Goal: Task Accomplishment & Management: Complete application form

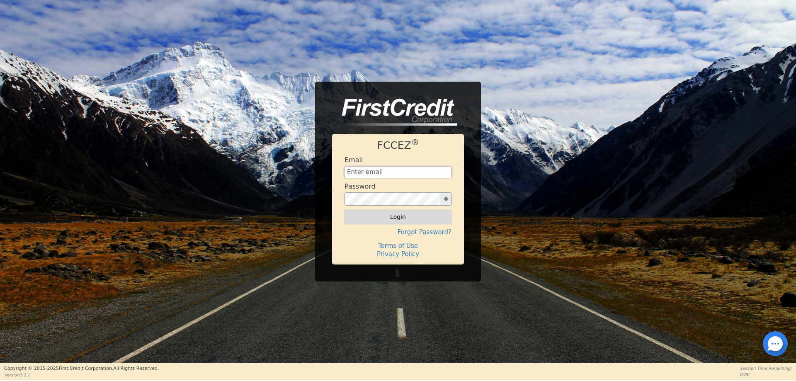
type input "[EMAIL_ADDRESS][DOMAIN_NAME]"
click at [385, 218] on button "Login" at bounding box center [398, 217] width 107 height 14
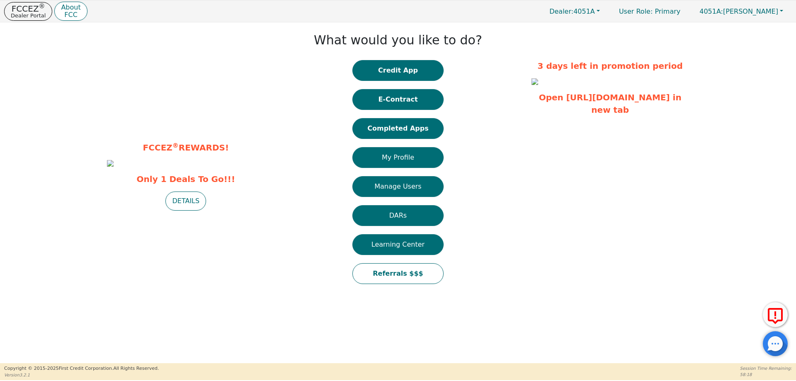
click at [410, 61] on button "Credit App" at bounding box center [398, 70] width 91 height 21
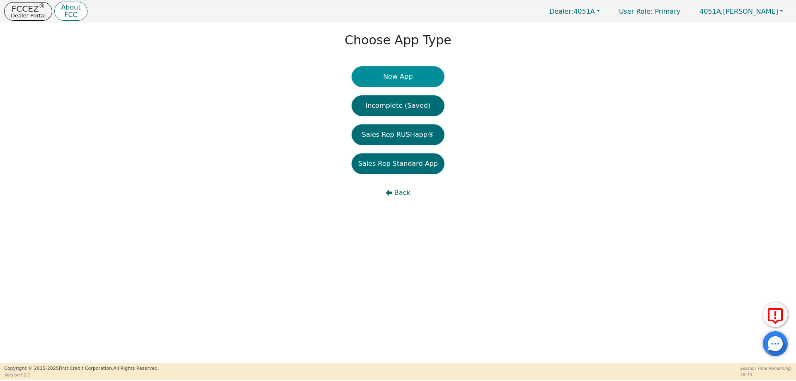
click at [404, 75] on button "New App" at bounding box center [398, 76] width 93 height 21
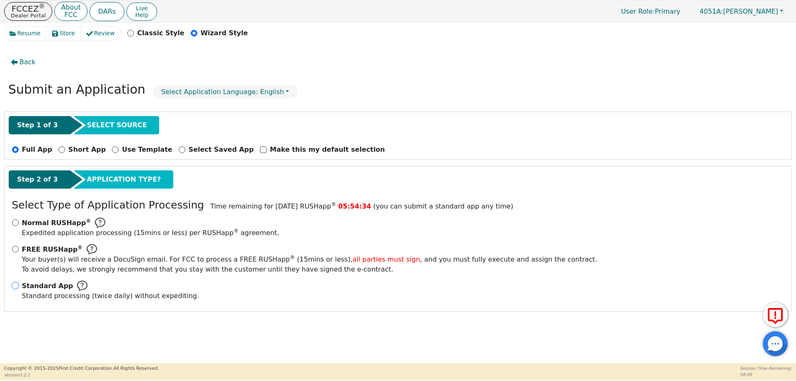
click at [13, 287] on input "Standard App Standard processing (twice daily) without expediting." at bounding box center [15, 285] width 7 height 7
radio input "true"
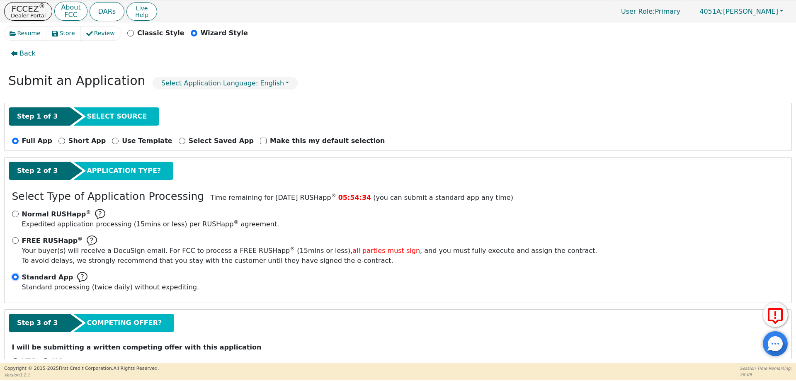
scroll to position [34, 0]
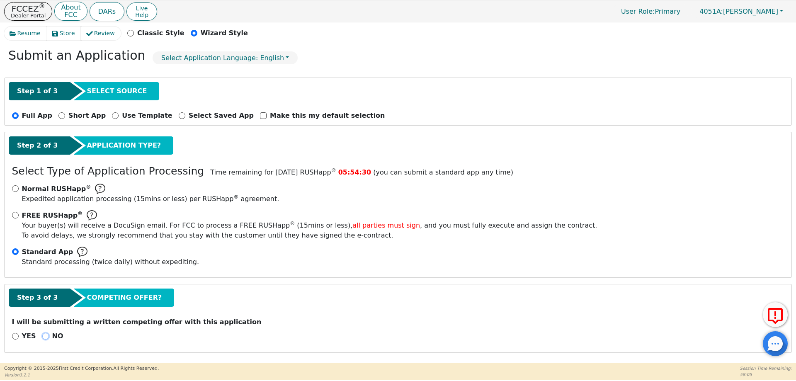
click at [43, 335] on input "NO" at bounding box center [45, 336] width 7 height 7
radio input "true"
click at [56, 353] on button "Next Step" at bounding box center [66, 357] width 108 height 19
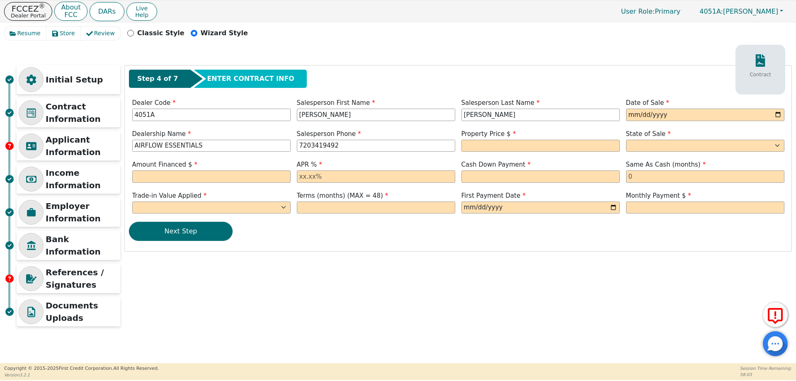
scroll to position [0, 0]
click at [776, 118] on input "date" at bounding box center [705, 115] width 158 height 12
type input "[DATE]"
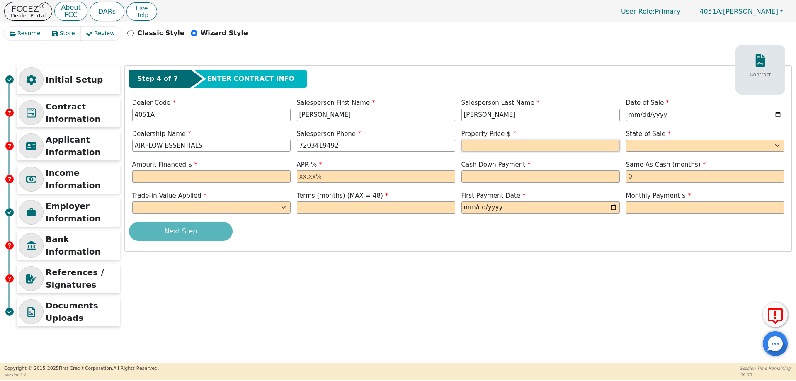
click at [484, 147] on input "text" at bounding box center [541, 146] width 158 height 12
type input "3773.00"
click at [712, 146] on select "AK AL AR AZ CA CO CT DC DE FL [GEOGRAPHIC_DATA] HI IA ID IL IN KS [GEOGRAPHIC_D…" at bounding box center [705, 146] width 158 height 12
select select "CO"
click at [626, 140] on select "AK AL AR AZ CA CO CT DC DE FL [GEOGRAPHIC_DATA] HI IA ID IL IN KS [GEOGRAPHIC_D…" at bounding box center [705, 146] width 158 height 12
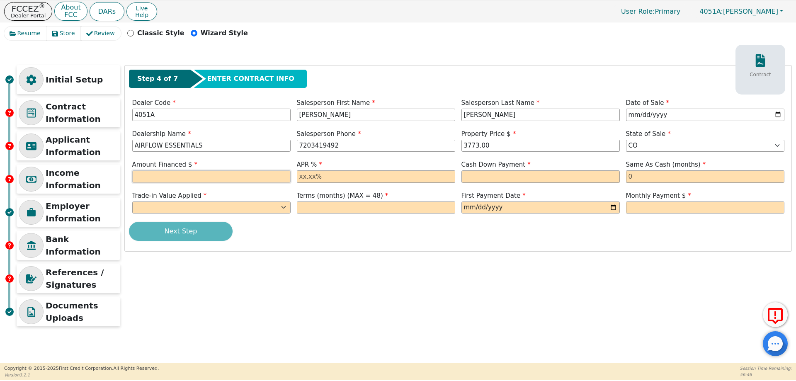
click at [225, 172] on input "text" at bounding box center [211, 176] width 158 height 12
click at [163, 177] on input "text" at bounding box center [211, 176] width 158 height 12
type input "3873.00"
click at [324, 179] on input "text" at bounding box center [376, 176] width 158 height 12
type input "22.99"
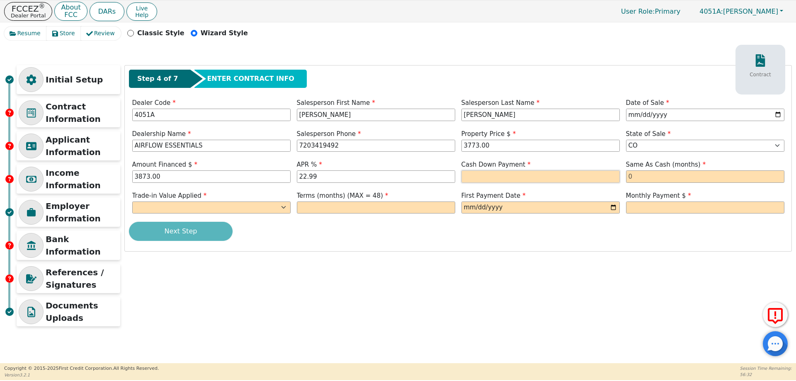
click at [512, 176] on input "text" at bounding box center [541, 176] width 158 height 12
type input "305.97"
click at [674, 172] on input "text" at bounding box center [705, 176] width 158 height 12
type input "0"
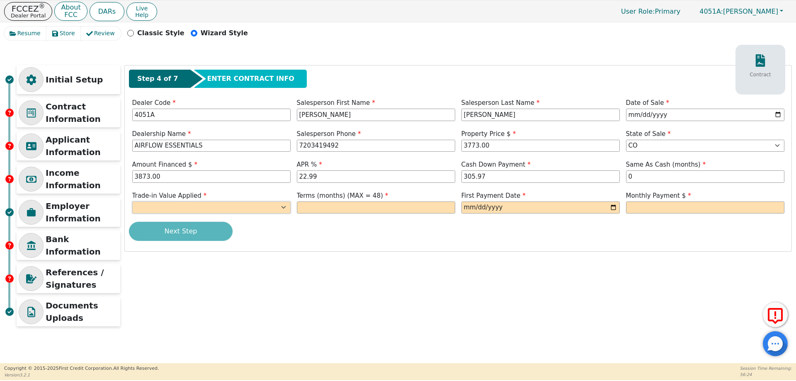
click at [201, 205] on select "Yes No" at bounding box center [211, 208] width 158 height 12
select select "y"
click at [132, 202] on select "Yes No" at bounding box center [211, 208] width 158 height 12
click at [319, 210] on input "text" at bounding box center [376, 208] width 158 height 12
type input "48"
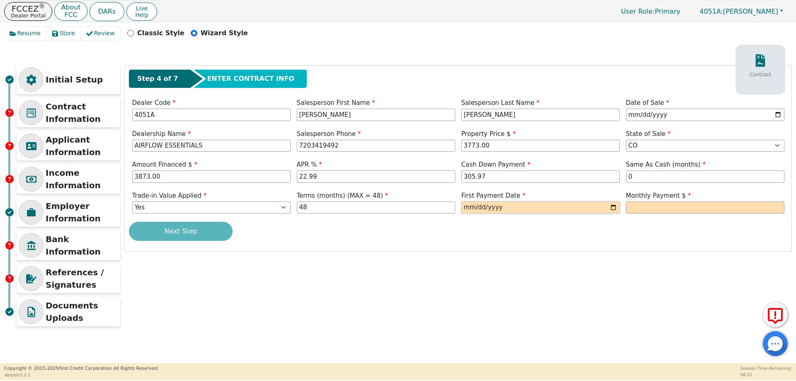
click at [489, 204] on input "date" at bounding box center [541, 208] width 158 height 12
click at [613, 211] on input "date" at bounding box center [541, 208] width 158 height 12
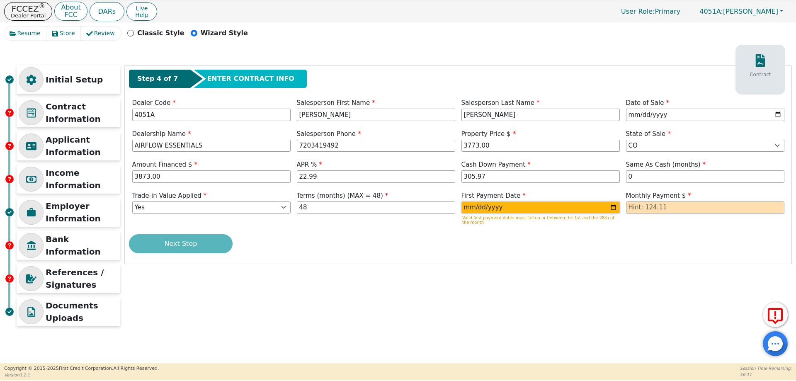
click at [617, 209] on input "[DATE]" at bounding box center [541, 208] width 158 height 12
type input "[DATE]"
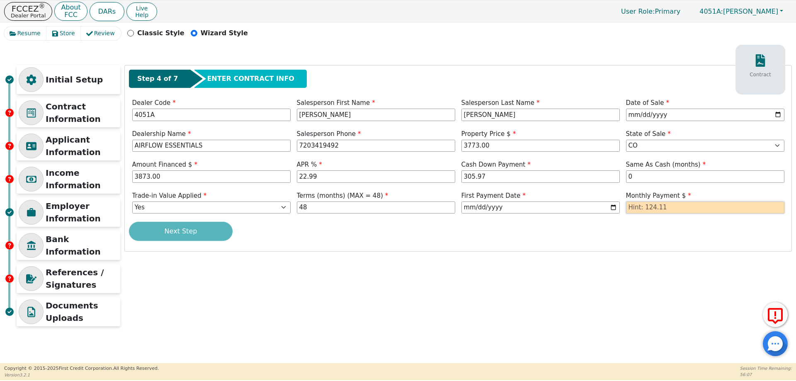
click at [683, 208] on input "text" at bounding box center [705, 208] width 158 height 12
click at [632, 206] on input "text" at bounding box center [705, 208] width 158 height 12
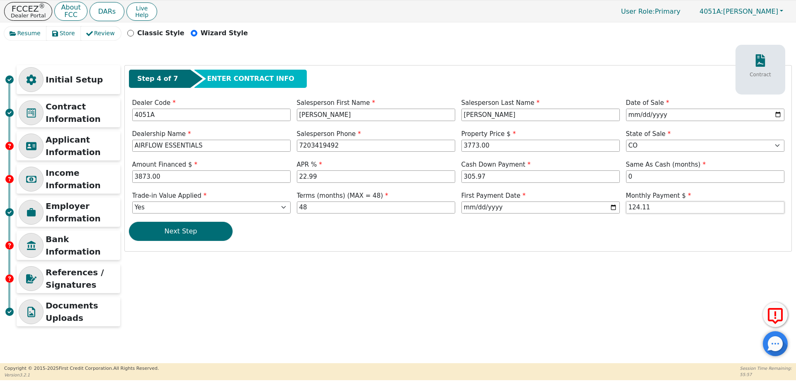
type input "124.11"
click at [680, 255] on div "Initial Setup Contract Information Applicant Information Income Information Emp…" at bounding box center [398, 197] width 788 height 265
click at [198, 234] on button "Next Step" at bounding box center [181, 231] width 104 height 19
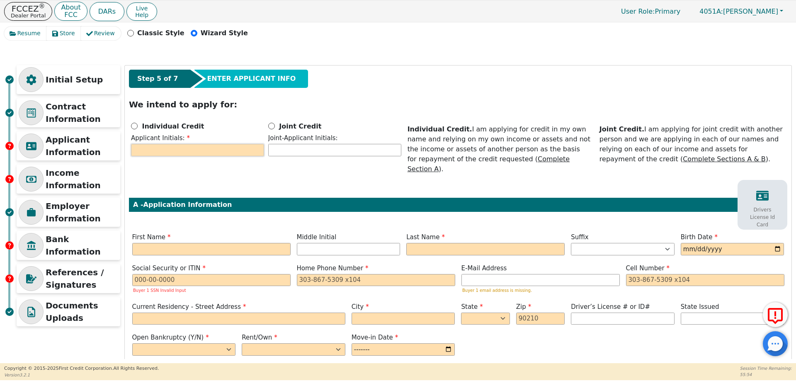
drag, startPoint x: 192, startPoint y: 150, endPoint x: 197, endPoint y: 157, distance: 8.3
click at [192, 150] on input "text" at bounding box center [197, 150] width 133 height 12
click at [272, 127] on input "Joint Credit" at bounding box center [271, 126] width 7 height 7
radio input "true"
click at [756, 191] on icon at bounding box center [762, 196] width 12 height 12
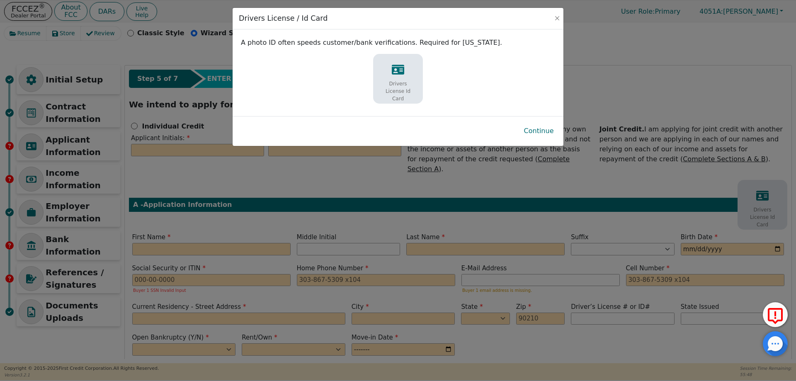
click at [399, 71] on icon at bounding box center [398, 70] width 12 height 10
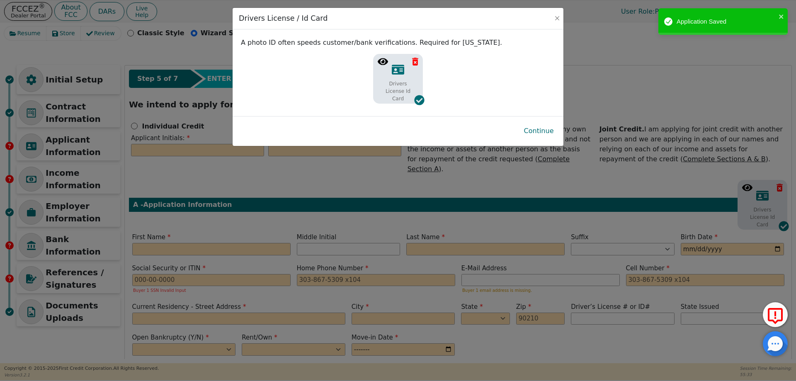
drag, startPoint x: 534, startPoint y: 133, endPoint x: 529, endPoint y: 136, distance: 6.3
click at [534, 133] on button "Continue" at bounding box center [539, 131] width 43 height 19
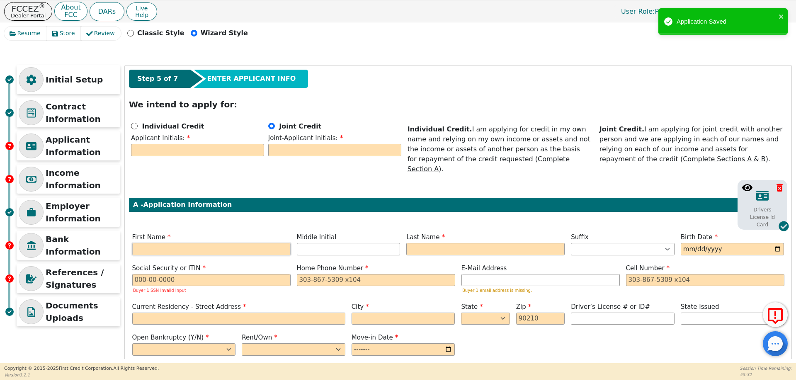
click at [192, 243] on input "text" at bounding box center [211, 249] width 158 height 12
type input "V"
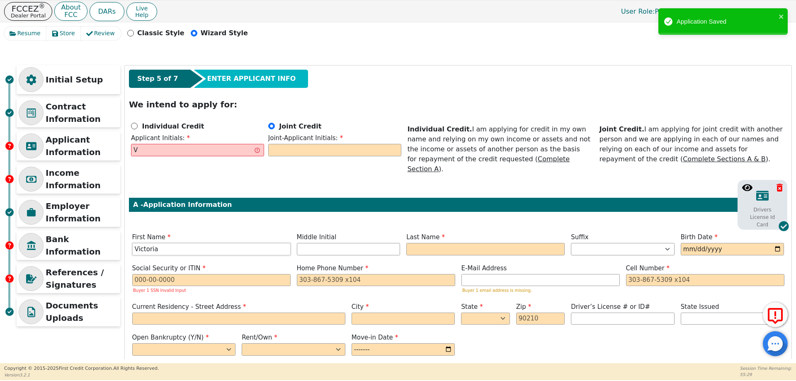
type input "Victoria"
type input "VM"
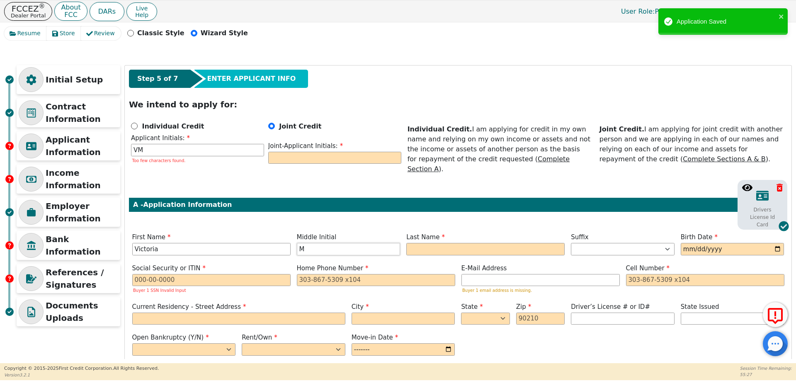
type input "M"
type input "VMA"
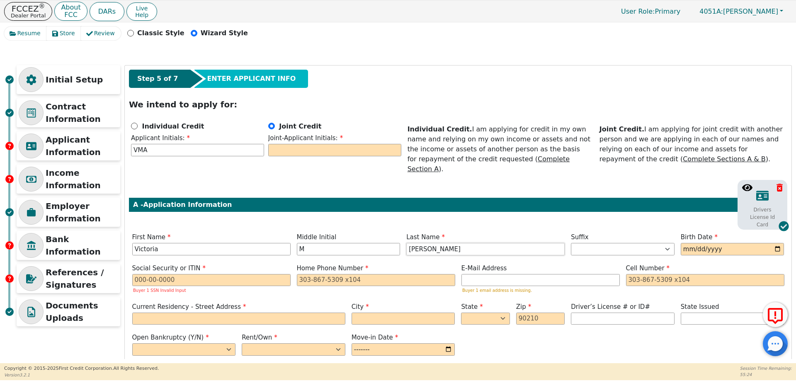
type input "[PERSON_NAME]"
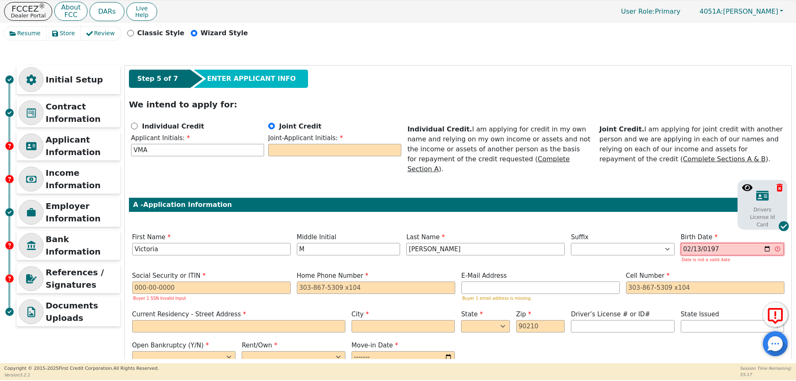
type input "[DATE]"
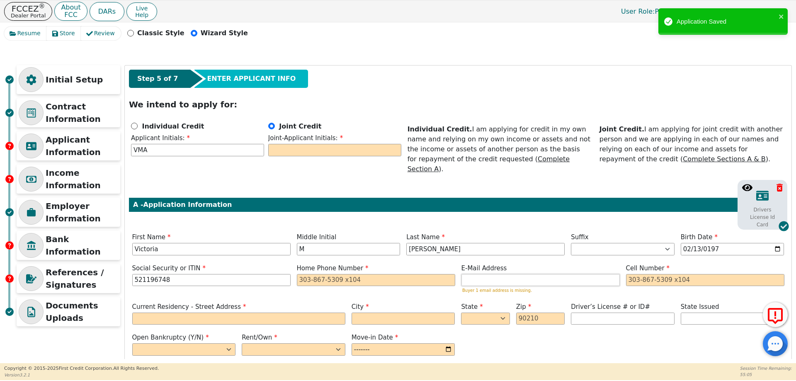
click at [550, 274] on input "email" at bounding box center [541, 280] width 158 height 12
type input "***-**-6748"
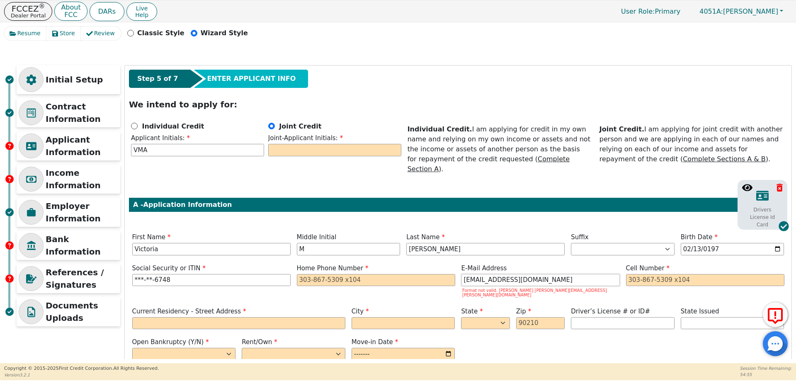
type input "[EMAIL_ADDRESS][DOMAIN_NAME]"
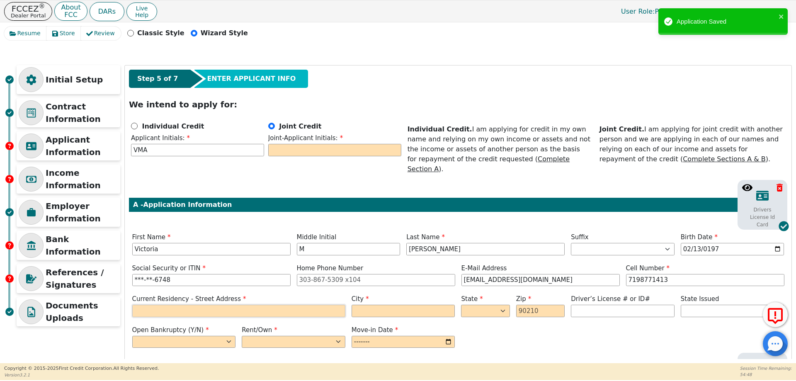
type input "[PHONE_NUMBER]"
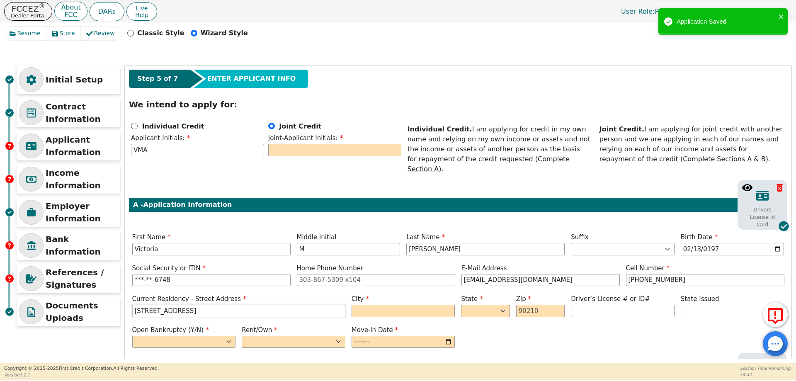
type input "[STREET_ADDRESS]"
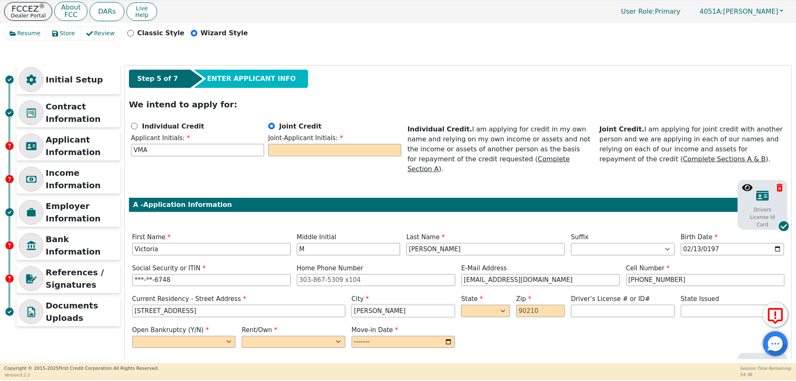
type input "[PERSON_NAME]"
select select "CO"
type input "81067"
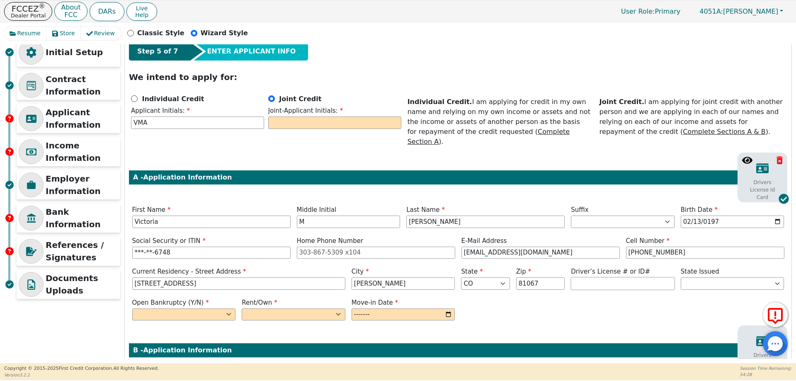
scroll to position [41, 0]
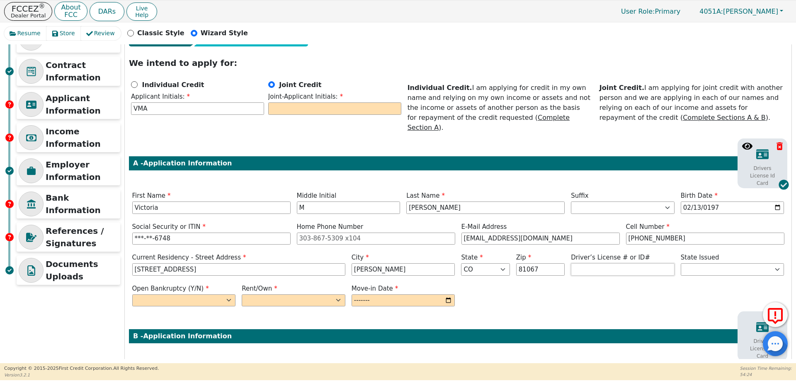
click at [592, 263] on input "text" at bounding box center [623, 269] width 104 height 12
type input "*********"
select select "CO"
click at [199, 294] on select "Yes No" at bounding box center [184, 300] width 104 height 12
select select "n"
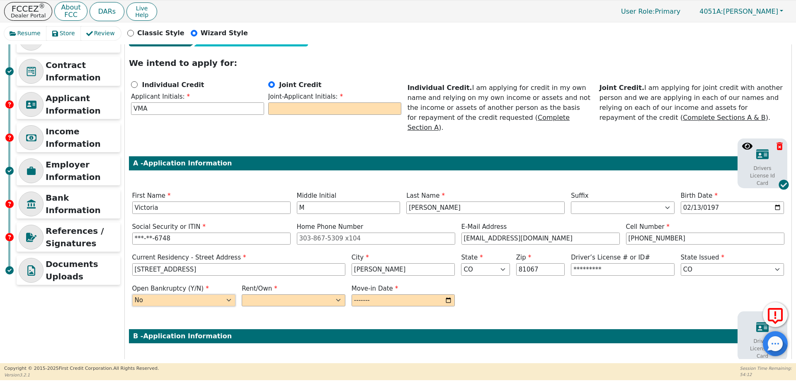
click at [132, 294] on select "Yes No" at bounding box center [184, 300] width 104 height 12
click at [254, 294] on select "Rent Own" at bounding box center [294, 300] width 104 height 12
select select "Rent"
click at [242, 294] on select "Rent Own" at bounding box center [294, 300] width 104 height 12
click at [379, 294] on input "month" at bounding box center [404, 300] width 104 height 12
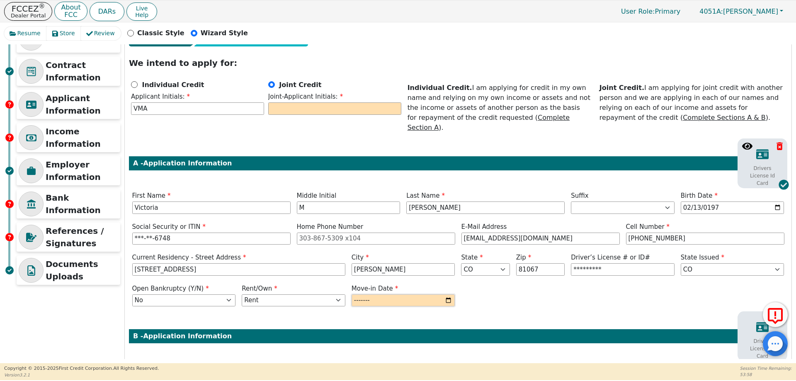
click at [447, 294] on input "month" at bounding box center [404, 300] width 104 height 12
type input "2018-08"
click at [524, 313] on div "Step 5 of 7 ENTER APPLICANT INFO We intend to apply for: Individual Credit Appl…" at bounding box center [458, 295] width 667 height 543
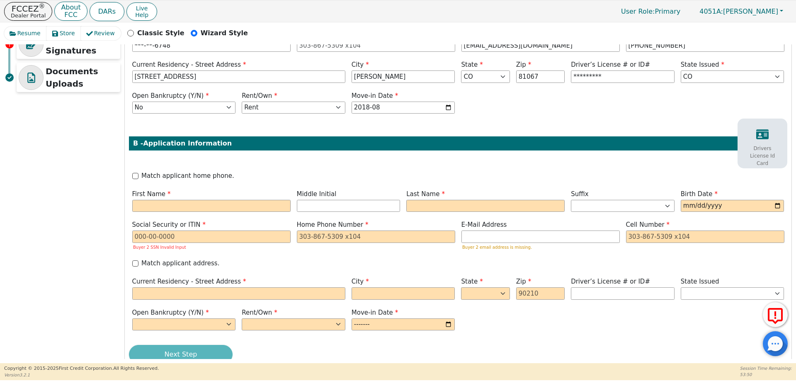
scroll to position [246, 0]
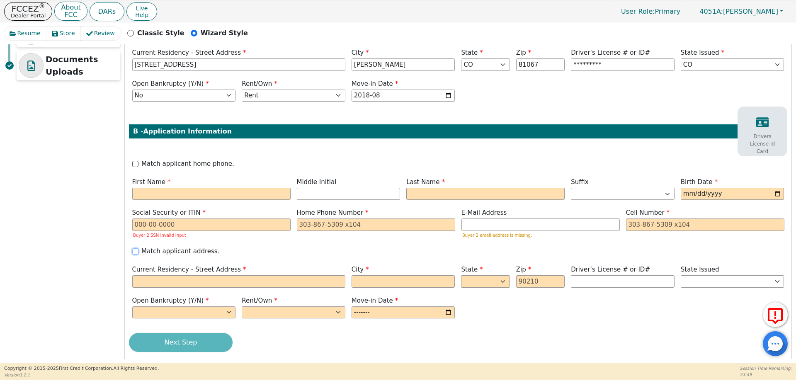
click at [137, 248] on input "Match applicant address." at bounding box center [135, 251] width 6 height 6
checkbox input "true"
type input "[STREET_ADDRESS]"
type input "[PERSON_NAME]"
select select "CO"
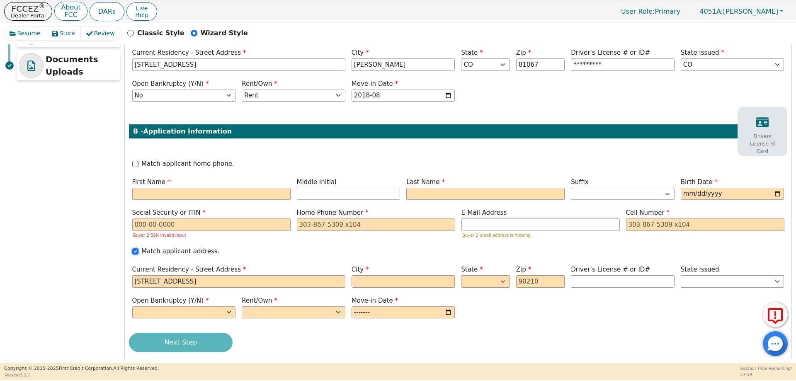
type input "81067"
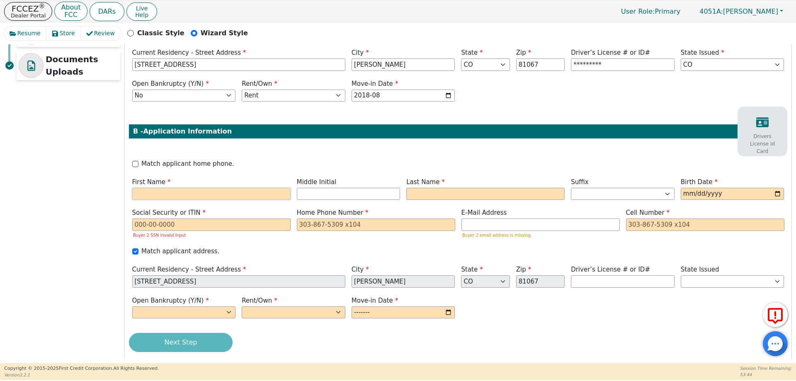
click at [173, 188] on input "text" at bounding box center [211, 194] width 158 height 12
type input "A"
type input "a"
type input "A"
type input "[PERSON_NAME]"
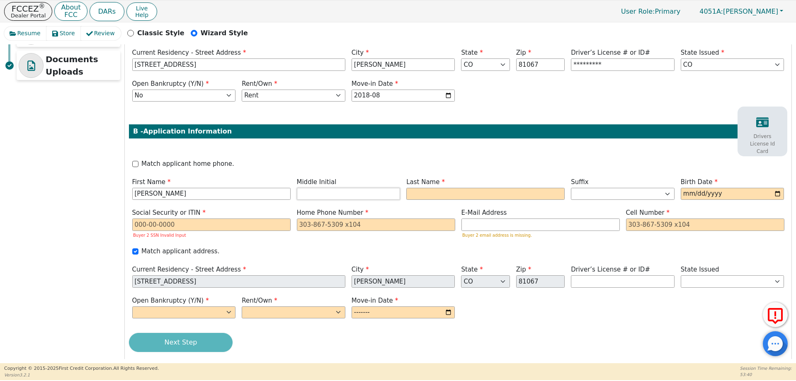
type input "AD"
type input "D"
type input "ADA"
type input "[PERSON_NAME]"
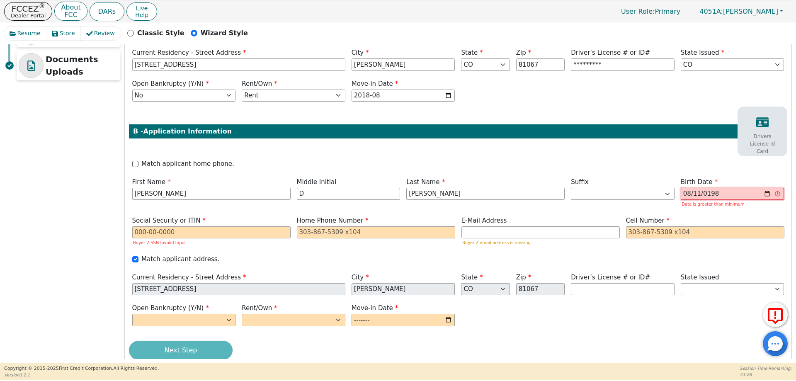
type input "[DATE]"
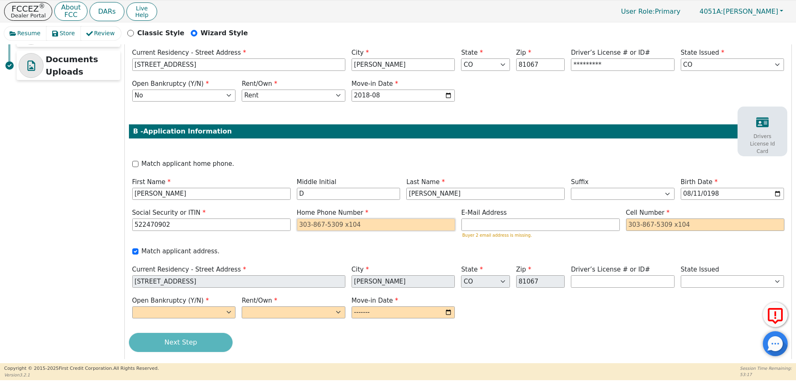
type input "***-**-0902"
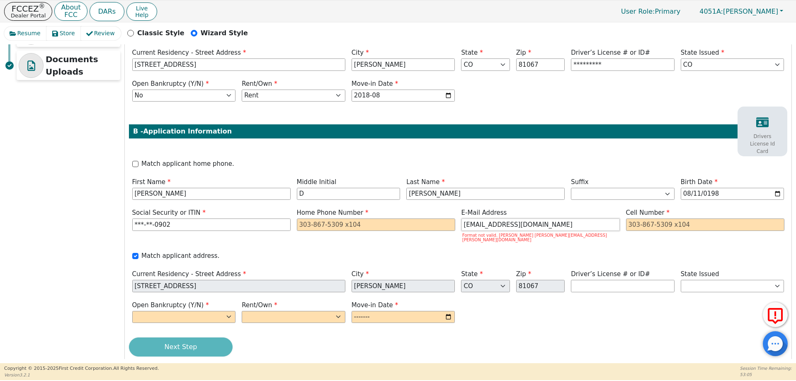
type input "[EMAIL_ADDRESS][DOMAIN_NAME]"
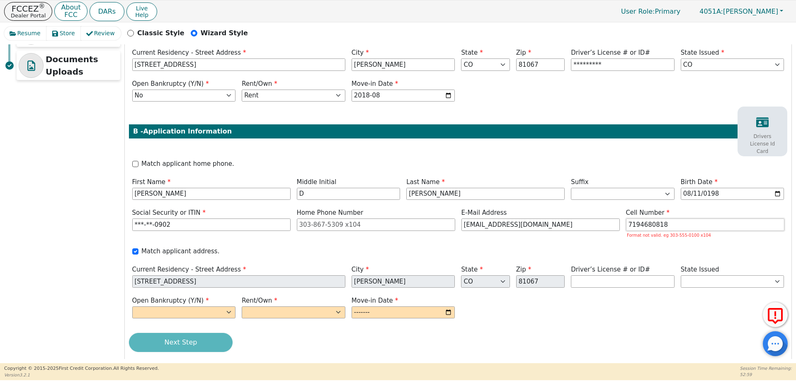
scroll to position [239, 0]
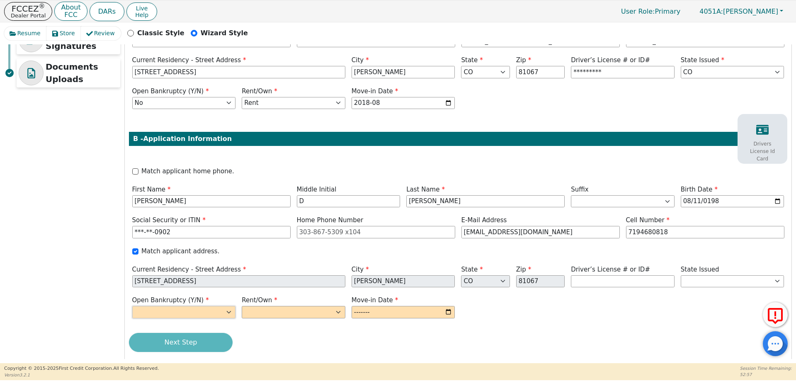
type input "[PHONE_NUMBER]"
click at [187, 306] on select "Yes No" at bounding box center [184, 312] width 104 height 12
select select "n"
click at [132, 306] on select "Yes No" at bounding box center [184, 312] width 104 height 12
click at [267, 306] on select "Rent Own" at bounding box center [294, 312] width 104 height 12
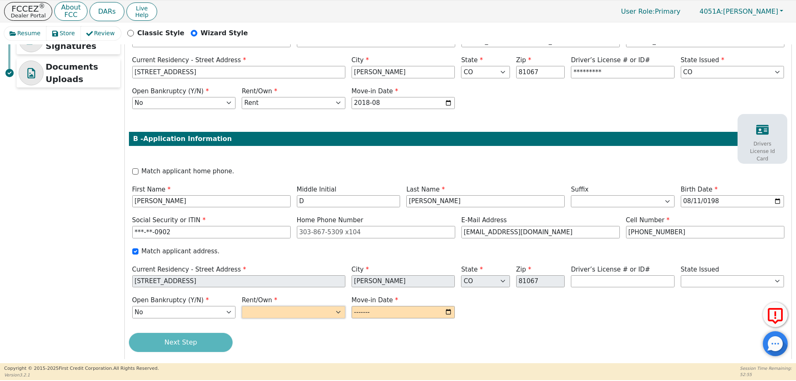
select select "Rent"
click at [242, 306] on select "Rent Own" at bounding box center [294, 312] width 104 height 12
click at [445, 306] on input "month" at bounding box center [404, 312] width 104 height 12
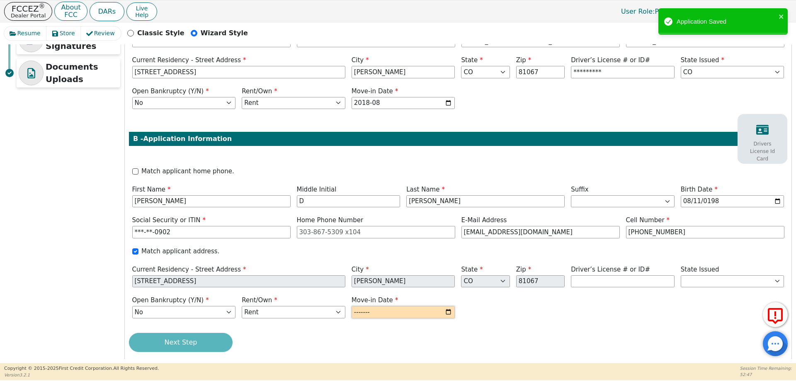
type input "2018-08"
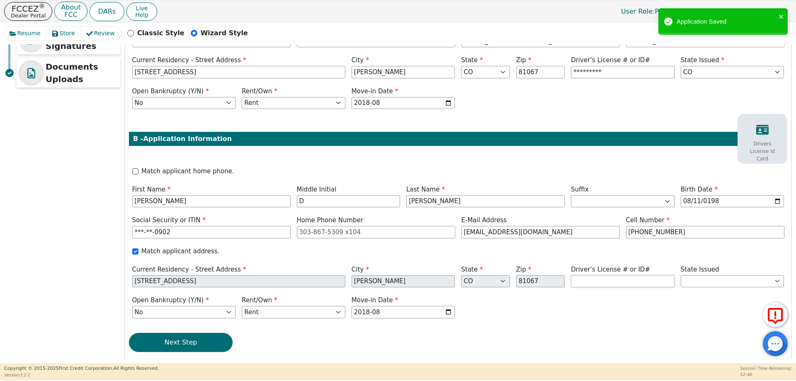
click at [618, 275] on input "text" at bounding box center [623, 281] width 104 height 12
click at [596, 275] on input "text" at bounding box center [623, 281] width 104 height 12
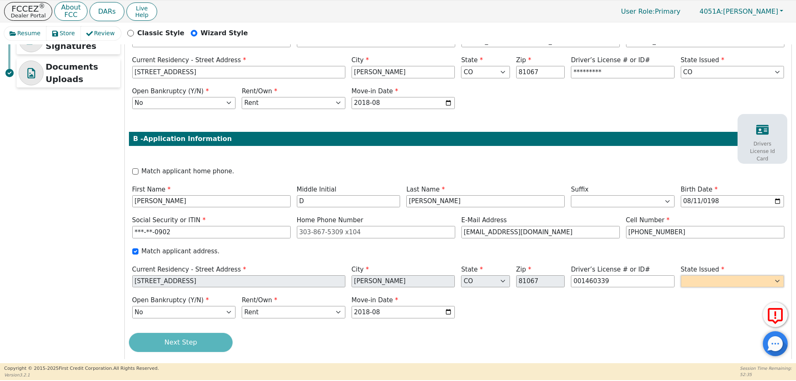
type input "*********"
select select "CO"
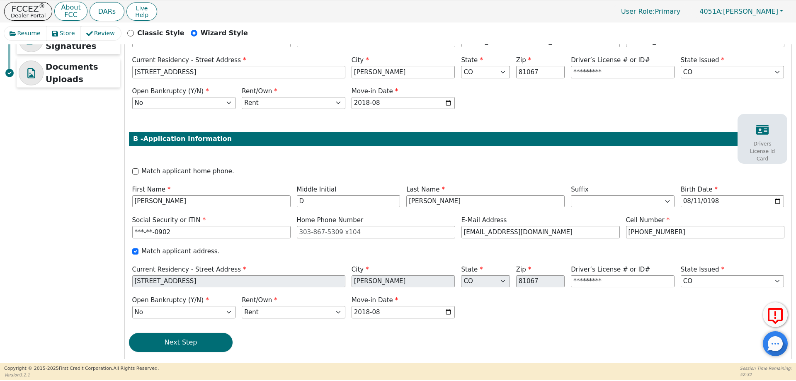
click at [754, 126] on div "Drivers License Id Card" at bounding box center [763, 142] width 46 height 47
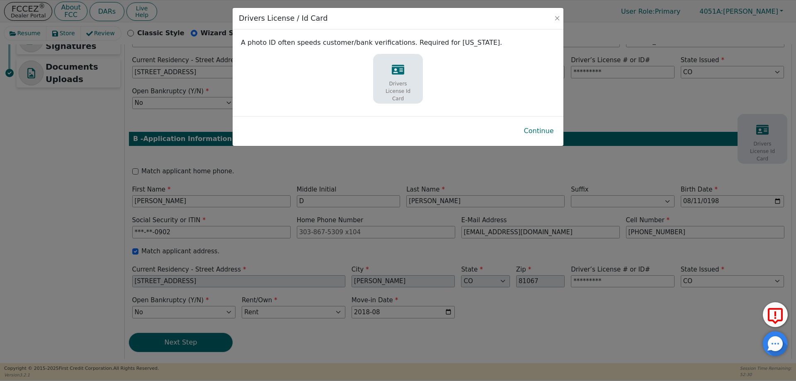
click at [390, 77] on div "Drivers License Id Card" at bounding box center [398, 82] width 46 height 47
click at [547, 137] on button "Continue" at bounding box center [539, 131] width 43 height 19
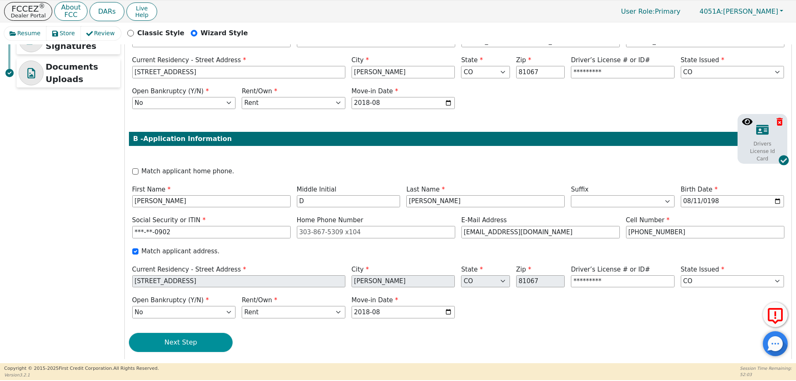
click at [166, 333] on button "Next Step" at bounding box center [181, 342] width 104 height 19
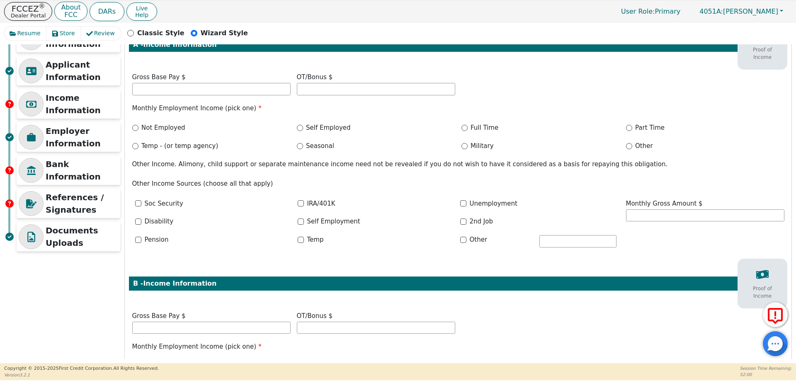
scroll to position [73, 0]
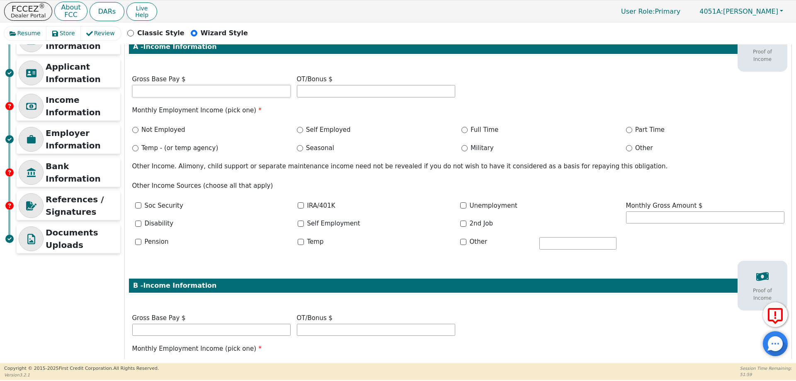
click at [212, 89] on input "text" at bounding box center [211, 91] width 158 height 12
click at [145, 92] on input "text" at bounding box center [211, 91] width 158 height 12
type input "3000.00"
click at [466, 130] on input "Full Time" at bounding box center [465, 130] width 6 height 6
radio input "true"
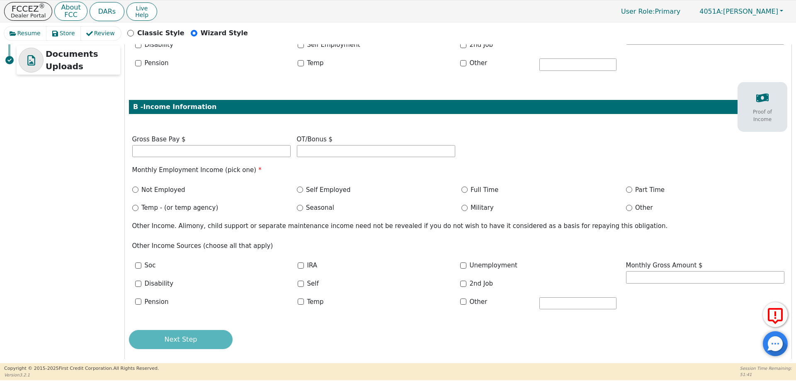
scroll to position [259, 0]
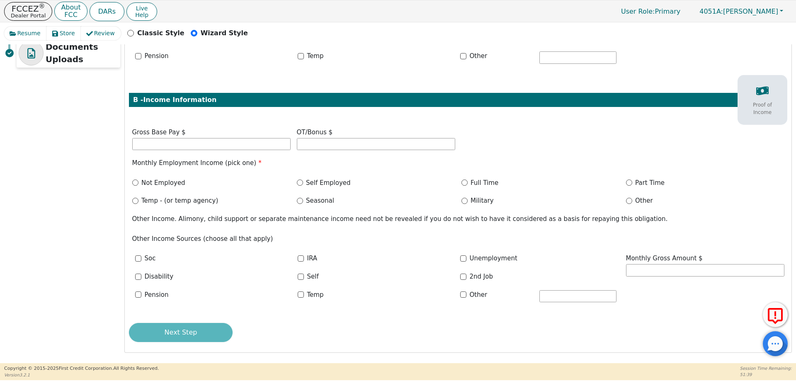
click at [158, 185] on label "Not Employed" at bounding box center [163, 183] width 44 height 10
click at [139, 185] on input "Not Employed" at bounding box center [135, 183] width 6 height 6
radio input "true"
click at [633, 269] on input "text" at bounding box center [705, 270] width 158 height 12
type input "0"
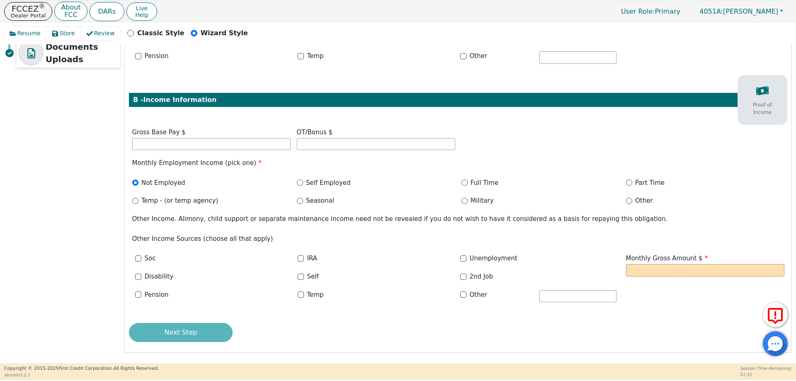
click at [446, 299] on div "Temp" at bounding box center [376, 295] width 156 height 10
click at [170, 328] on div "Next Step" at bounding box center [458, 332] width 659 height 19
click at [174, 329] on div "Next Step" at bounding box center [458, 332] width 659 height 19
click at [672, 271] on input "text" at bounding box center [705, 270] width 158 height 12
click at [134, 182] on input "Not Employed" at bounding box center [135, 183] width 6 height 6
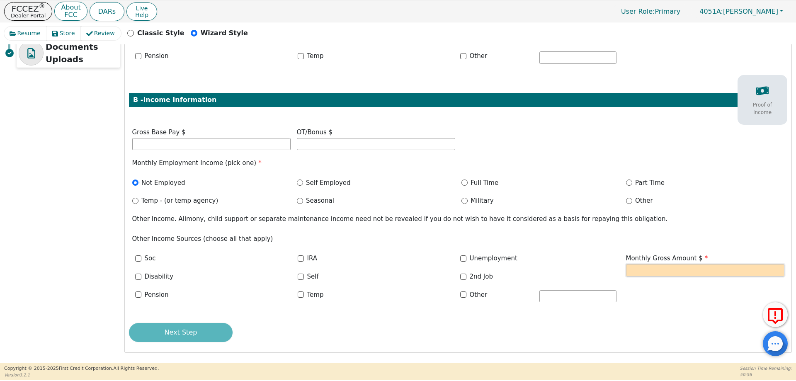
click at [637, 270] on input "text" at bounding box center [705, 270] width 158 height 12
type input "0.00"
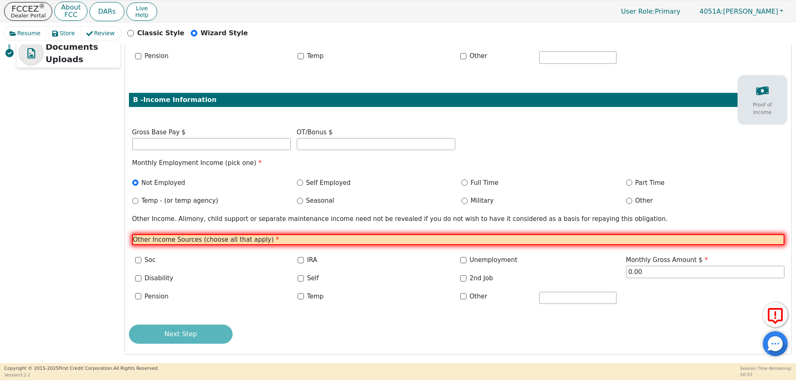
click at [263, 292] on div "Pension" at bounding box center [213, 297] width 156 height 10
click at [207, 235] on p "Other Income Sources (choose all that apply) *" at bounding box center [458, 239] width 652 height 11
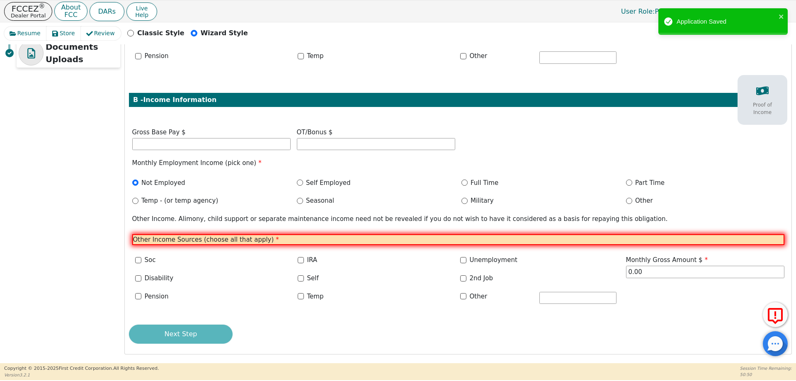
scroll to position [260, 0]
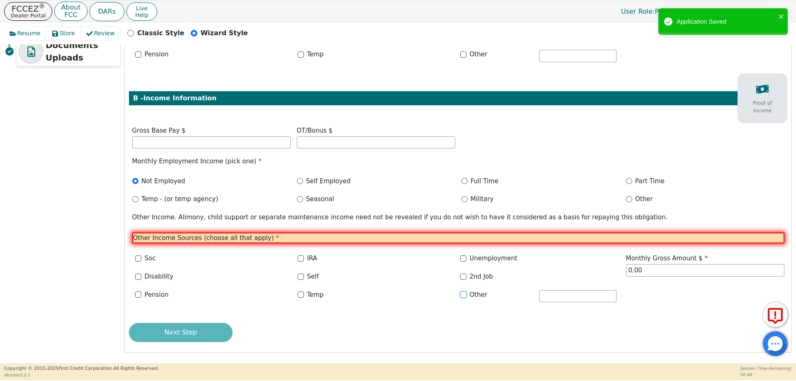
click at [462, 294] on input "Other" at bounding box center [463, 295] width 6 height 6
checkbox input "true"
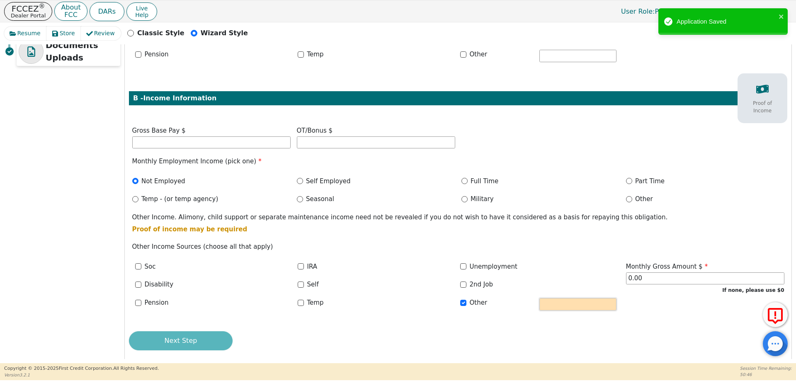
drag, startPoint x: 556, startPoint y: 309, endPoint x: 561, endPoint y: 305, distance: 6.2
click at [556, 309] on input "text" at bounding box center [578, 304] width 77 height 12
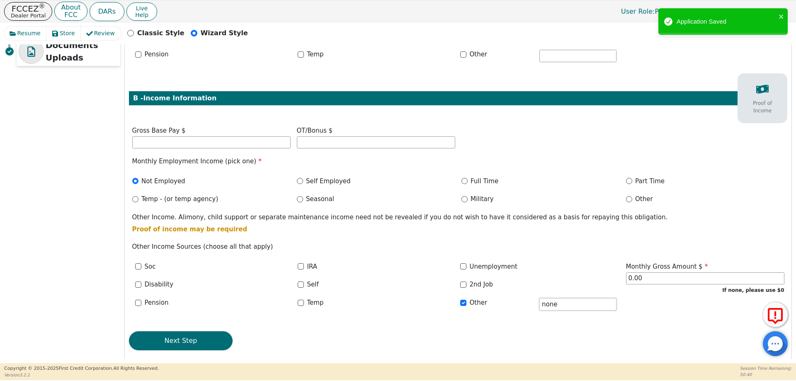
type input "none"
click at [499, 353] on div "Step 5 of 7 ENTER APPLICANT INFO A - Income Information Proof of Income Gross B…" at bounding box center [458, 83] width 667 height 556
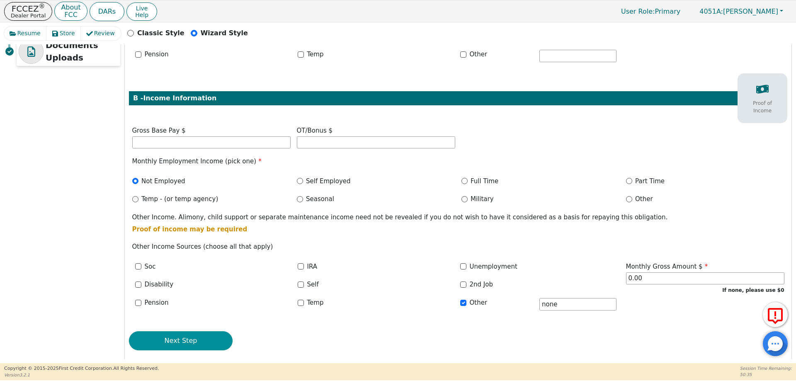
click at [193, 337] on button "Next Step" at bounding box center [181, 340] width 104 height 19
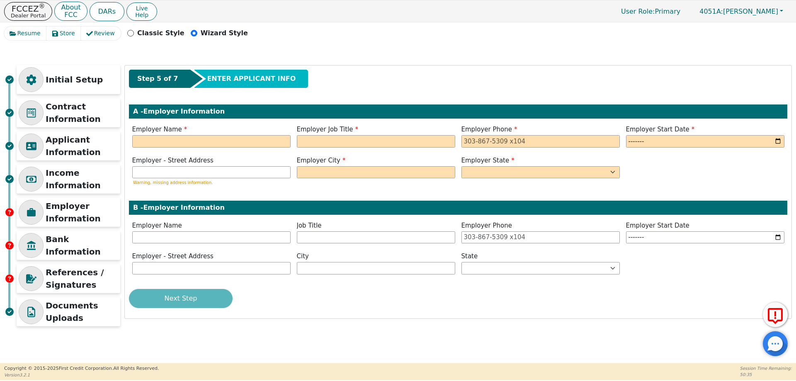
scroll to position [0, 0]
click at [194, 138] on input "text" at bounding box center [211, 141] width 158 height 12
click at [191, 136] on input "text" at bounding box center [211, 141] width 158 height 12
type input "Virtix Health"
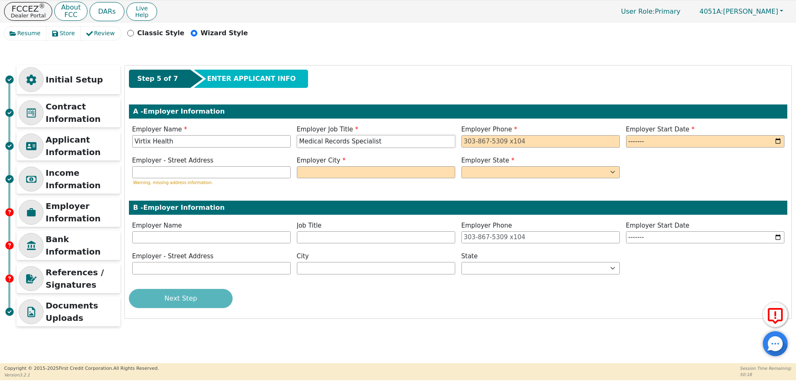
type input "Medical Records Specialist"
type input "[PHONE_NUMBER]"
click at [782, 145] on input "month" at bounding box center [705, 141] width 158 height 12
click at [776, 142] on input "month" at bounding box center [705, 141] width 158 height 12
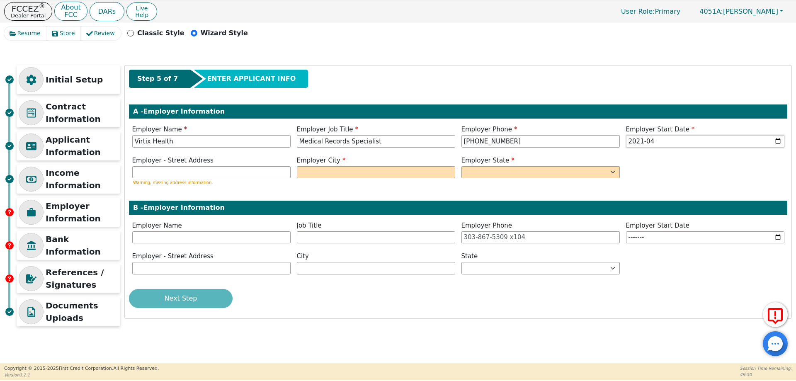
click at [665, 141] on input "2021-04" at bounding box center [705, 141] width 158 height 12
click at [788, 141] on div "Step 5 of 7 ENTER APPLICANT INFO A - Employer Information Employer Name Virtix …" at bounding box center [458, 192] width 667 height 253
click at [781, 141] on input "2021-04" at bounding box center [705, 141] width 158 height 12
type input "2021-02"
click at [261, 171] on input "text" at bounding box center [211, 172] width 158 height 12
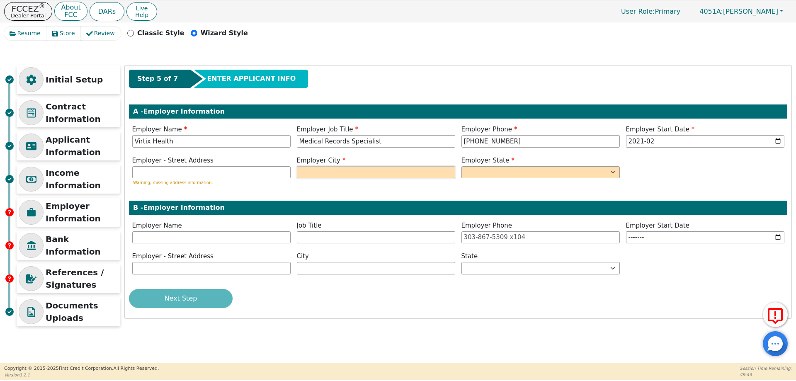
click at [322, 173] on input "text" at bounding box center [376, 172] width 158 height 12
type input "Phoenix"
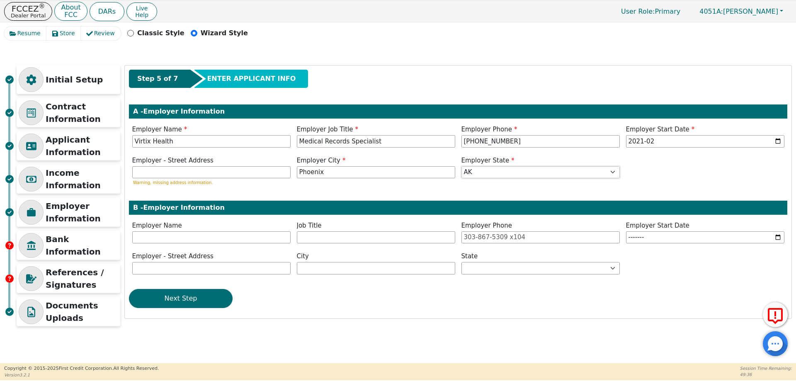
click at [613, 173] on select "AK AL AR AZ CA CO CT DC DE FL [GEOGRAPHIC_DATA] HI IA ID [GEOGRAPHIC_DATA] IN K…" at bounding box center [541, 172] width 158 height 12
select select "AZ"
click at [462, 166] on select "AK AL AR AZ CA CO CT DC DE FL [GEOGRAPHIC_DATA] HI IA ID [GEOGRAPHIC_DATA] IN K…" at bounding box center [541, 172] width 158 height 12
click at [158, 308] on button "Next Step" at bounding box center [181, 298] width 104 height 19
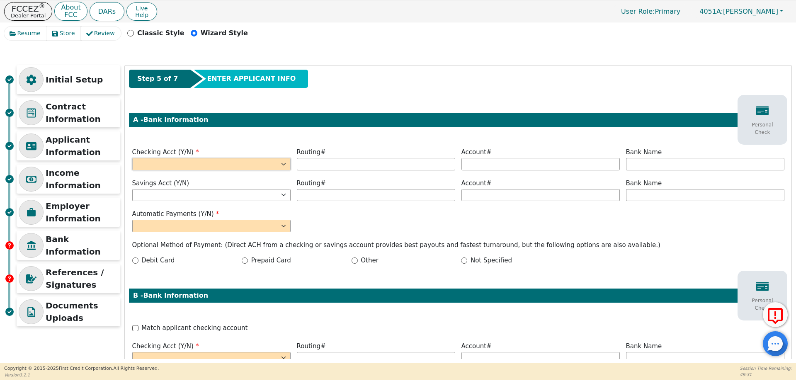
click at [187, 163] on select "Yes No" at bounding box center [211, 164] width 158 height 12
click at [194, 192] on select "Yes No" at bounding box center [211, 195] width 158 height 12
select select "y"
click at [132, 189] on select "Yes No" at bounding box center [211, 195] width 158 height 12
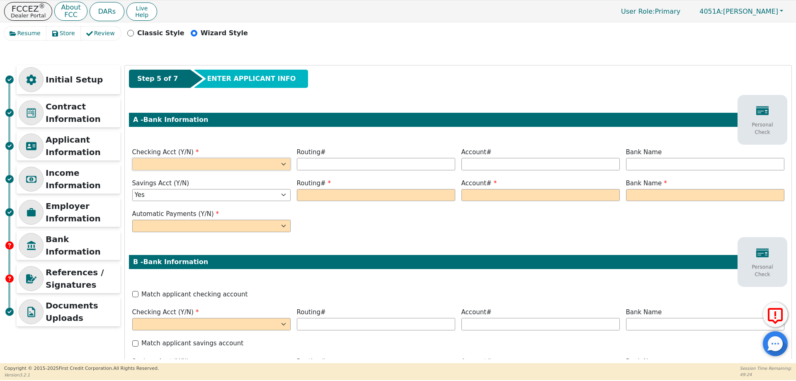
click at [267, 166] on select "Yes No" at bounding box center [211, 164] width 158 height 12
select select "y"
click at [132, 158] on select "Yes No" at bounding box center [211, 164] width 158 height 12
click at [319, 197] on input "text" at bounding box center [376, 195] width 158 height 12
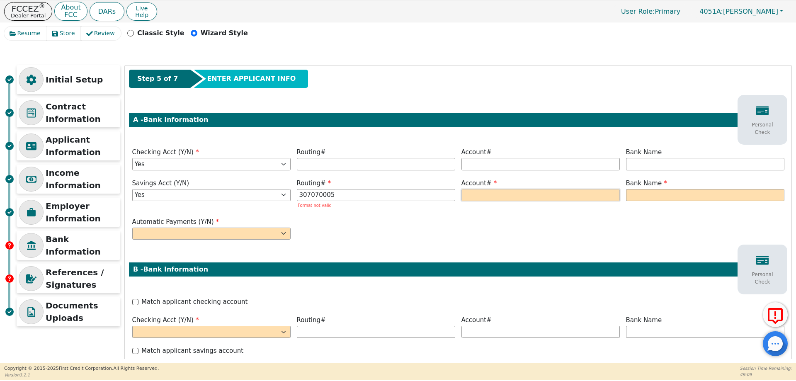
type input "*********"
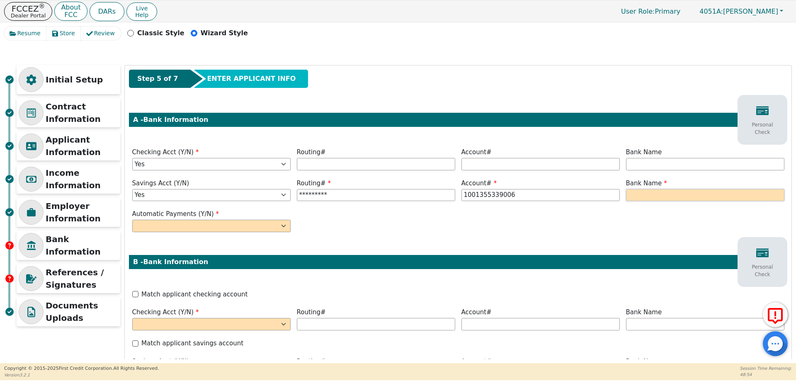
type input "**********"
click at [633, 197] on input "text" at bounding box center [705, 195] width 158 height 12
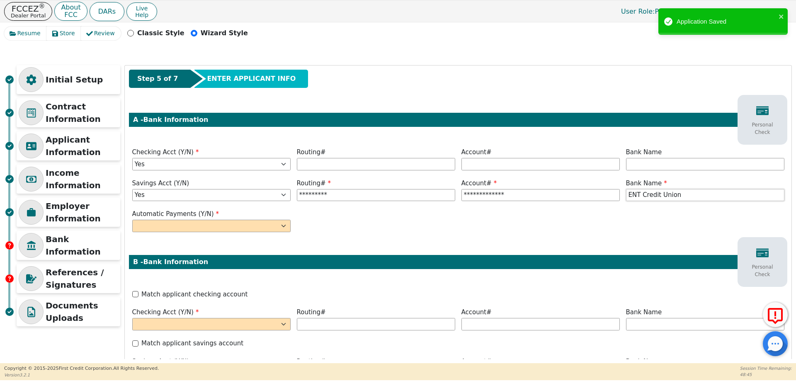
type input "ENT Credit Union"
click at [246, 223] on select "Yes No" at bounding box center [211, 226] width 158 height 12
select select "y"
click at [132, 220] on select "Yes No" at bounding box center [211, 226] width 158 height 12
click at [304, 249] on div "**********" at bounding box center [458, 260] width 667 height 389
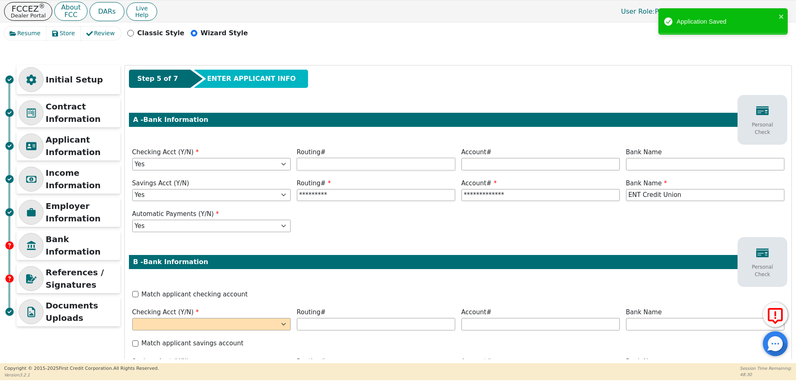
click at [308, 166] on input "text" at bounding box center [376, 164] width 158 height 12
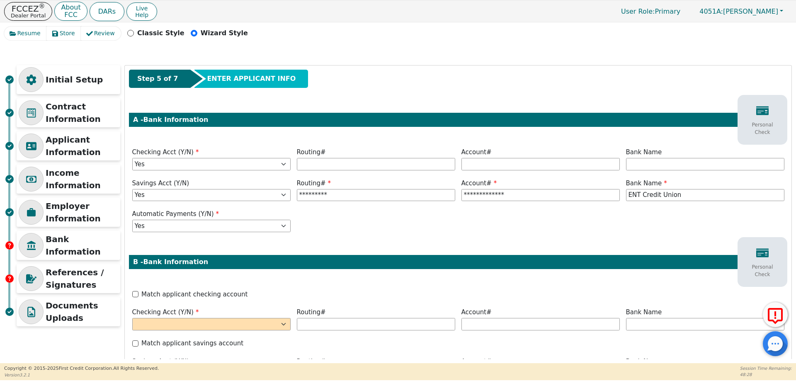
click at [763, 114] on icon at bounding box center [762, 111] width 12 height 9
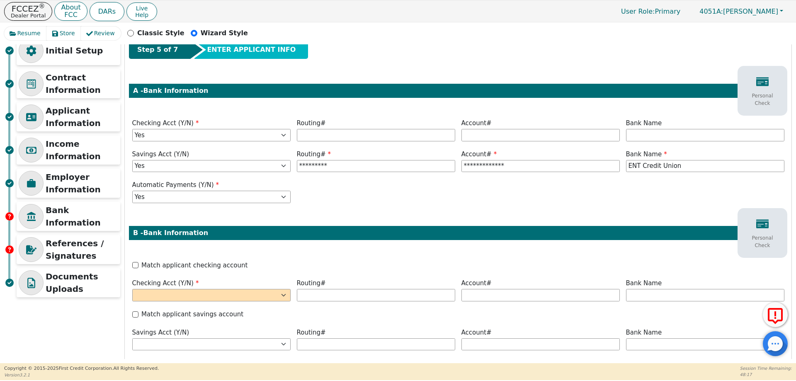
scroll to position [41, 0]
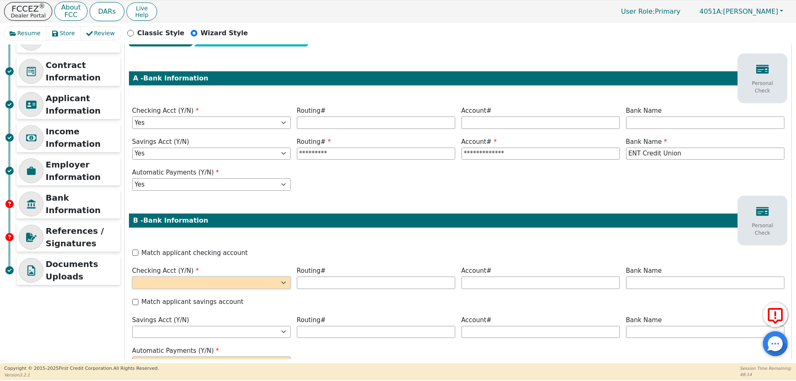
click at [165, 277] on select "Yes No" at bounding box center [211, 283] width 158 height 12
select select "y"
click at [132, 277] on select "Yes No" at bounding box center [211, 283] width 158 height 12
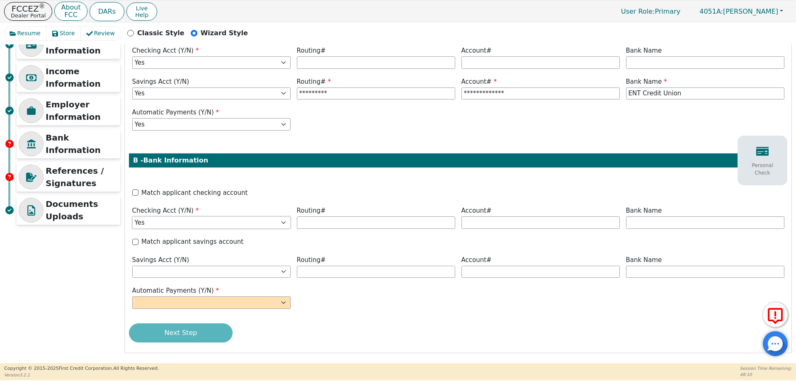
scroll to position [102, 0]
click at [156, 299] on select "Yes No" at bounding box center [211, 302] width 158 height 12
select select "y"
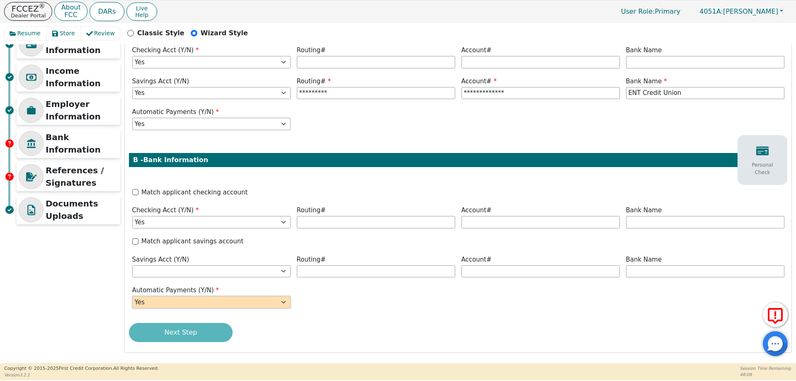
click at [132, 296] on select "Yes No" at bounding box center [211, 302] width 158 height 12
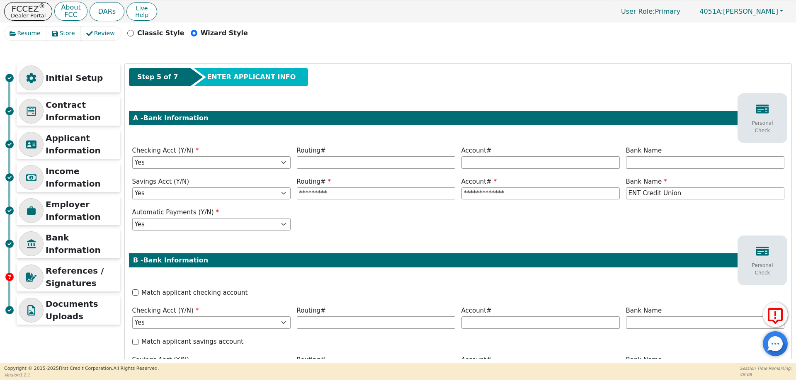
scroll to position [0, 0]
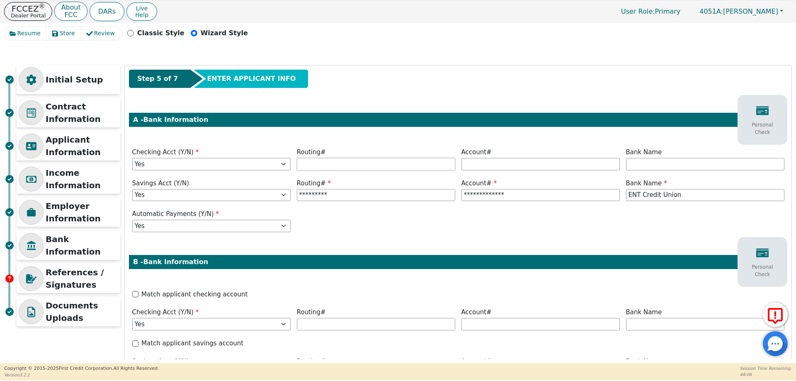
click at [336, 160] on input "text" at bounding box center [376, 164] width 158 height 12
type input "*********"
click at [477, 160] on input "text" at bounding box center [541, 164] width 158 height 12
type input "**********"
click at [670, 165] on input "text" at bounding box center [705, 164] width 158 height 12
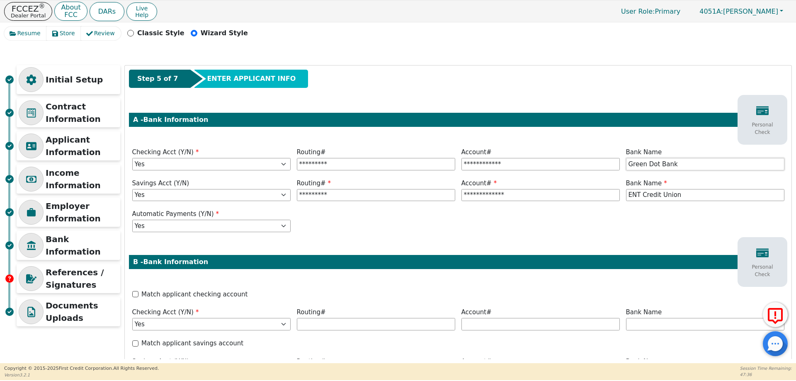
type input "Green Dot Bank"
click at [576, 225] on div "Automatic Payments (Y/N) Yes No" at bounding box center [458, 221] width 659 height 25
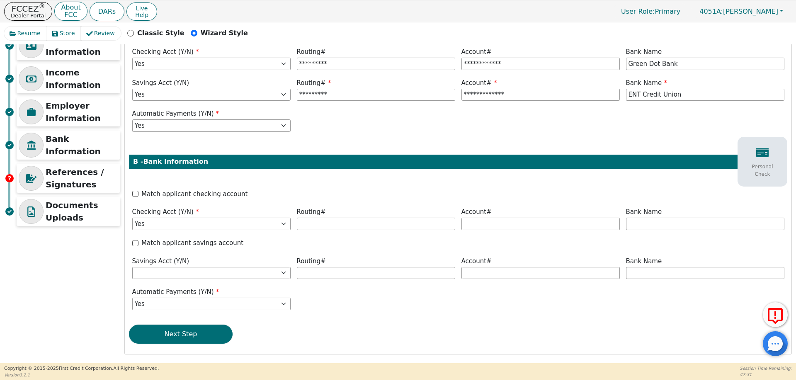
scroll to position [102, 0]
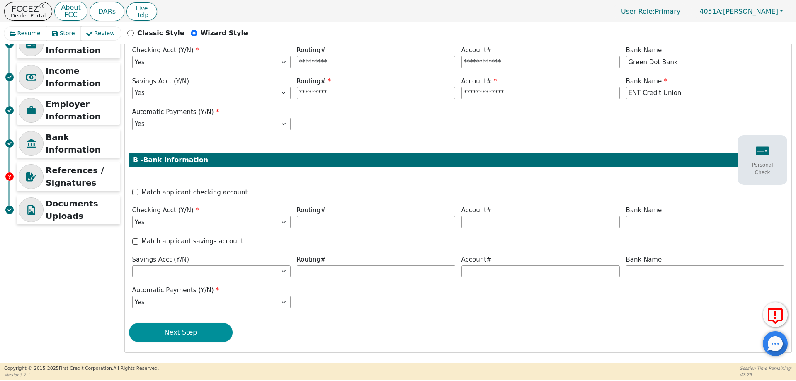
click at [190, 336] on button "Next Step" at bounding box center [181, 332] width 104 height 19
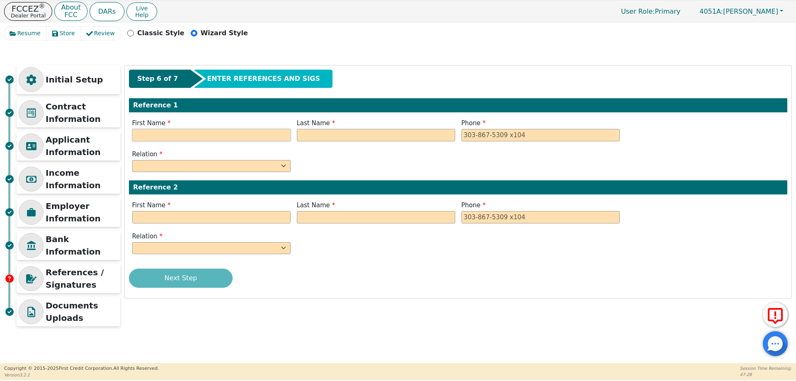
click at [164, 131] on input "text" at bounding box center [211, 135] width 158 height 12
click at [66, 246] on p "Bank Information" at bounding box center [82, 245] width 73 height 25
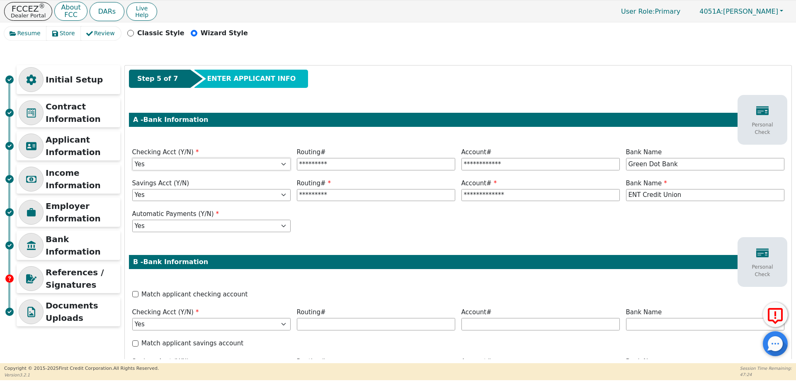
click at [282, 162] on select "Yes No" at bounding box center [211, 164] width 158 height 12
select select "n"
click at [132, 158] on select "Yes No" at bounding box center [211, 164] width 158 height 12
select select
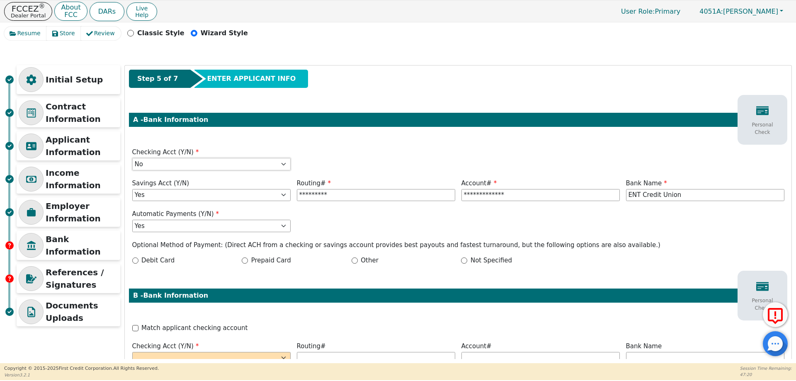
click at [281, 164] on select "Yes No" at bounding box center [211, 164] width 158 height 12
select select "y"
click at [132, 158] on select "Yes No" at bounding box center [211, 164] width 158 height 12
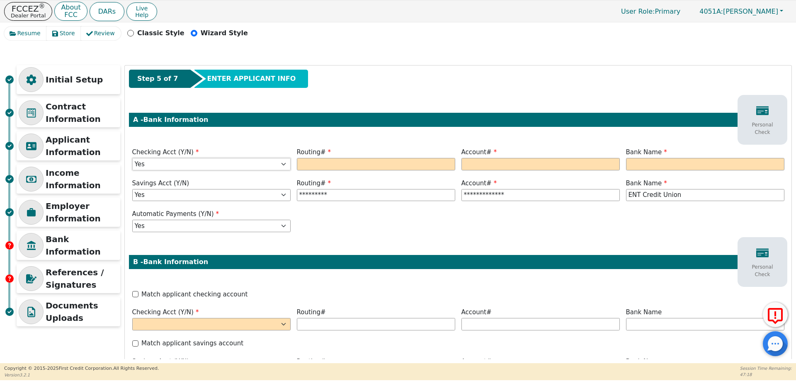
click at [259, 160] on select "Yes No" at bounding box center [211, 164] width 158 height 12
click at [132, 158] on select "Yes No" at bounding box center [211, 164] width 158 height 12
click at [336, 164] on input "text" at bounding box center [376, 164] width 158 height 12
click at [335, 166] on input "text" at bounding box center [376, 164] width 158 height 12
click at [360, 247] on div "**********" at bounding box center [458, 260] width 667 height 389
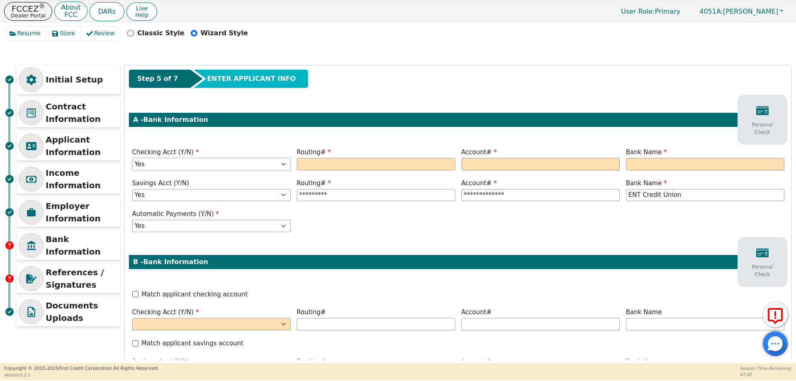
click at [222, 162] on select "Yes No" at bounding box center [211, 164] width 158 height 12
click at [218, 168] on select "Yes No" at bounding box center [211, 164] width 158 height 12
click at [320, 167] on input "text" at bounding box center [376, 164] width 158 height 12
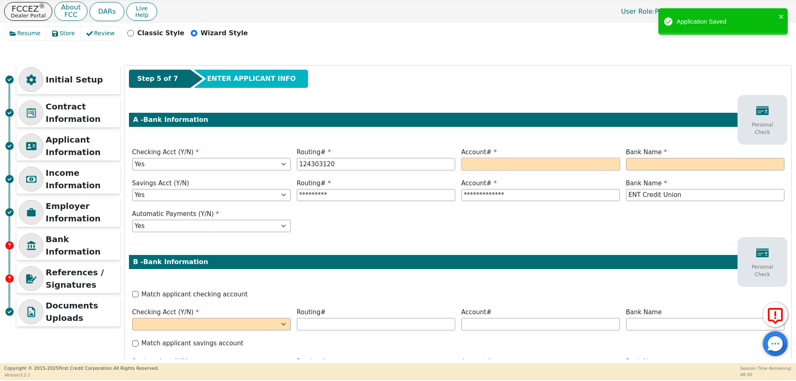
type input "*********"
click at [503, 164] on input "text" at bounding box center [541, 164] width 158 height 12
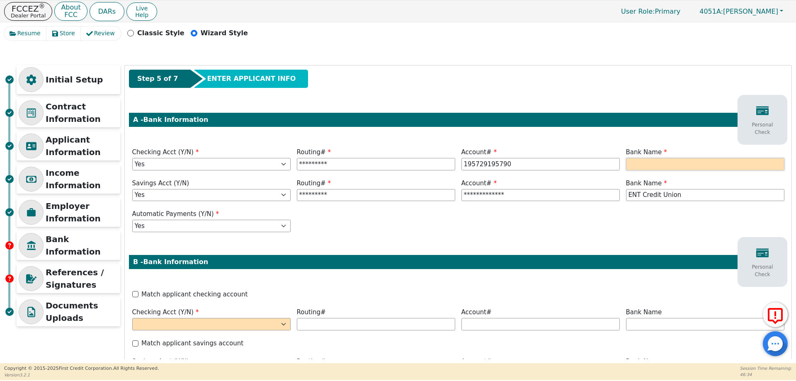
type input "**********"
click at [648, 160] on input "text" at bounding box center [705, 164] width 158 height 12
type input "Green Dot Bank"
click at [755, 122] on p "Personal Check" at bounding box center [762, 128] width 37 height 15
click at [759, 122] on p "Personal Check" at bounding box center [762, 128] width 37 height 15
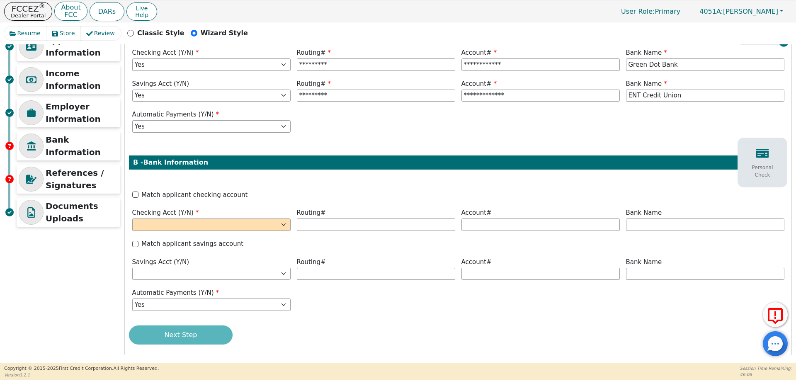
scroll to position [102, 0]
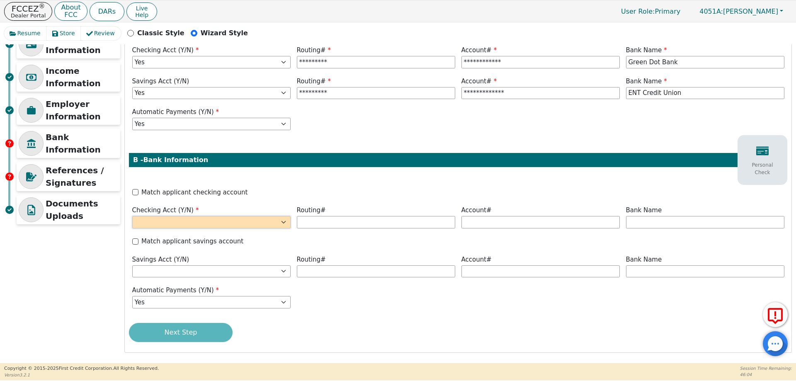
click at [176, 225] on select "Yes No" at bounding box center [211, 222] width 158 height 12
select select "n"
click at [132, 216] on select "Yes No" at bounding box center [211, 222] width 158 height 12
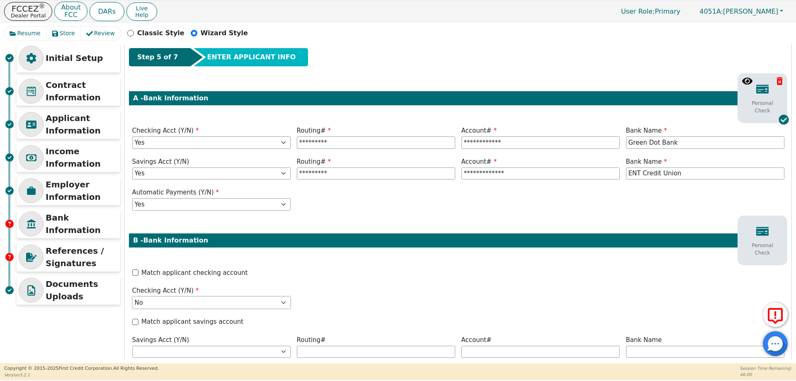
scroll to position [0, 0]
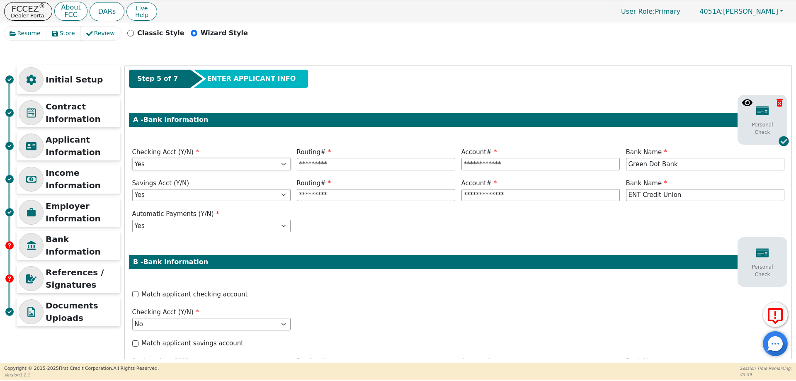
click at [172, 162] on select "Yes No" at bounding box center [211, 164] width 158 height 12
select select "n"
click at [132, 158] on select "Yes No" at bounding box center [211, 164] width 158 height 12
select select
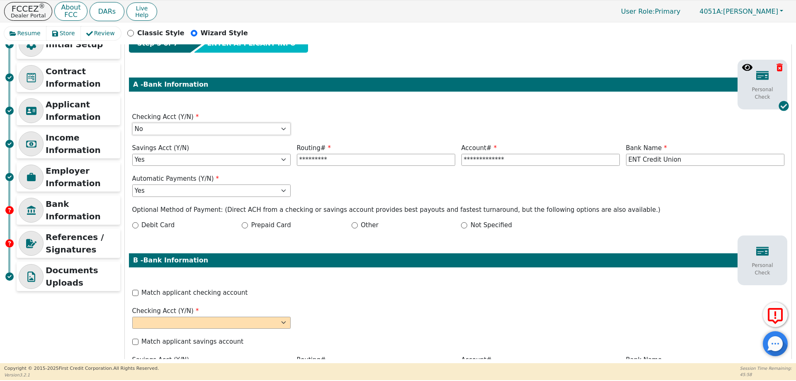
scroll to position [41, 0]
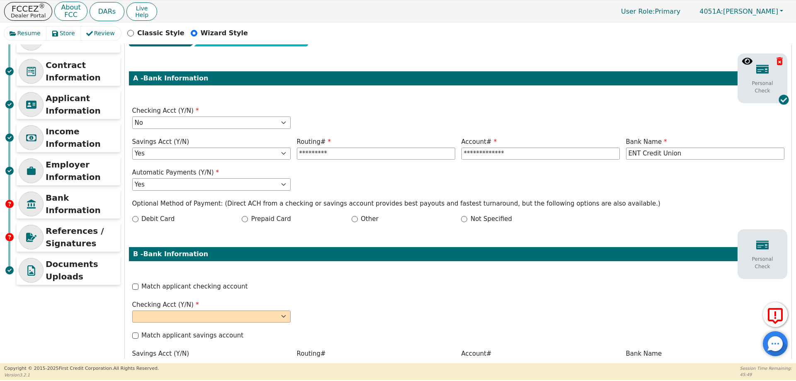
click at [358, 222] on div "Other" at bounding box center [404, 219] width 104 height 10
click at [352, 217] on input "Other" at bounding box center [355, 219] width 6 height 6
radio input "true"
click at [352, 217] on input "Other" at bounding box center [355, 219] width 6 height 6
click at [151, 220] on label "Debit Card" at bounding box center [157, 219] width 33 height 10
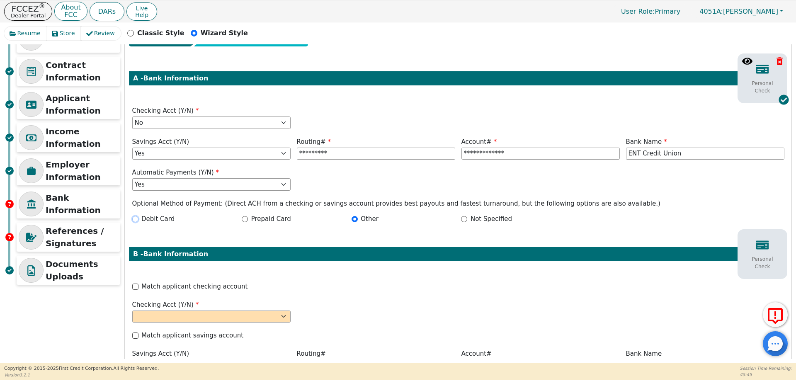
click at [139, 220] on input "Debit Card" at bounding box center [135, 219] width 6 height 6
radio input "true"
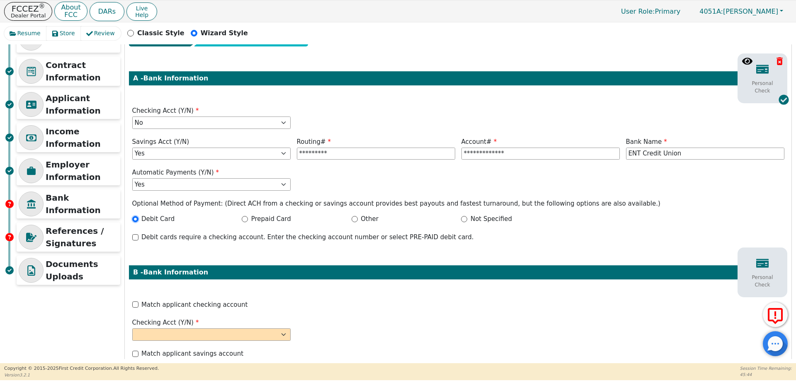
scroll to position [83, 0]
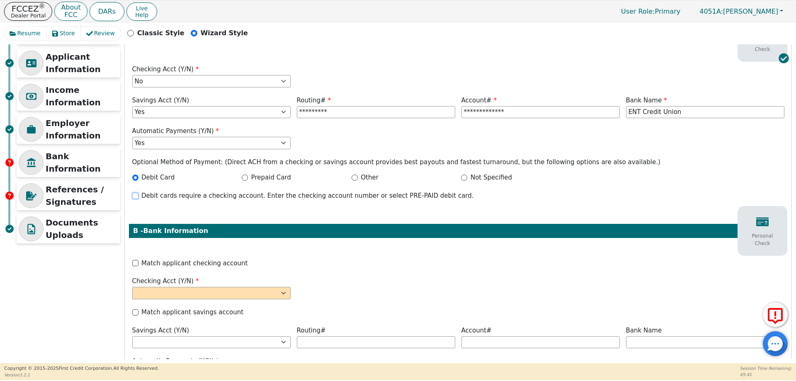
click at [135, 197] on input "Debit cards require a checking account. Enter the checking account number or se…" at bounding box center [135, 196] width 6 height 6
checkbox input "true"
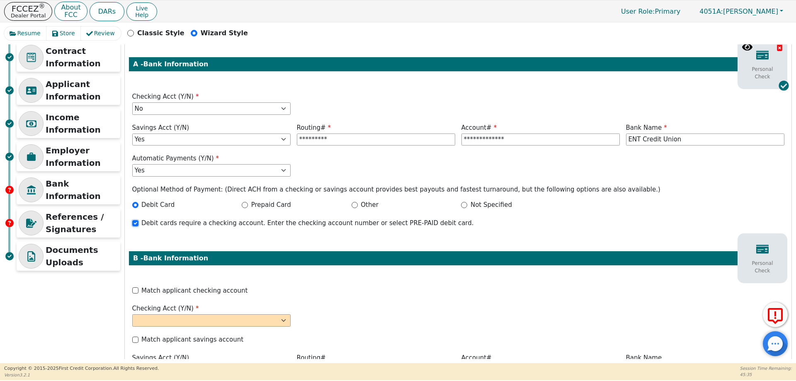
scroll to position [41, 0]
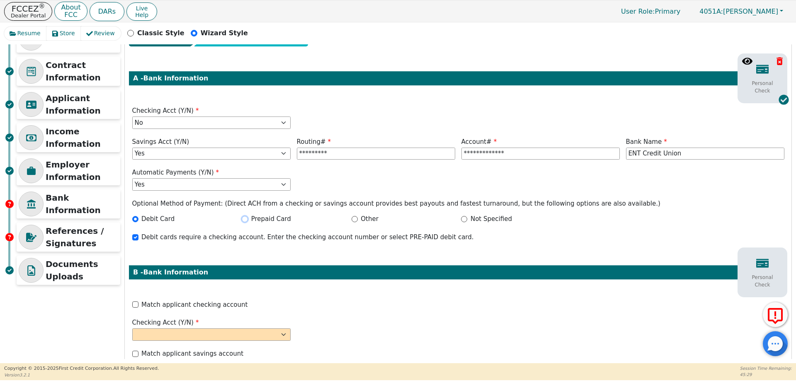
click at [243, 218] on input "Prepaid Card" at bounding box center [245, 219] width 6 height 6
radio input "true"
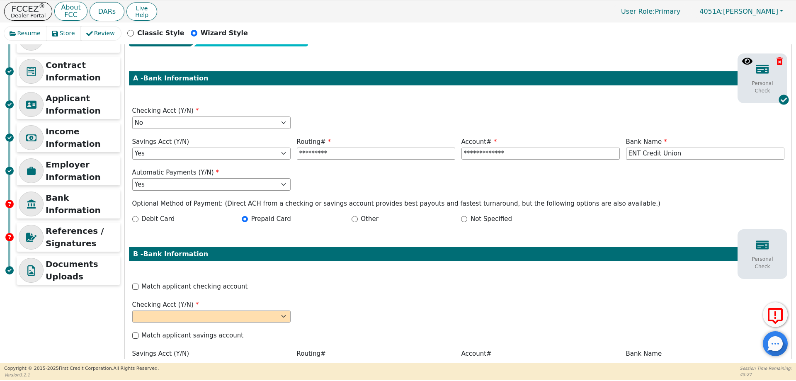
click at [143, 220] on label "Debit Card" at bounding box center [157, 219] width 33 height 10
click at [139, 220] on input "Debit Card" at bounding box center [135, 219] width 6 height 6
radio input "true"
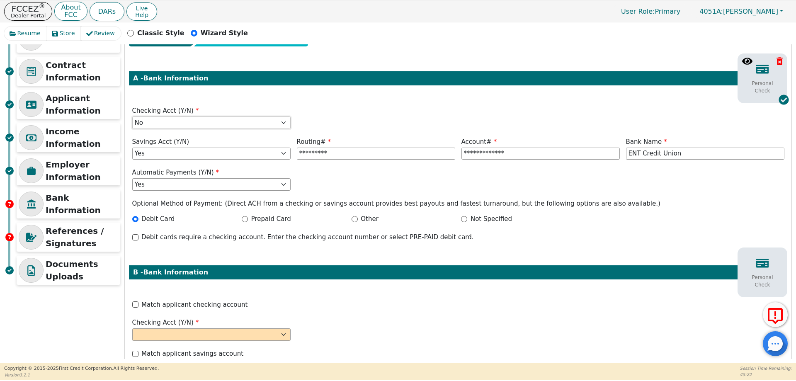
click at [263, 121] on select "Yes No" at bounding box center [211, 123] width 158 height 12
select select "y"
click at [132, 117] on select "Yes No" at bounding box center [211, 123] width 158 height 12
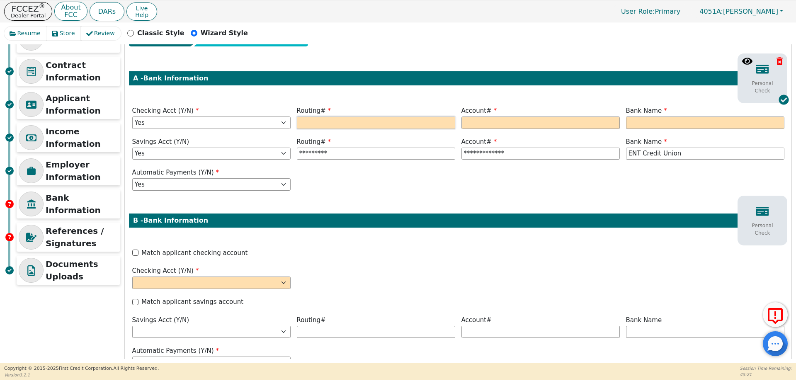
click at [344, 122] on input "text" at bounding box center [376, 123] width 158 height 12
click at [342, 124] on input "text" at bounding box center [376, 123] width 158 height 12
type input "*********"
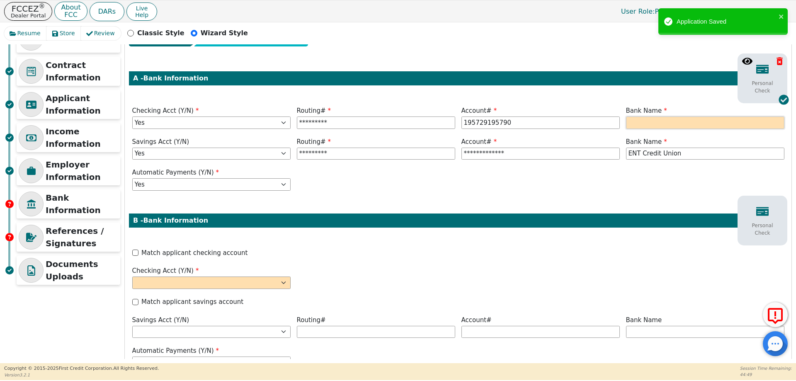
type input "**********"
type input "Green Dot Bank"
click at [568, 174] on div "Automatic Payments (Y/N) Yes No" at bounding box center [458, 180] width 659 height 25
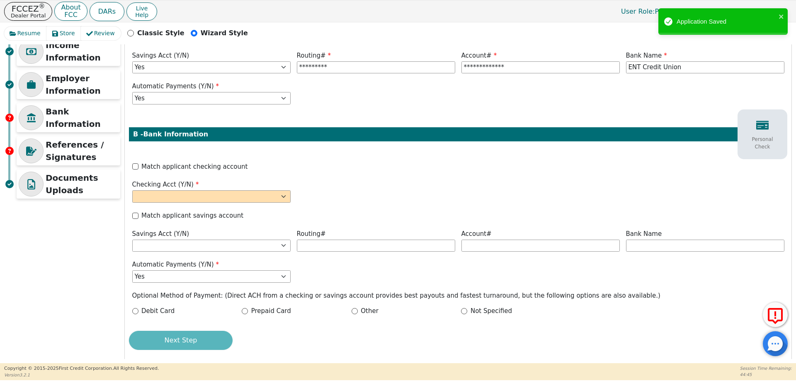
scroll to position [136, 0]
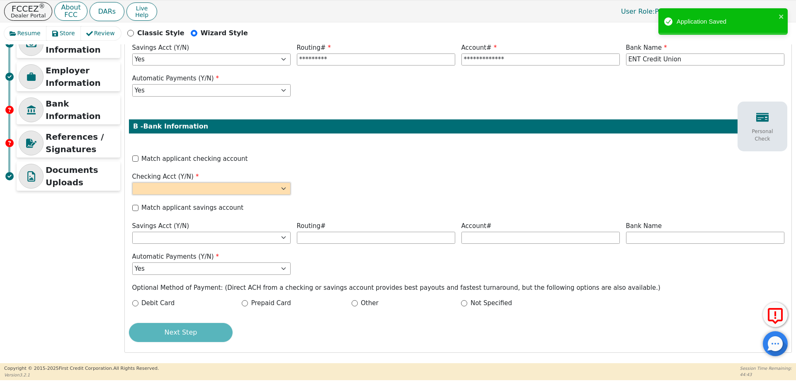
click at [163, 185] on select "Yes No" at bounding box center [211, 188] width 158 height 12
select select "n"
click at [132, 182] on select "Yes No" at bounding box center [211, 188] width 158 height 12
click at [256, 307] on label "Prepaid Card" at bounding box center [271, 304] width 40 height 10
click at [248, 306] on input "Prepaid Card" at bounding box center [245, 303] width 6 height 6
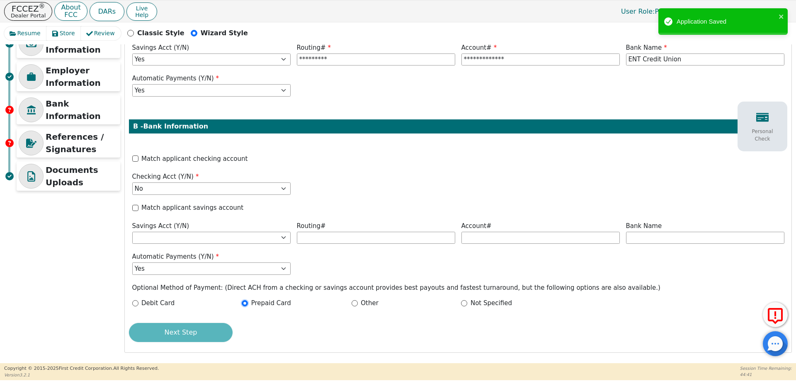
radio input "true"
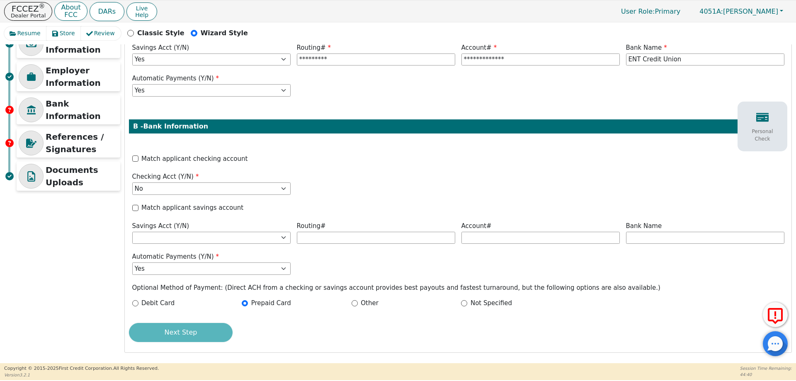
click at [194, 333] on div "Next Step" at bounding box center [458, 332] width 659 height 19
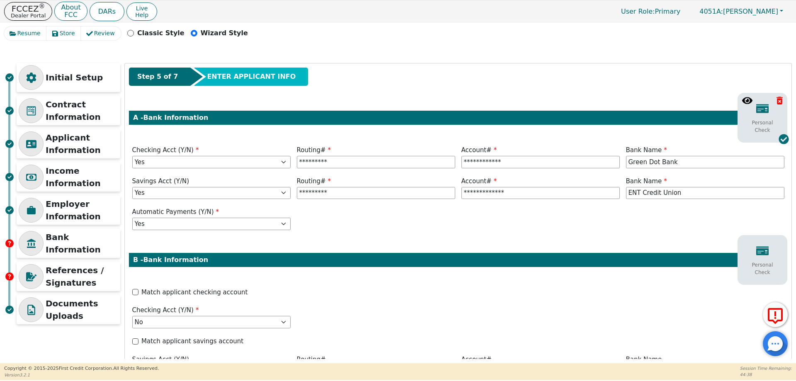
scroll to position [0, 0]
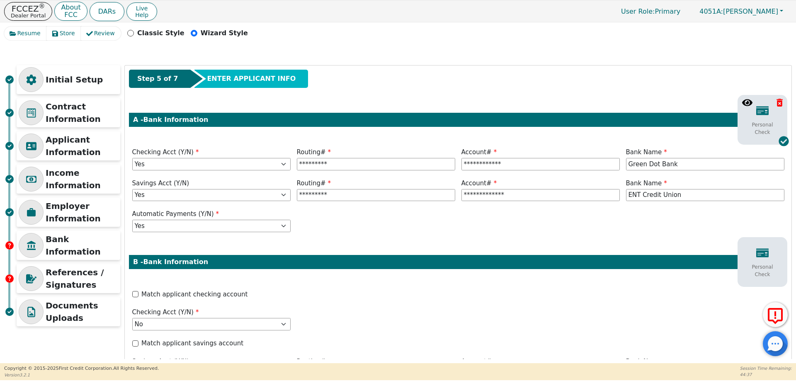
click at [323, 229] on div "Automatic Payments (Y/N) Yes No" at bounding box center [458, 221] width 659 height 25
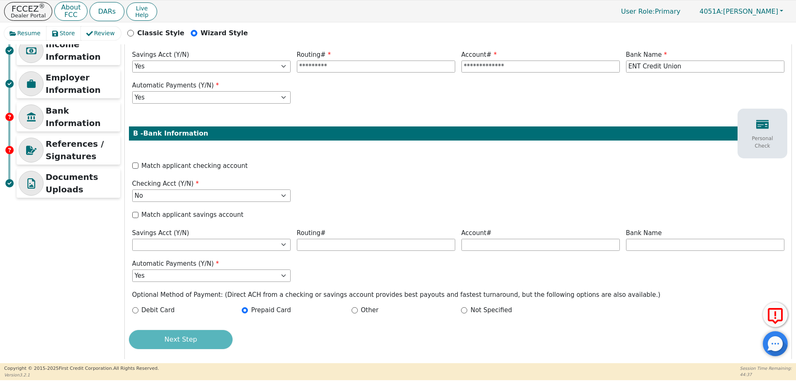
scroll to position [136, 0]
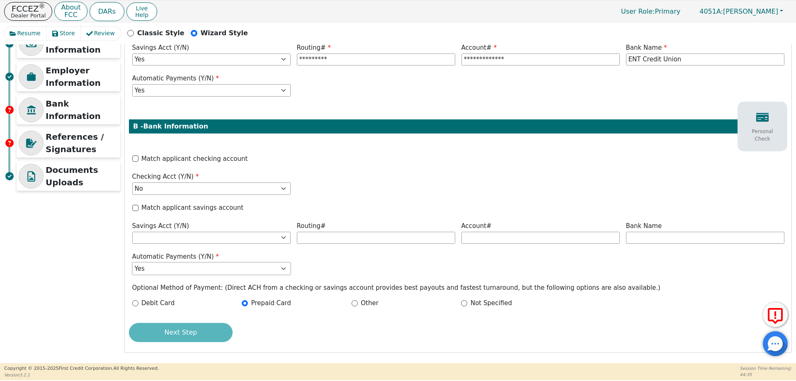
click at [226, 268] on select "Yes No" at bounding box center [211, 269] width 158 height 12
click at [132, 263] on select "Yes No" at bounding box center [211, 269] width 158 height 12
click at [248, 306] on div "Prepaid Card" at bounding box center [294, 304] width 104 height 10
click at [195, 333] on div "Next Step" at bounding box center [458, 332] width 659 height 19
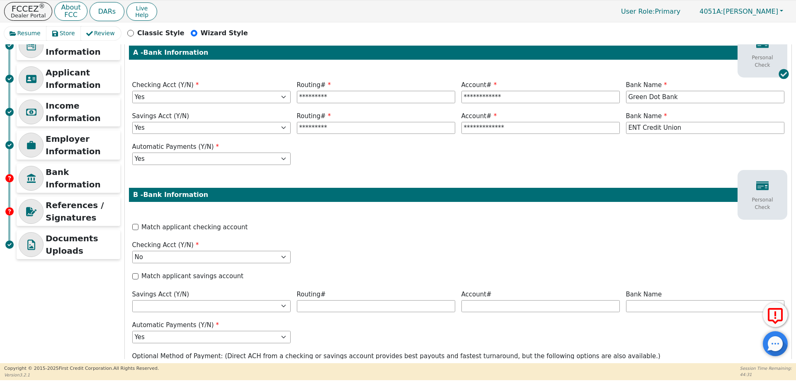
scroll to position [53, 0]
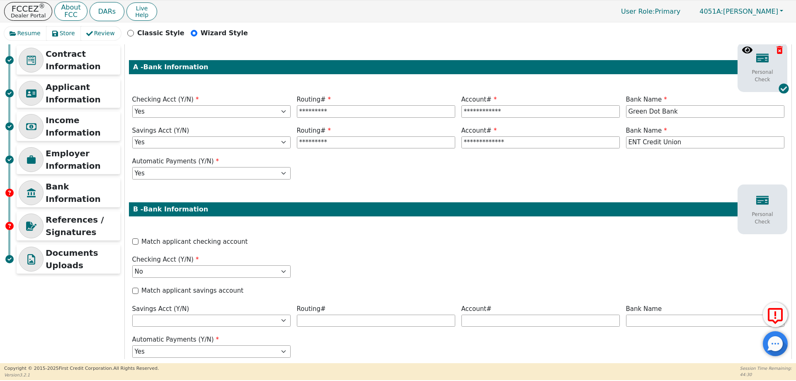
click at [394, 180] on div "Automatic Payments (Y/N) Yes No" at bounding box center [458, 169] width 659 height 25
click at [686, 136] on input "ENT Credit Union" at bounding box center [705, 142] width 158 height 12
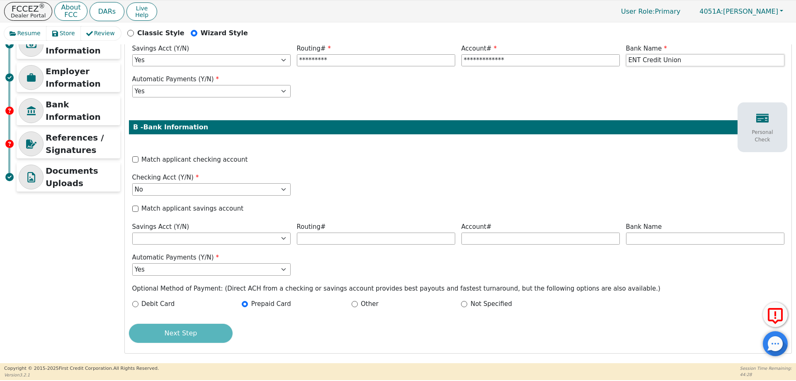
scroll to position [136, 0]
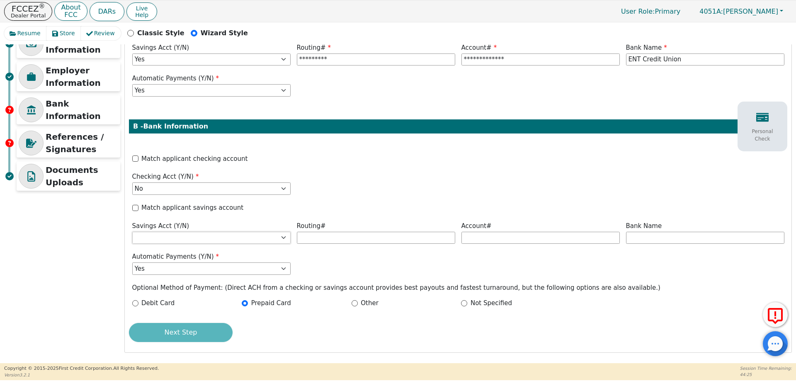
click at [254, 236] on select "Yes No" at bounding box center [211, 238] width 158 height 12
select select "n"
click at [132, 232] on select "Yes No" at bounding box center [211, 238] width 158 height 12
click at [254, 270] on select "Yes No" at bounding box center [211, 269] width 158 height 12
click at [132, 263] on select "Yes No" at bounding box center [211, 269] width 158 height 12
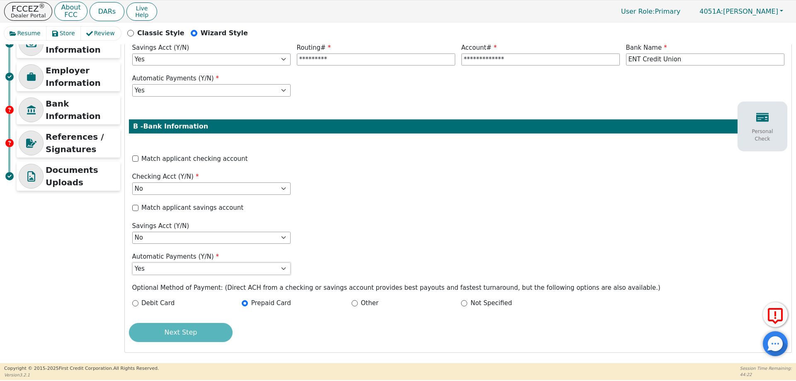
click at [250, 266] on select "Yes No" at bounding box center [211, 269] width 158 height 12
click at [245, 268] on select "Yes No" at bounding box center [211, 269] width 158 height 12
click at [132, 275] on select "Yes No" at bounding box center [211, 269] width 158 height 12
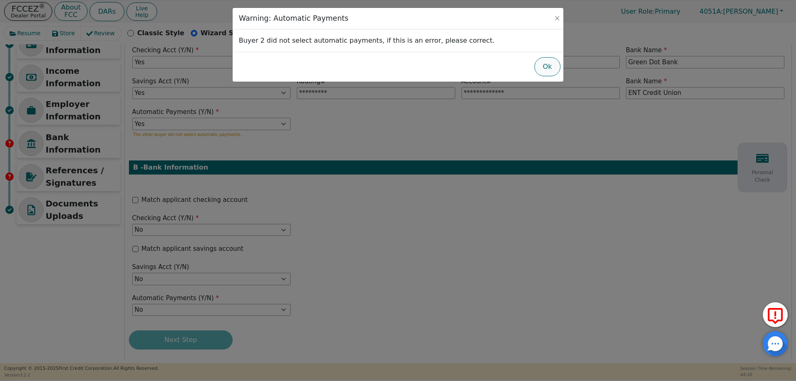
click at [545, 64] on button "Ok" at bounding box center [548, 66] width 26 height 19
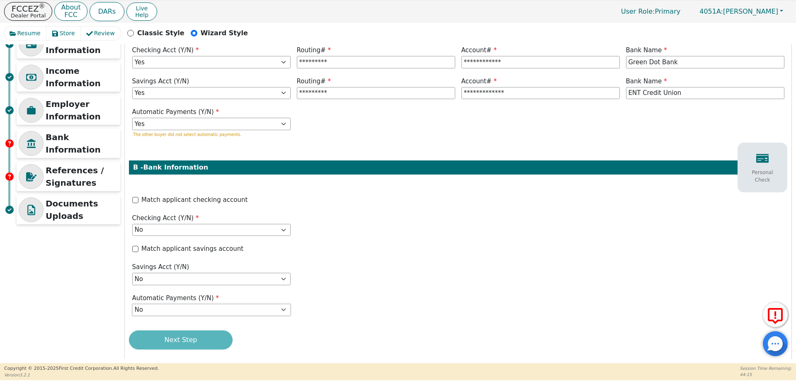
click at [248, 309] on select "Yes No" at bounding box center [211, 310] width 158 height 12
select select "y"
click at [132, 304] on select "Yes No" at bounding box center [211, 310] width 158 height 12
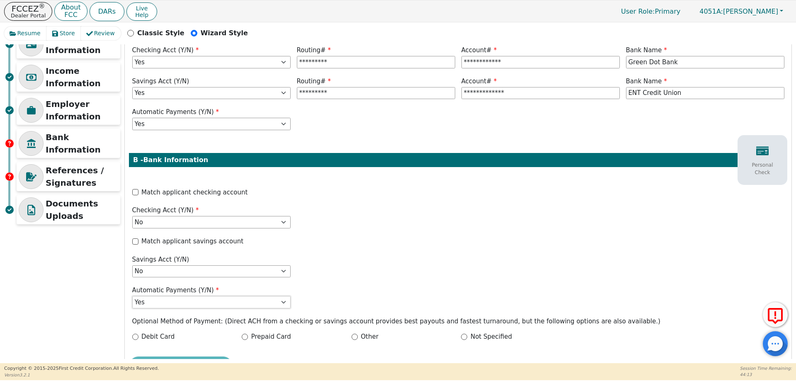
scroll to position [136, 0]
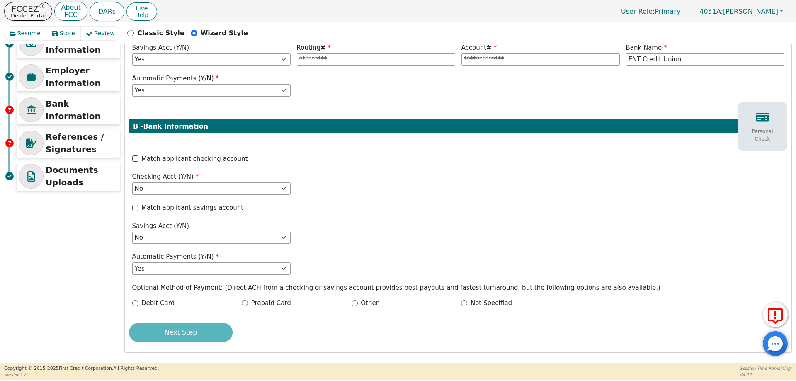
click at [248, 302] on div "Prepaid Card" at bounding box center [294, 304] width 104 height 10
click at [242, 304] on input "Prepaid Card" at bounding box center [245, 303] width 6 height 6
radio input "true"
click at [217, 329] on div "Next Step" at bounding box center [458, 332] width 659 height 19
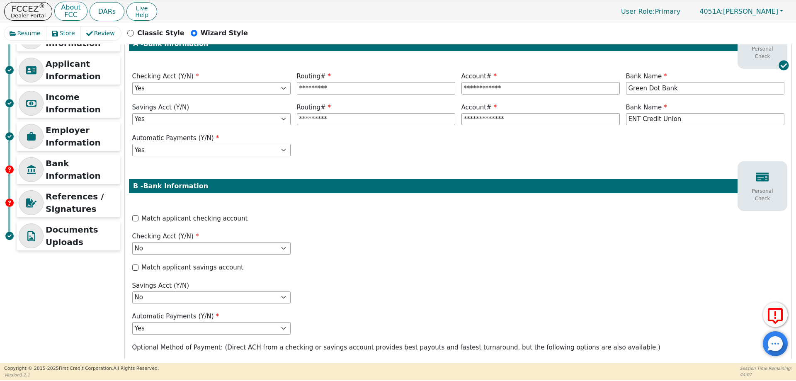
scroll to position [83, 0]
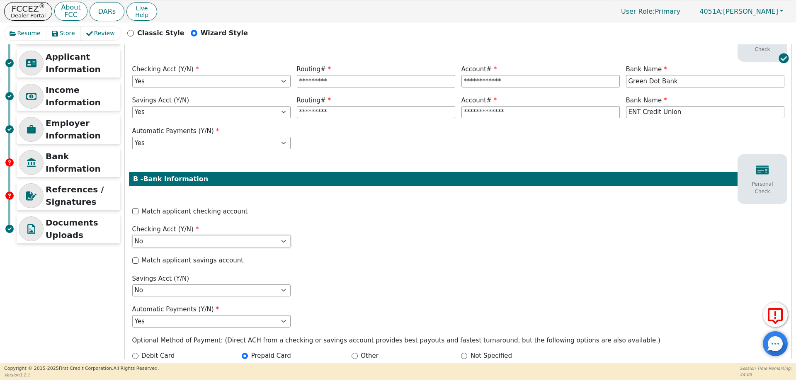
click at [156, 239] on select "Yes No" at bounding box center [211, 241] width 158 height 12
click at [135, 210] on input "Match applicant checking account" at bounding box center [135, 211] width 6 height 6
checkbox input "true"
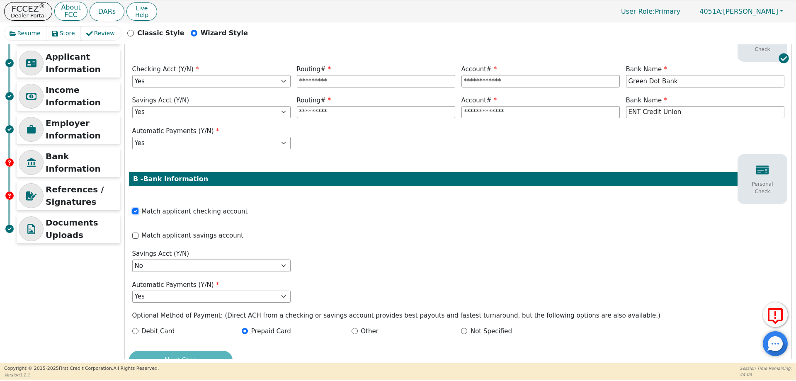
scroll to position [111, 0]
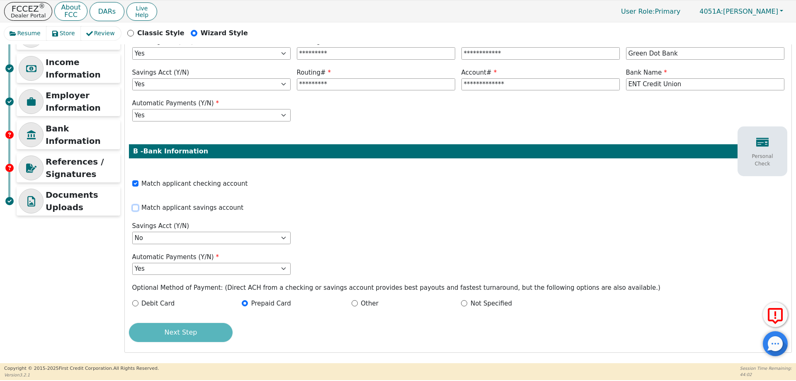
click at [134, 207] on input "Match applicant savings account" at bounding box center [135, 208] width 6 height 6
checkbox input "true"
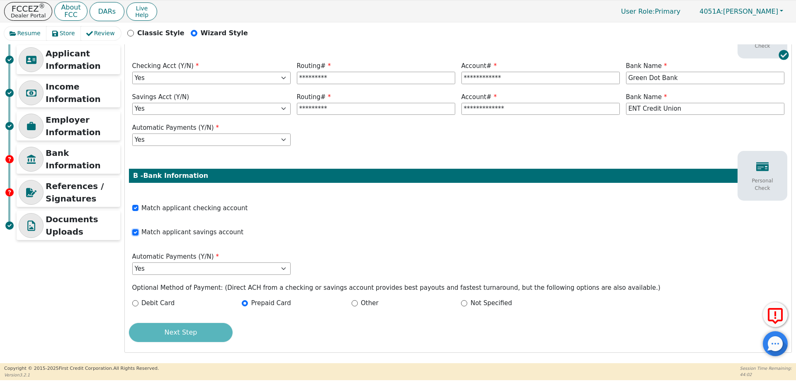
scroll to position [86, 0]
click at [171, 333] on div "Next Step" at bounding box center [458, 332] width 659 height 19
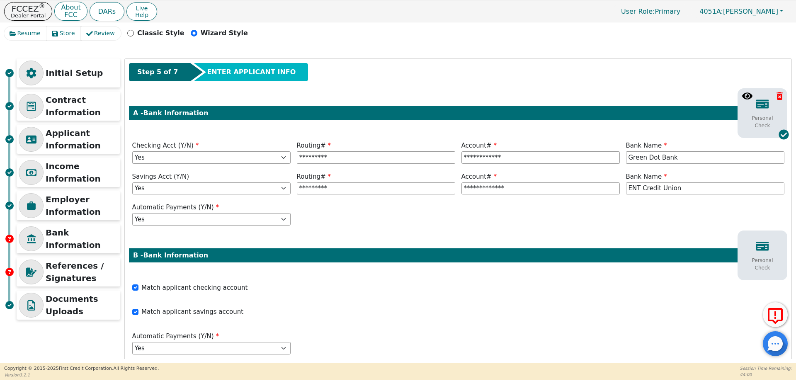
scroll to position [0, 0]
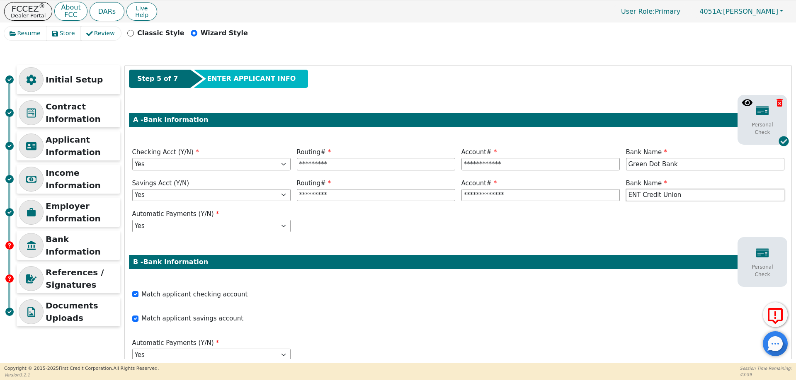
click at [694, 191] on input "ENT Credit Union" at bounding box center [705, 195] width 158 height 12
drag, startPoint x: 681, startPoint y: 160, endPoint x: 590, endPoint y: 160, distance: 91.2
click at [681, 161] on input "Green Dot Bank" at bounding box center [705, 164] width 158 height 12
click at [186, 197] on select "Yes No" at bounding box center [211, 195] width 158 height 12
click at [132, 189] on select "Yes No" at bounding box center [211, 195] width 158 height 12
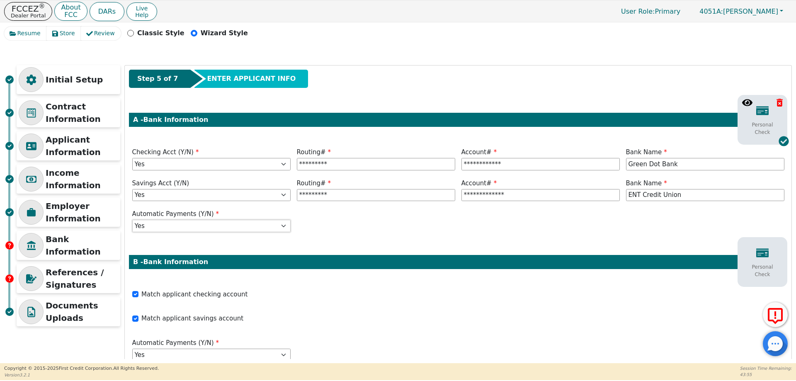
click at [182, 222] on select "Yes No" at bounding box center [211, 226] width 158 height 12
click at [132, 220] on select "Yes No" at bounding box center [211, 226] width 158 height 12
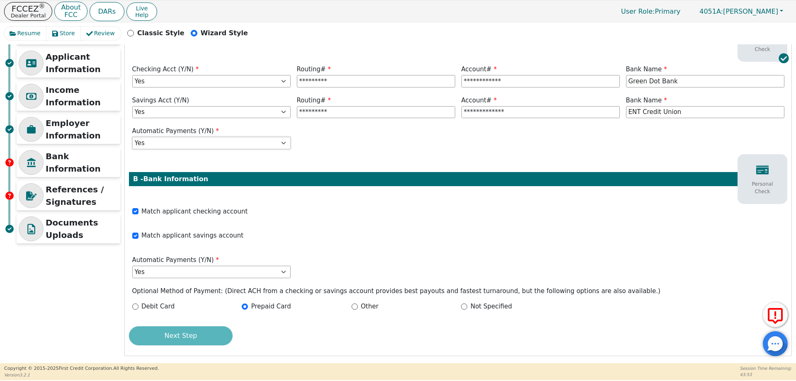
scroll to position [86, 0]
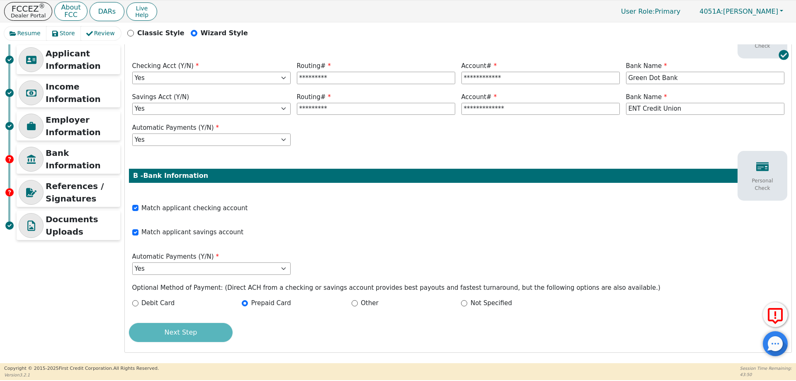
click at [197, 336] on div "Next Step" at bounding box center [458, 332] width 659 height 19
click at [216, 270] on select "Yes No" at bounding box center [211, 269] width 158 height 12
click at [132, 275] on select "Yes No" at bounding box center [211, 269] width 158 height 12
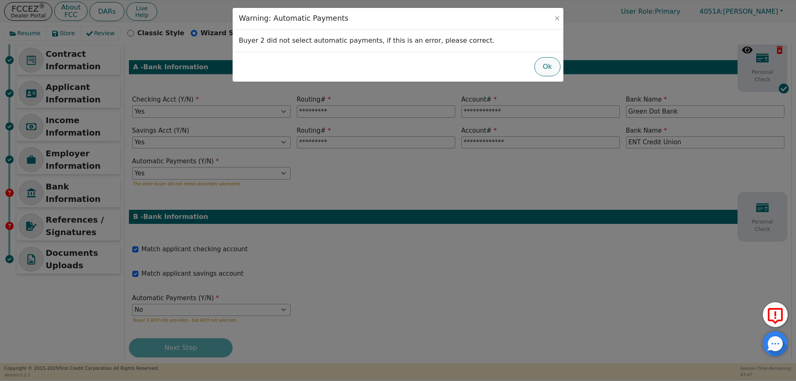
click at [549, 71] on button "Ok" at bounding box center [548, 66] width 26 height 19
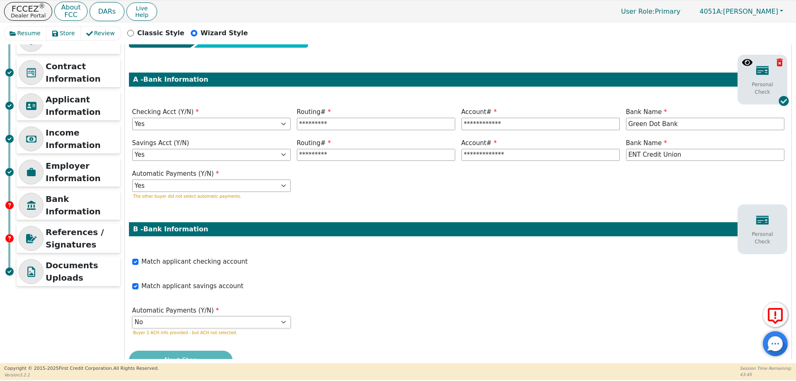
scroll to position [68, 0]
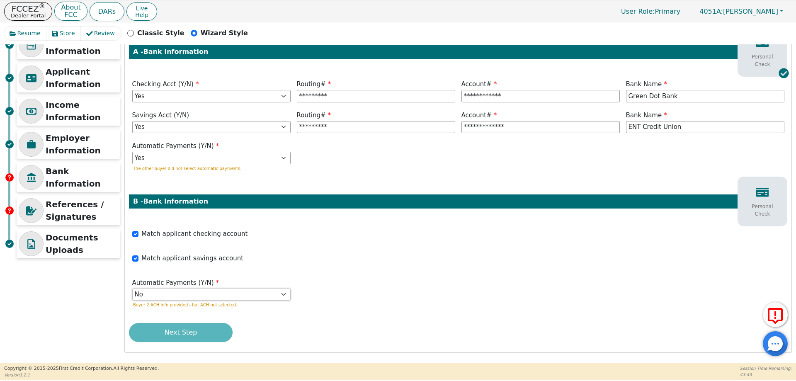
click at [255, 293] on select "Yes No" at bounding box center [211, 295] width 158 height 12
select select "y"
click at [132, 289] on select "Yes No" at bounding box center [211, 295] width 158 height 12
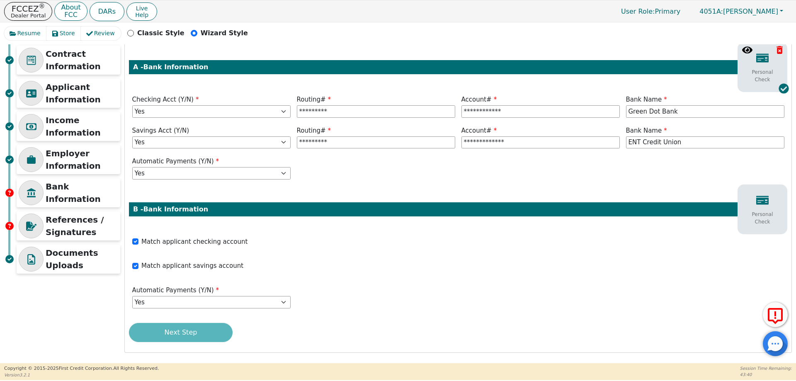
click at [197, 331] on div "Next Step" at bounding box center [458, 332] width 659 height 19
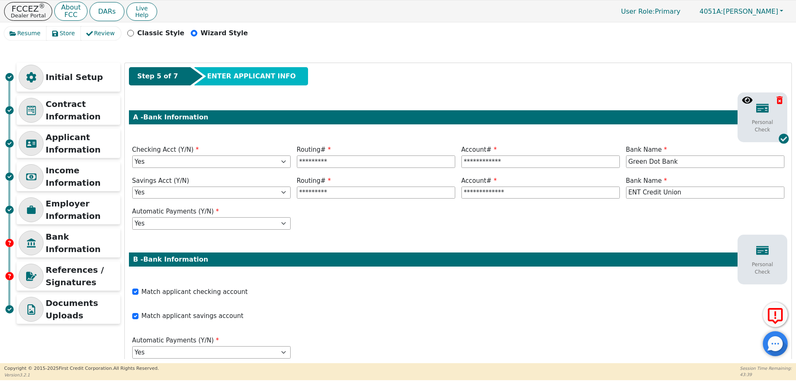
scroll to position [0, 0]
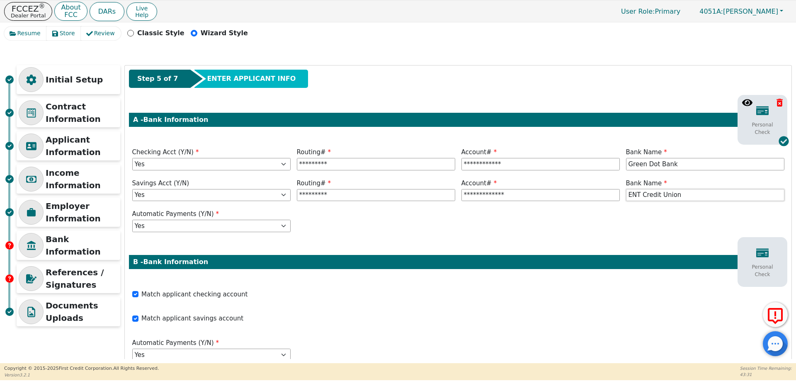
click at [693, 193] on input "ENT Credit Union" at bounding box center [705, 195] width 158 height 12
click at [690, 161] on input "Green Dot Bank" at bounding box center [705, 164] width 158 height 12
click at [654, 158] on input "Green Dot Bank" at bounding box center [705, 164] width 158 height 12
drag, startPoint x: 692, startPoint y: 164, endPoint x: 591, endPoint y: 150, distance: 102.2
click at [591, 150] on div "**********" at bounding box center [458, 160] width 659 height 25
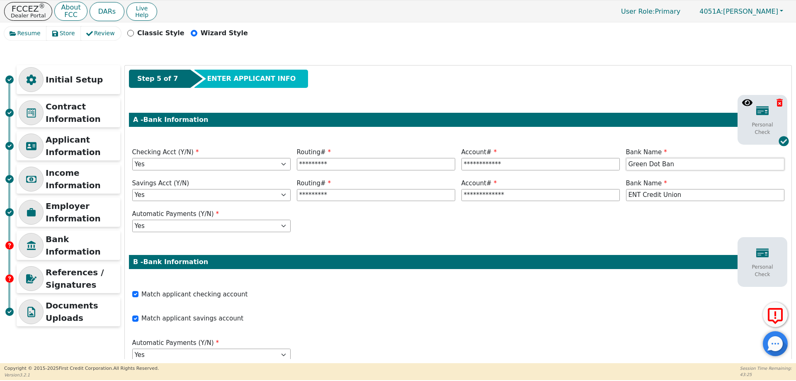
type input "Green Dot Bank"
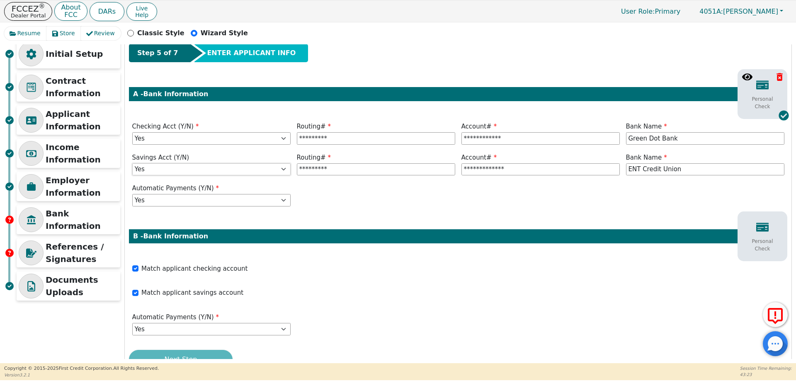
scroll to position [53, 0]
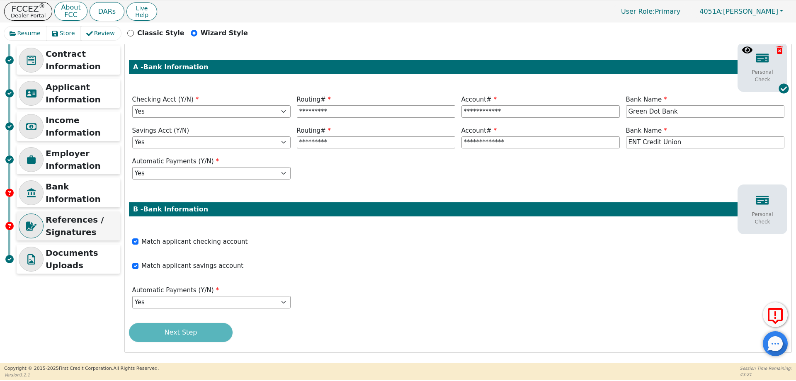
click at [64, 223] on p "References / Signatures" at bounding box center [82, 226] width 73 height 25
click at [51, 162] on p "Employer Information" at bounding box center [82, 159] width 73 height 25
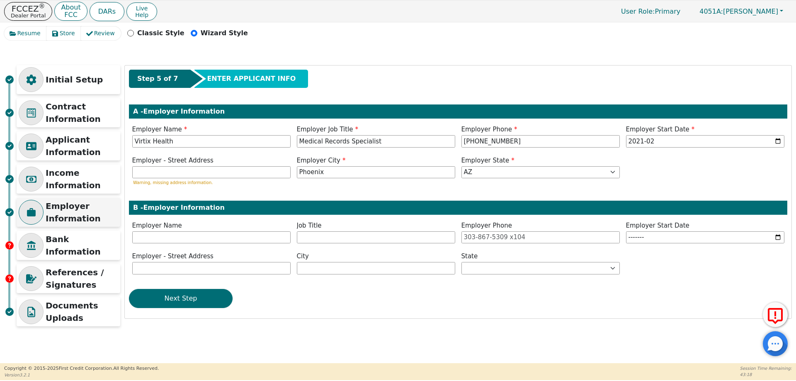
scroll to position [0, 0]
click at [66, 245] on p "Bank Information" at bounding box center [82, 245] width 73 height 25
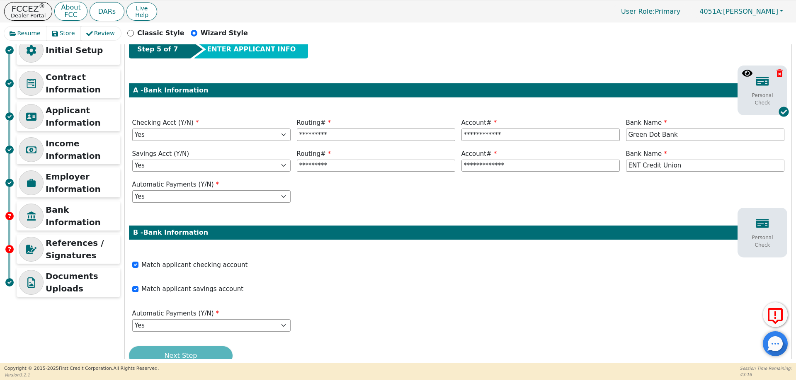
scroll to position [53, 0]
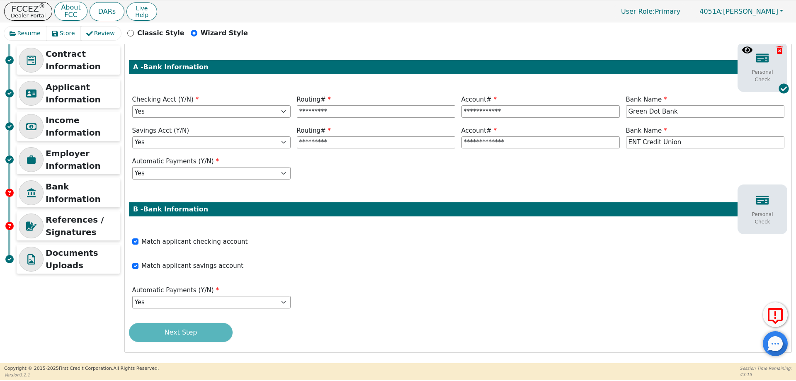
click at [219, 338] on div "Next Step" at bounding box center [458, 332] width 659 height 19
click at [216, 334] on div "Next Step" at bounding box center [458, 332] width 659 height 19
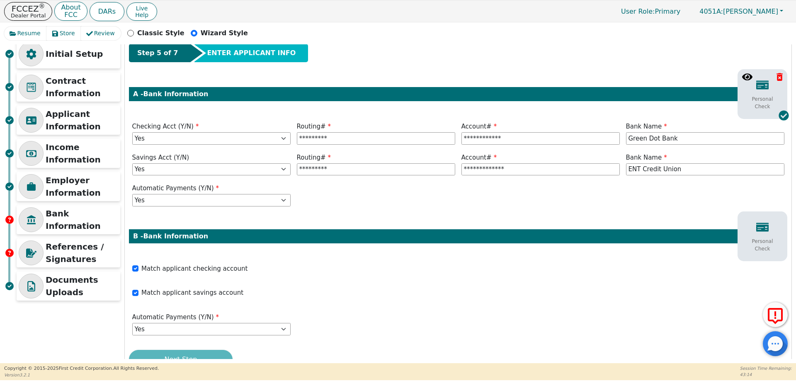
scroll to position [11, 0]
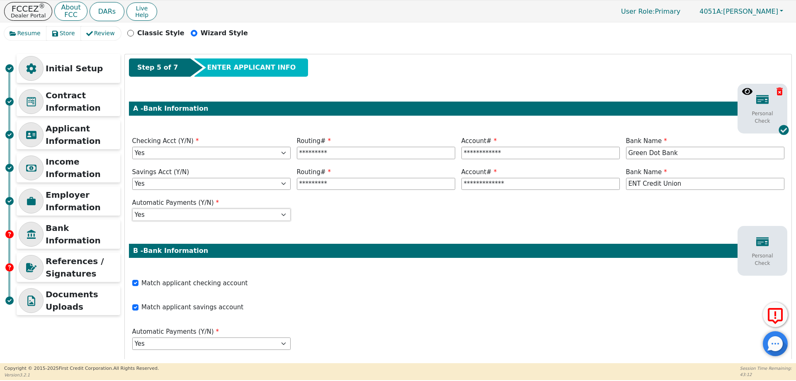
click at [241, 210] on select "Yes No" at bounding box center [211, 215] width 158 height 12
click at [241, 217] on select "Yes No" at bounding box center [211, 215] width 158 height 12
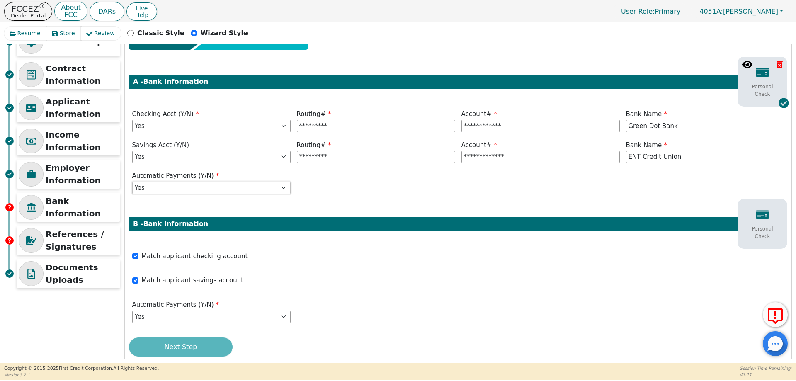
scroll to position [53, 0]
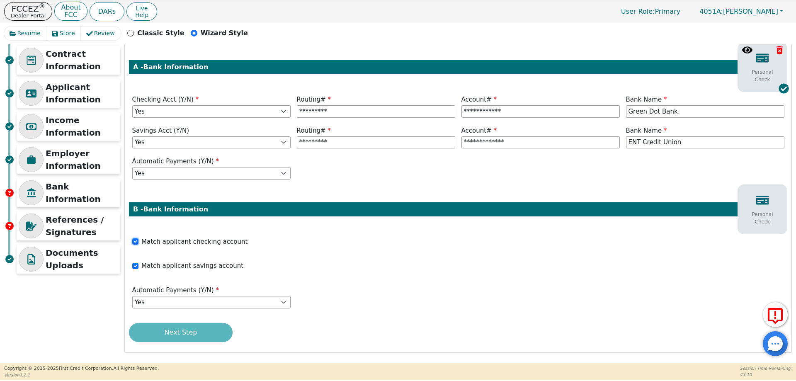
click at [136, 240] on input "Match applicant checking account" at bounding box center [135, 241] width 6 height 6
checkbox input "false"
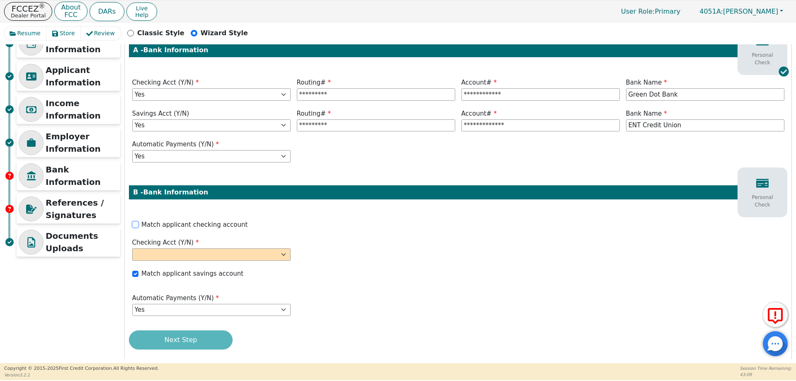
scroll to position [77, 0]
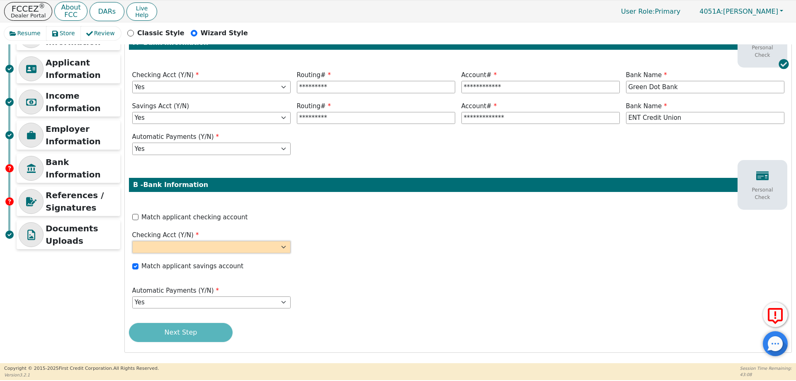
click at [134, 248] on select "Yes No" at bounding box center [211, 247] width 158 height 12
select select "n"
click at [132, 241] on select "Yes No" at bounding box center [211, 247] width 158 height 12
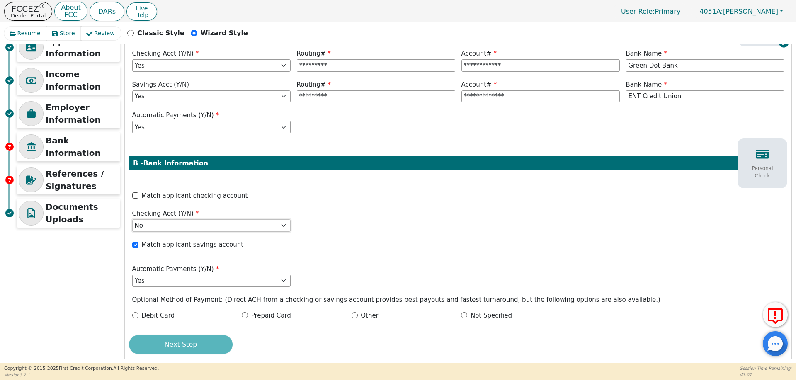
scroll to position [111, 0]
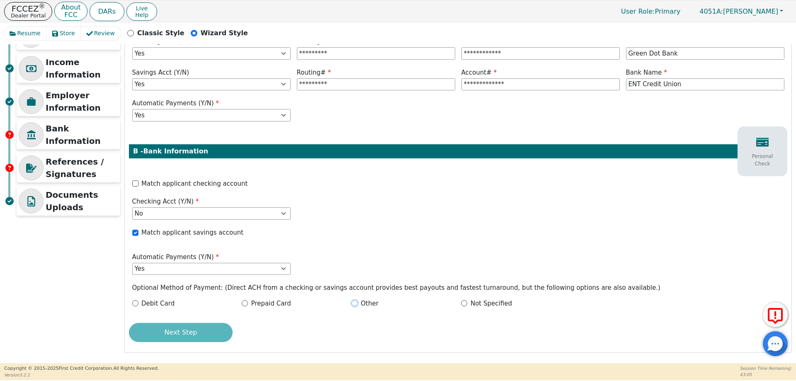
click at [352, 304] on input "Other" at bounding box center [355, 303] width 6 height 6
radio input "true"
click at [195, 338] on div "Next Step" at bounding box center [458, 332] width 659 height 19
click at [194, 264] on select "Yes No" at bounding box center [211, 269] width 158 height 12
click at [132, 263] on select "Yes No" at bounding box center [211, 269] width 158 height 12
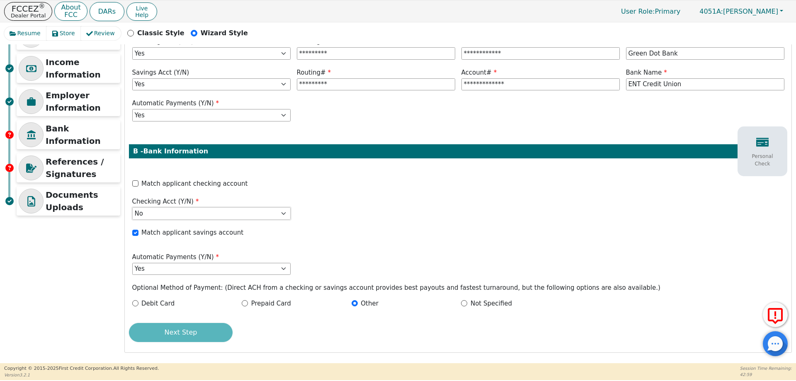
click at [160, 214] on select "Yes No" at bounding box center [211, 213] width 158 height 12
select select "y"
click at [132, 220] on select "Yes No" at bounding box center [211, 213] width 158 height 12
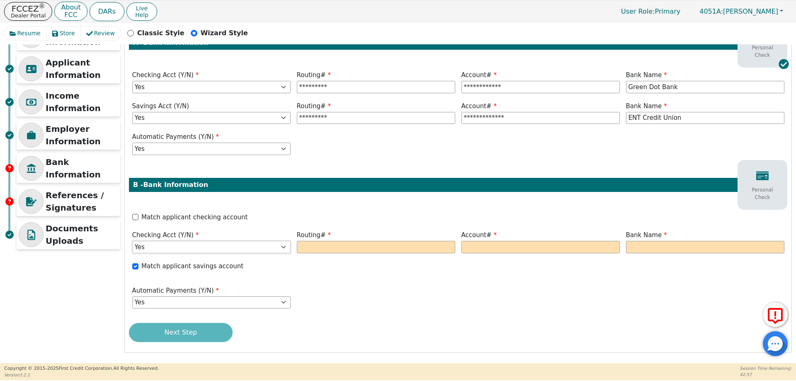
scroll to position [77, 0]
click at [136, 216] on input "Match applicant checking account" at bounding box center [135, 217] width 6 height 6
checkbox input "true"
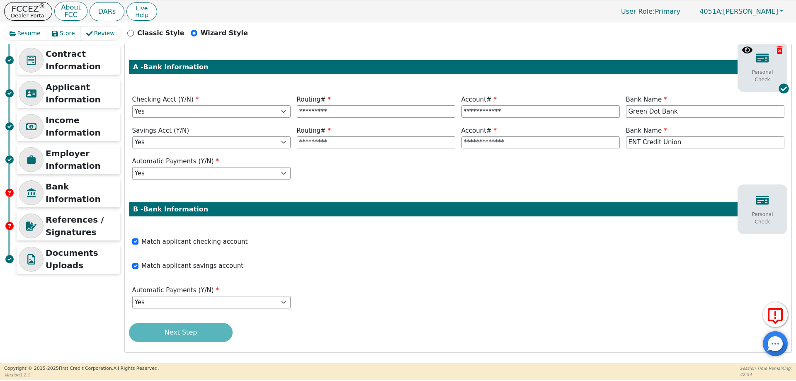
click at [207, 328] on div "Next Step" at bounding box center [458, 332] width 659 height 19
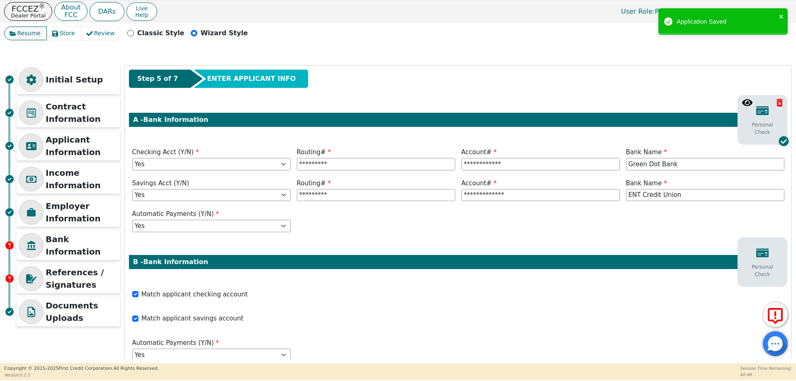
click at [23, 31] on span "Resume" at bounding box center [28, 33] width 23 height 9
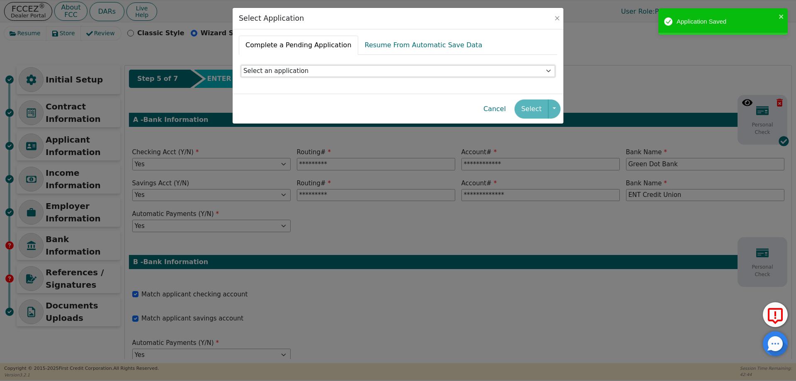
click at [431, 71] on select "Select an application" at bounding box center [398, 71] width 314 height 12
click at [428, 71] on select "Select an application" at bounding box center [398, 71] width 314 height 12
click at [421, 46] on link "Resume From Automatic Save Data" at bounding box center [423, 45] width 131 height 19
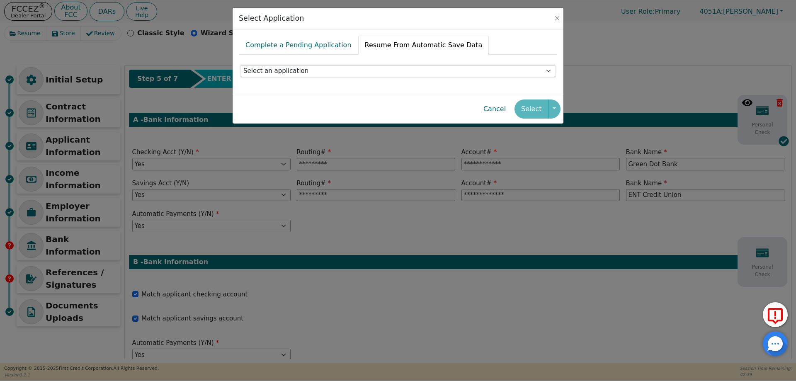
click at [399, 70] on select "Select an application [PERSON_NAME] [STREET_ADDRESS] - [DATE]T11:55:43-06:00" at bounding box center [398, 71] width 314 height 12
select select "67d0b206-a80c-4404-8b7c-18547f37fb2a"
click at [241, 65] on select "Select an application [PERSON_NAME] [STREET_ADDRESS] - [DATE]T11:55:43-06:00" at bounding box center [398, 71] width 314 height 12
click at [525, 110] on button "Select" at bounding box center [532, 109] width 34 height 19
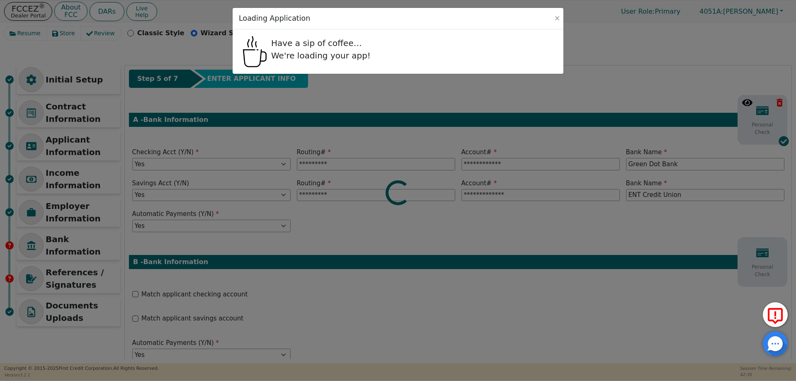
checkbox input "false"
select select
checkbox input "false"
select select
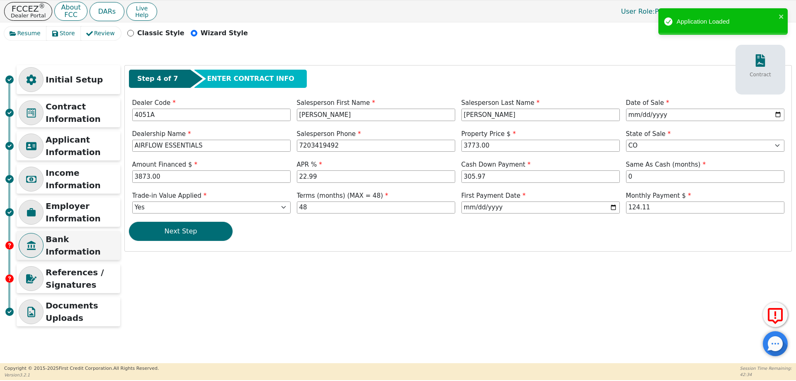
click at [73, 244] on p "Bank Information" at bounding box center [82, 245] width 73 height 25
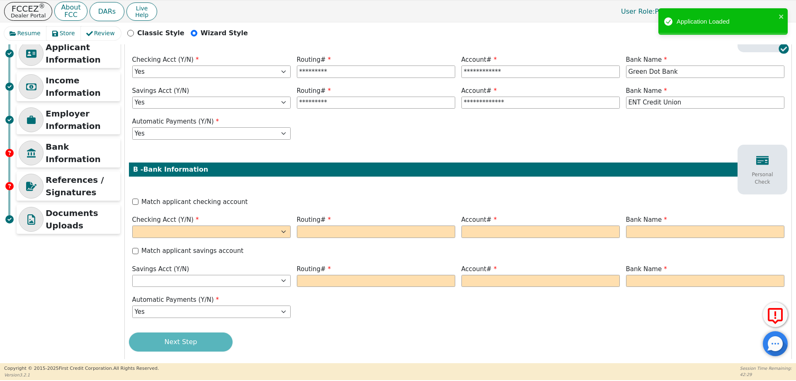
scroll to position [102, 0]
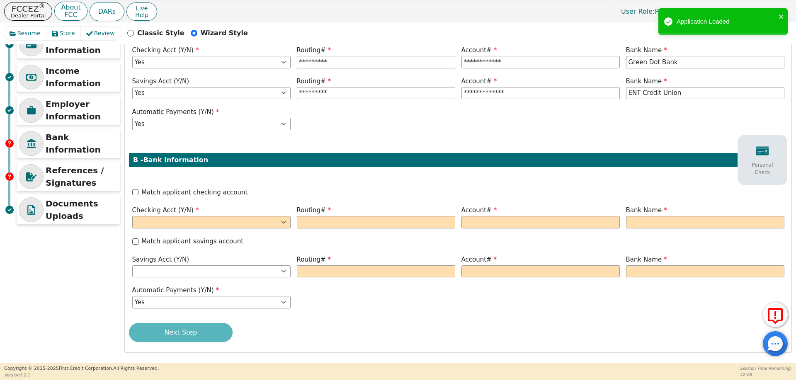
click at [162, 187] on div "**********" at bounding box center [458, 158] width 667 height 389
click at [150, 191] on label "Match applicant checking account" at bounding box center [194, 193] width 106 height 10
click at [139, 191] on input "Match applicant checking account" at bounding box center [135, 192] width 6 height 6
checkbox input "true"
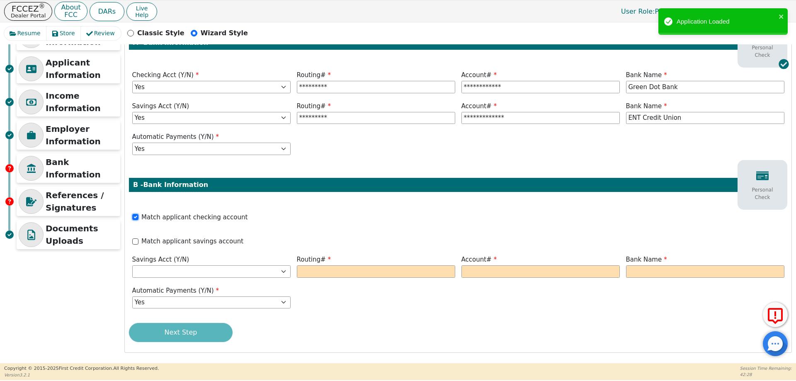
scroll to position [77, 0]
click at [134, 241] on input "Match applicant savings account" at bounding box center [135, 241] width 6 height 6
checkbox input "true"
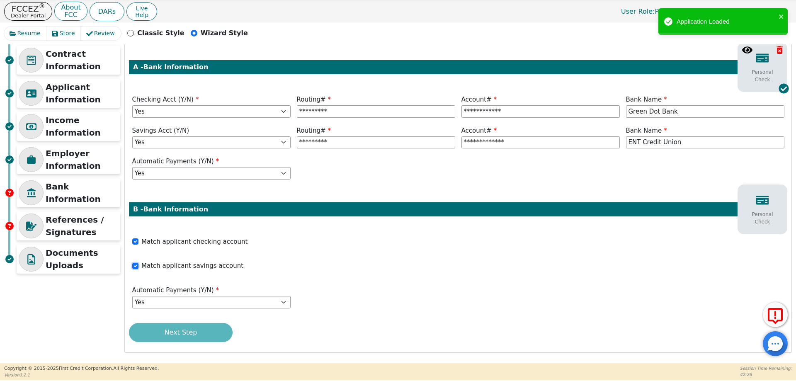
scroll to position [53, 0]
click at [178, 330] on div "Next Step" at bounding box center [458, 332] width 659 height 19
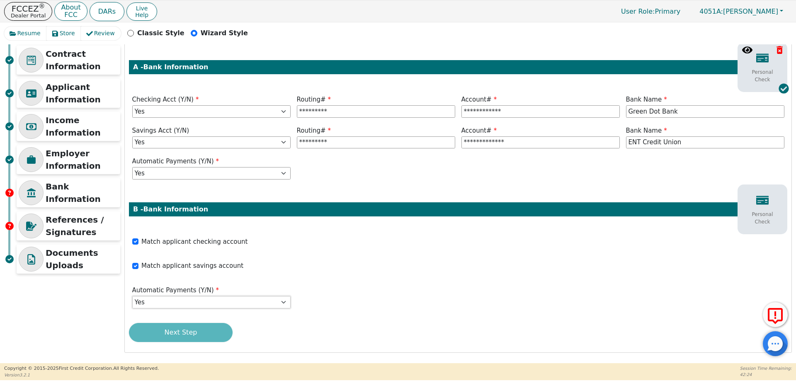
click at [186, 299] on select "Yes No" at bounding box center [211, 302] width 158 height 12
click at [132, 296] on select "Yes No" at bounding box center [211, 302] width 158 height 12
click at [188, 333] on div "Next Step" at bounding box center [458, 332] width 659 height 19
click at [35, 224] on icon at bounding box center [31, 225] width 10 height 9
click at [65, 223] on p "References / Signatures" at bounding box center [82, 226] width 73 height 25
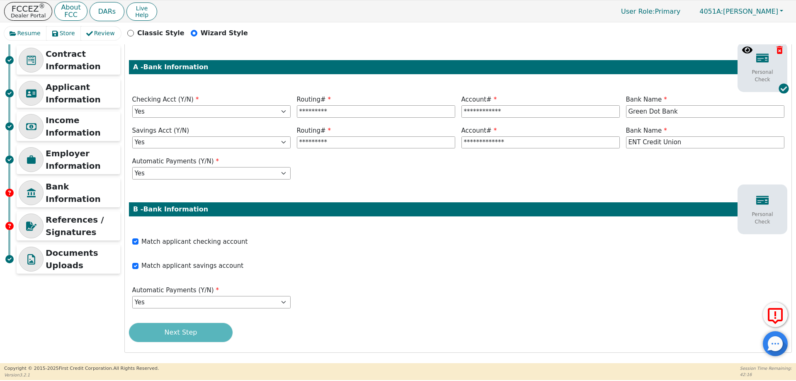
click at [187, 328] on div "Next Step" at bounding box center [458, 332] width 659 height 19
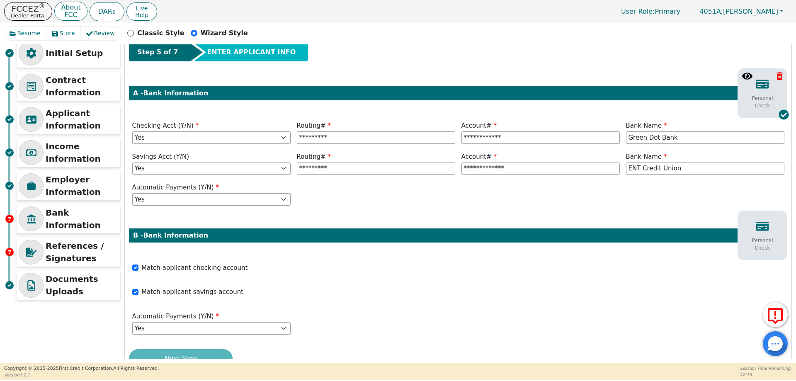
scroll to position [0, 0]
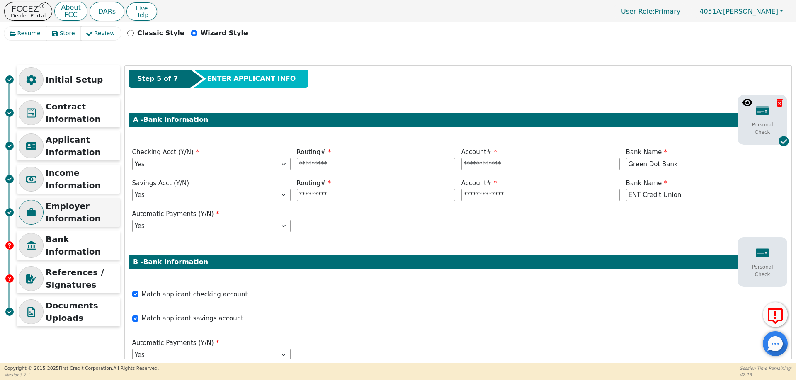
click at [60, 211] on p "Employer Information" at bounding box center [82, 212] width 73 height 25
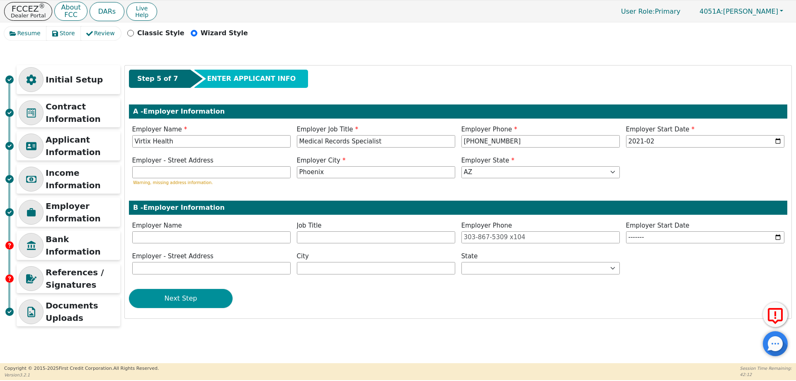
click at [196, 294] on button "Next Step" at bounding box center [181, 298] width 104 height 19
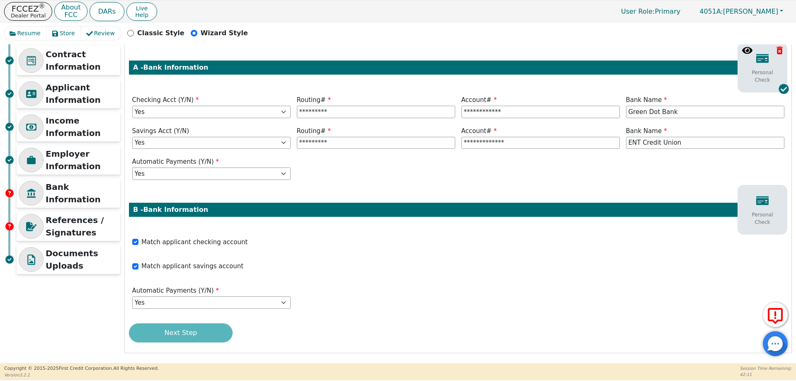
scroll to position [53, 0]
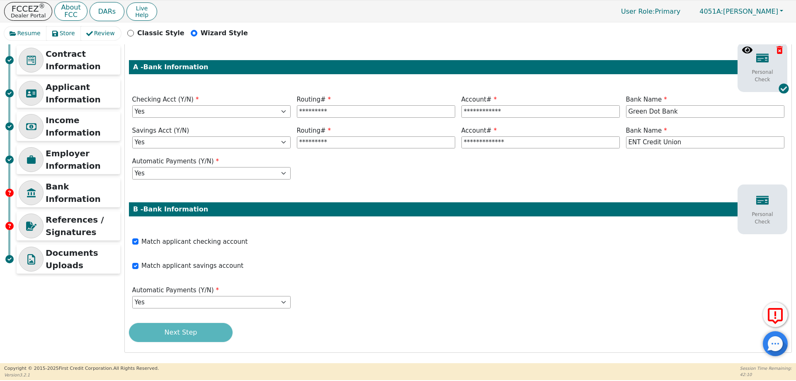
click at [178, 333] on div "Next Step" at bounding box center [458, 332] width 659 height 19
click at [255, 112] on select "Yes No" at bounding box center [211, 111] width 158 height 12
select select "n"
click at [132, 105] on select "Yes No" at bounding box center [211, 111] width 158 height 12
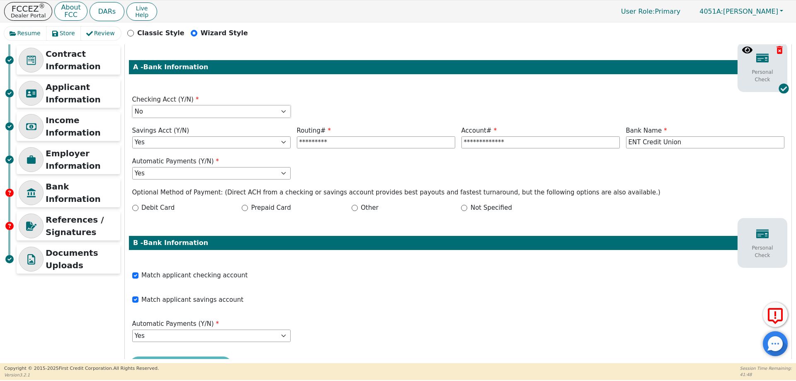
scroll to position [86, 0]
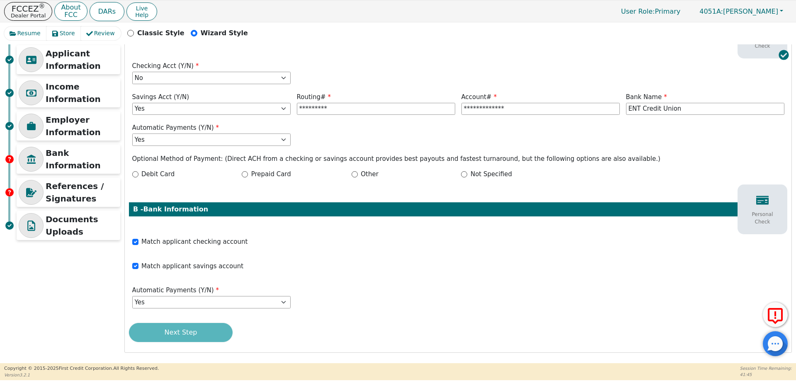
click at [253, 176] on label "Prepaid Card" at bounding box center [271, 175] width 40 height 10
click at [248, 176] on input "Prepaid Card" at bounding box center [245, 174] width 6 height 6
radio input "true"
click at [201, 241] on label "Match applicant checking account" at bounding box center [194, 242] width 106 height 10
click at [139, 241] on input "Match applicant checking account" at bounding box center [135, 242] width 6 height 6
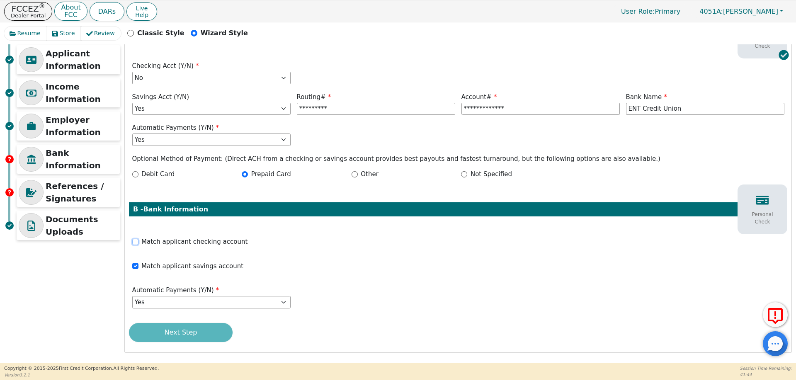
checkbox input "false"
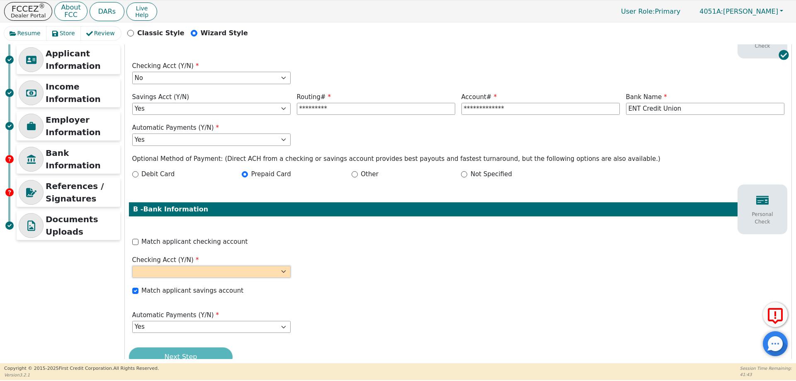
click at [195, 270] on select "Yes No" at bounding box center [211, 272] width 158 height 12
select select "y"
click at [132, 266] on select "Yes No" at bounding box center [211, 272] width 158 height 12
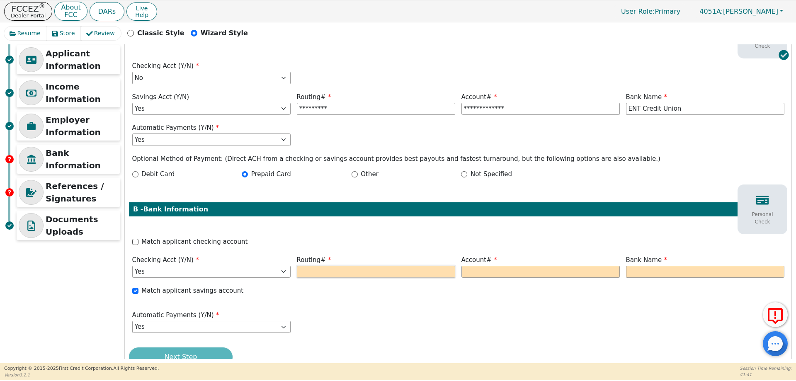
click at [316, 272] on input "text" at bounding box center [376, 272] width 158 height 12
type input "*********"
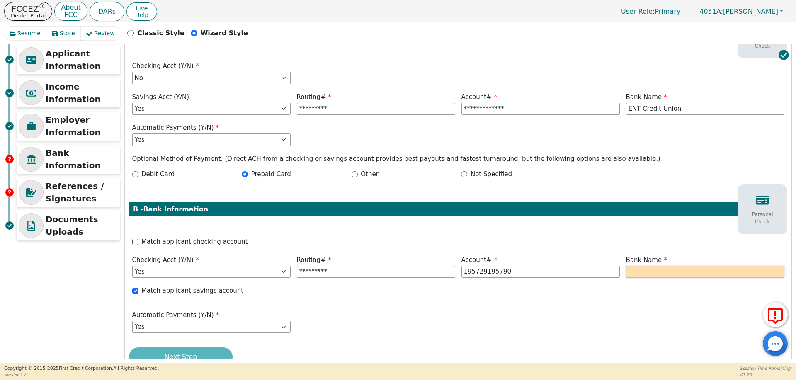
type input "**********"
type input "F"
type input "Green Dot Bank"
click at [262, 316] on label "Automatic Payments (Y/N)" at bounding box center [211, 316] width 158 height 10
click at [273, 332] on select "Yes No" at bounding box center [211, 327] width 158 height 12
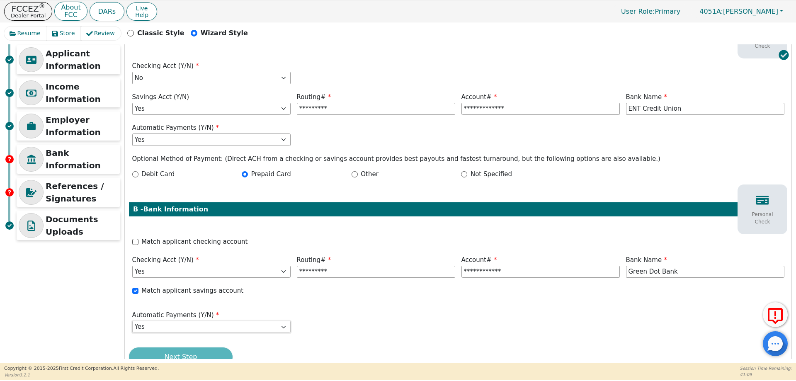
click at [132, 321] on select "Yes No" at bounding box center [211, 327] width 158 height 12
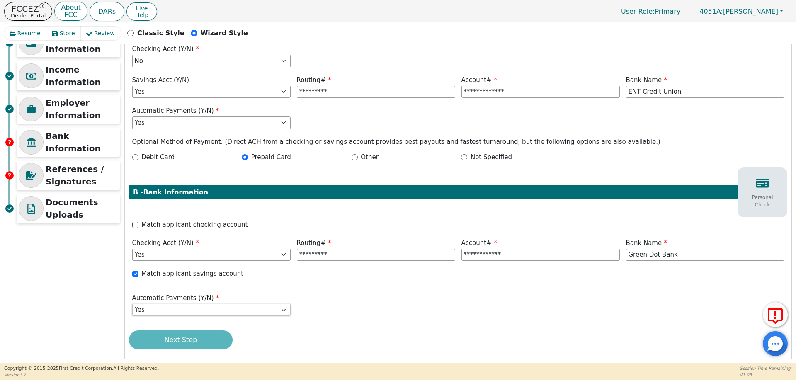
scroll to position [111, 0]
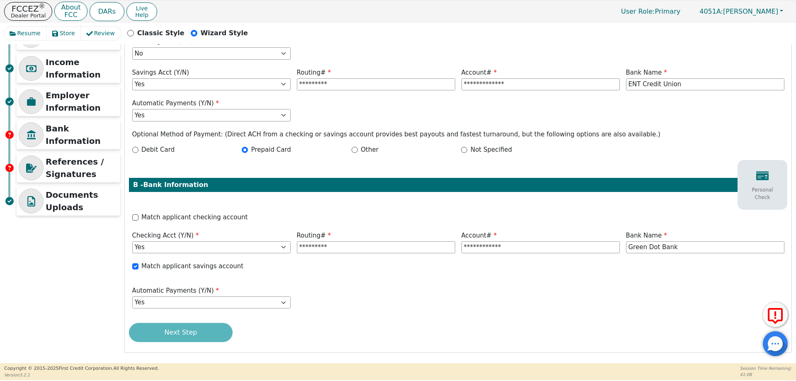
click at [196, 335] on div "Next Step" at bounding box center [458, 332] width 659 height 19
click at [651, 266] on div "Match applicant savings account" at bounding box center [458, 267] width 652 height 10
click at [688, 250] on input "Green Dot Bank" at bounding box center [705, 247] width 158 height 12
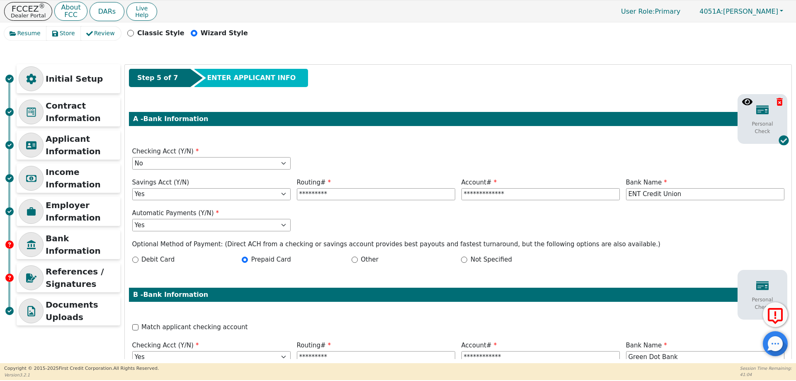
scroll to position [0, 0]
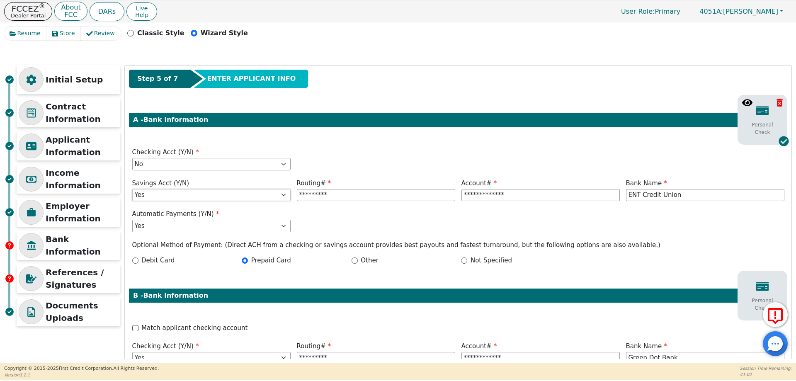
click at [278, 194] on select "Yes No" at bounding box center [211, 195] width 158 height 12
click at [132, 189] on select "Yes No" at bounding box center [211, 195] width 158 height 12
click at [281, 164] on select "Yes No" at bounding box center [211, 164] width 158 height 12
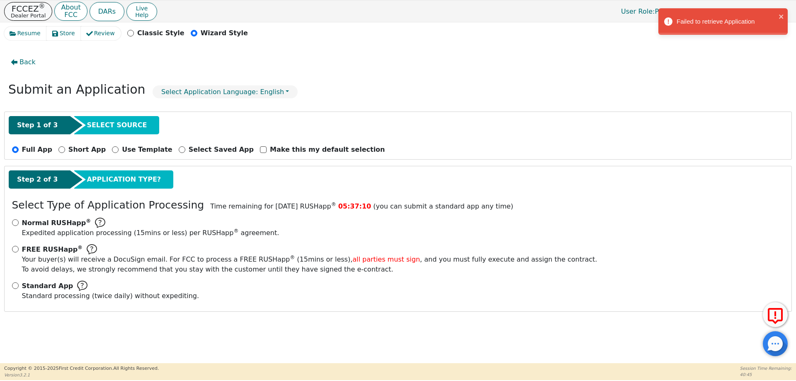
click at [28, 8] on p "FCCEZ ®" at bounding box center [28, 9] width 35 height 8
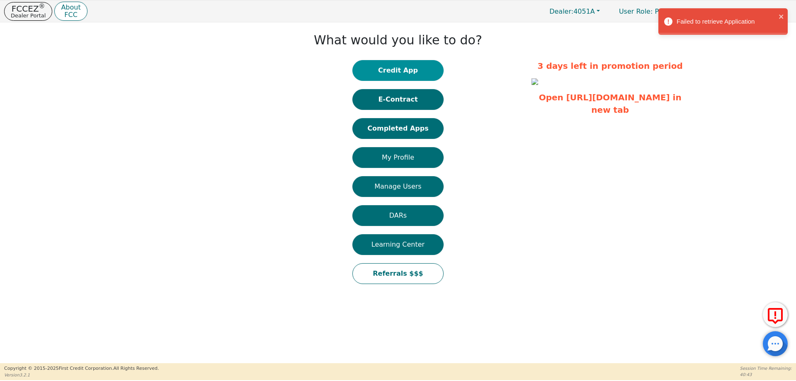
click at [387, 71] on button "Credit App" at bounding box center [398, 70] width 91 height 21
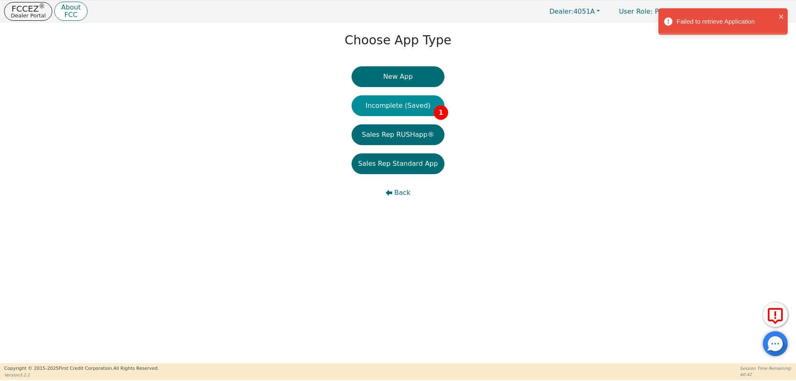
click at [406, 107] on button "Incomplete (Saved) 1" at bounding box center [398, 105] width 93 height 21
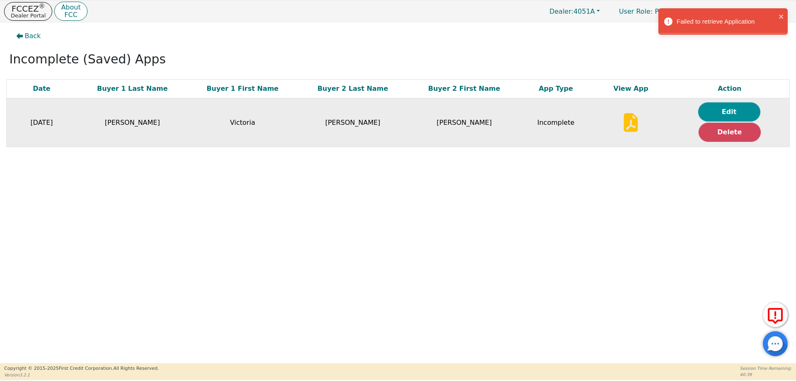
click at [711, 116] on button "Edit" at bounding box center [729, 111] width 62 height 19
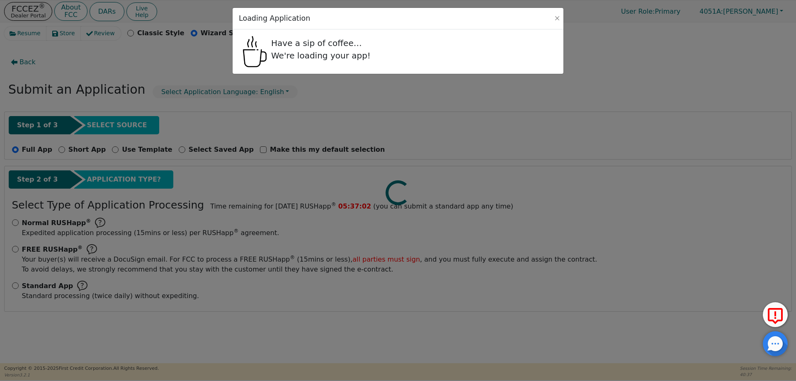
select select "CO"
select select "y"
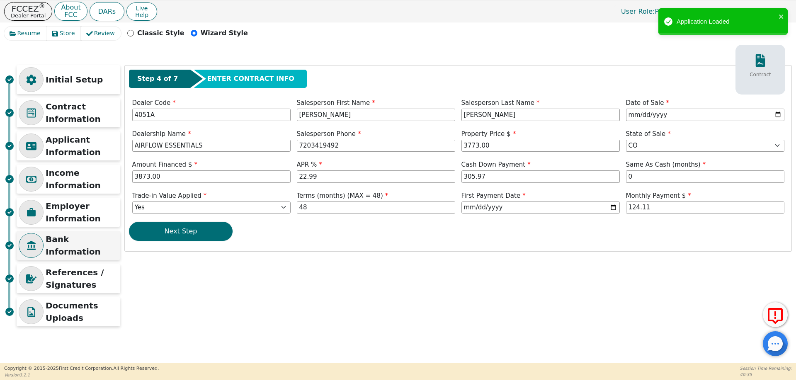
click at [73, 243] on p "Bank Information" at bounding box center [82, 245] width 73 height 25
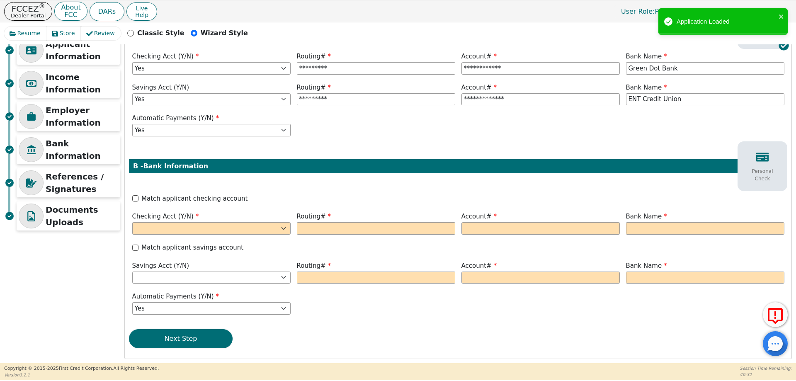
scroll to position [102, 0]
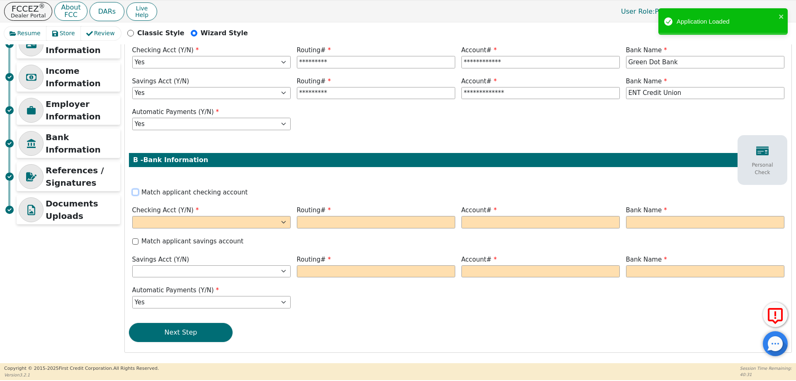
click at [136, 192] on input "Match applicant checking account" at bounding box center [135, 192] width 6 height 6
checkbox input "true"
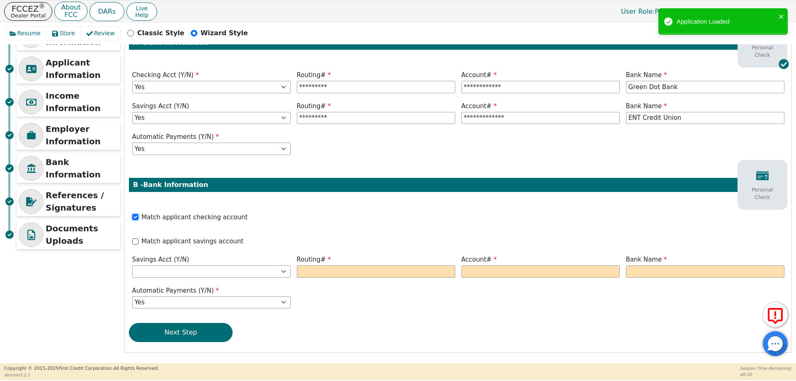
scroll to position [77, 0]
click at [134, 241] on input "Match applicant savings account" at bounding box center [135, 241] width 6 height 6
checkbox input "true"
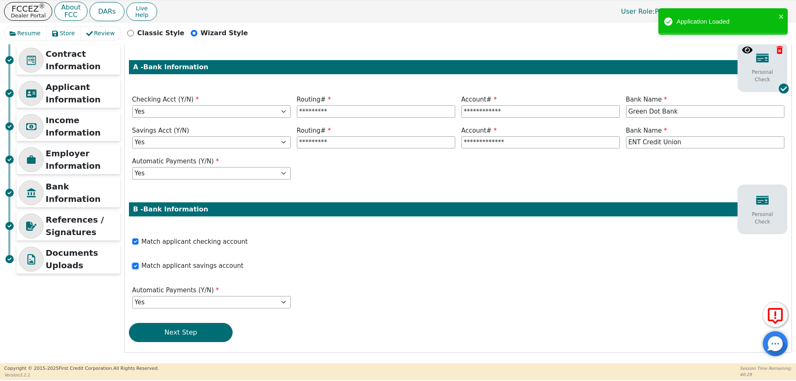
scroll to position [53, 0]
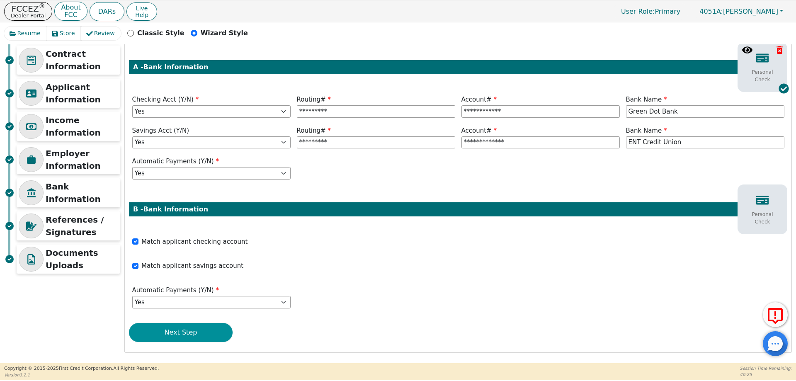
click at [201, 337] on button "Next Step" at bounding box center [181, 332] width 104 height 19
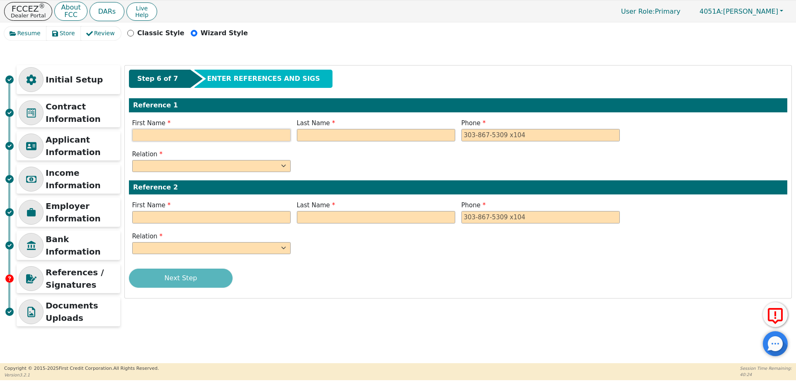
click at [165, 136] on input "text" at bounding box center [211, 135] width 158 height 12
click at [178, 137] on input "text" at bounding box center [211, 135] width 158 height 12
type input "Beverly"
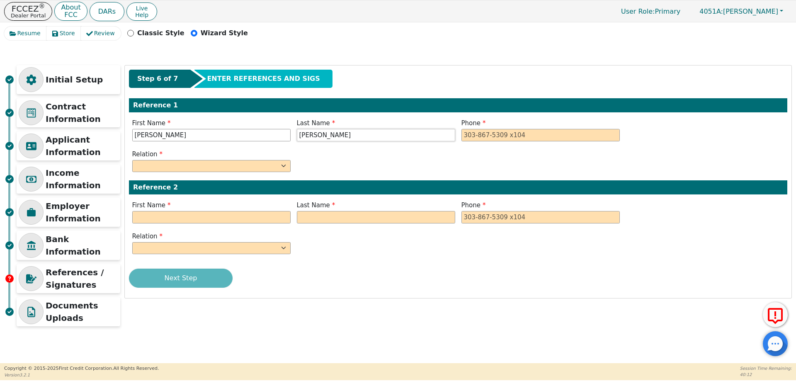
type input "Rodriguez"
type input "719-469-6736"
click at [192, 167] on select "FATHER MOTHER SISTER BROTHER DAUGHTER SON CO-WORKER NEIGHBOR FRIEND COUSIN G-MO…" at bounding box center [211, 166] width 158 height 12
select select "MOTHER"
click at [132, 160] on select "FATHER MOTHER SISTER BROTHER DAUGHTER SON CO-WORKER NEIGHBOR FRIEND COUSIN G-MO…" at bounding box center [211, 166] width 158 height 12
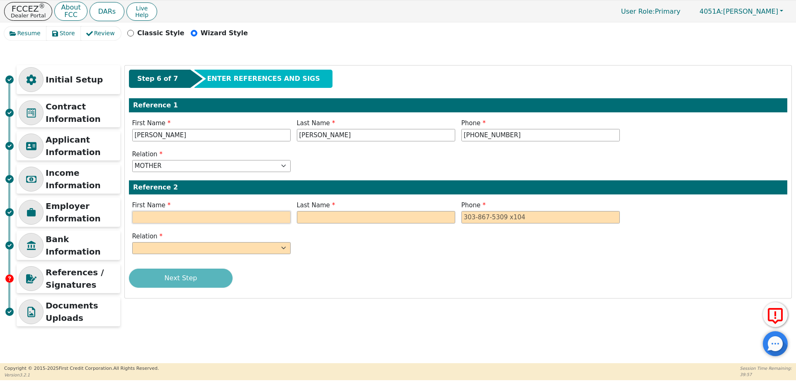
click at [194, 219] on input "text" at bounding box center [211, 217] width 158 height 12
type input "Susan"
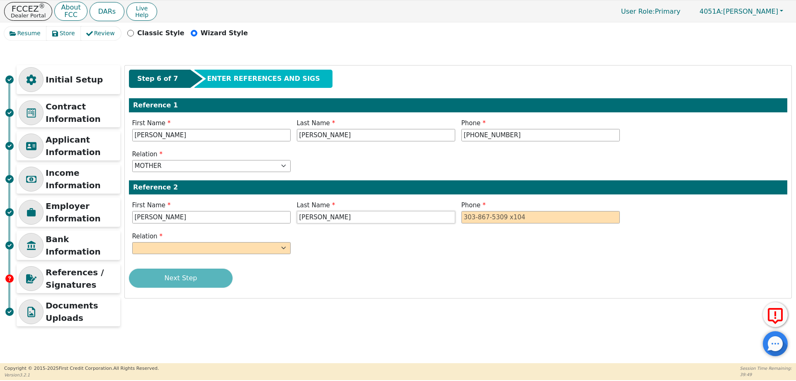
type input "Shoop"
type input "719-250-0947"
click at [199, 243] on select "FATHER MOTHER SISTER BROTHER DAUGHTER SON CO-WORKER NEIGHBOR FRIEND COUSIN G-MO…" at bounding box center [211, 248] width 158 height 12
select select "OTHER"
click at [132, 242] on select "FATHER MOTHER SISTER BROTHER DAUGHTER SON CO-WORKER NEIGHBOR FRIEND COUSIN G-MO…" at bounding box center [211, 248] width 158 height 12
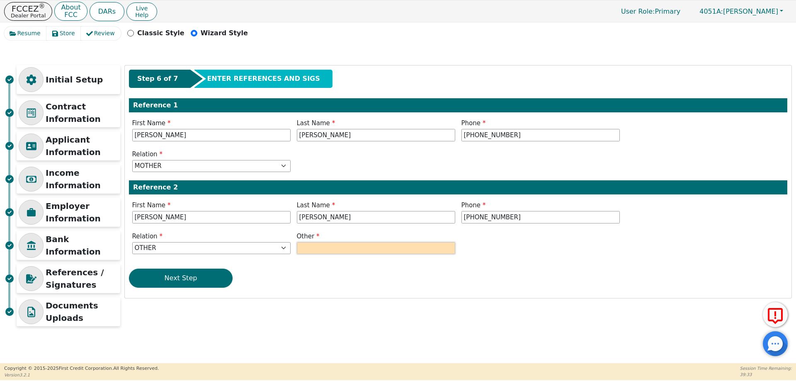
click at [323, 248] on input "text" at bounding box center [376, 248] width 158 height 12
type input "AUNT"
click at [169, 277] on button "Next Step" at bounding box center [181, 278] width 104 height 19
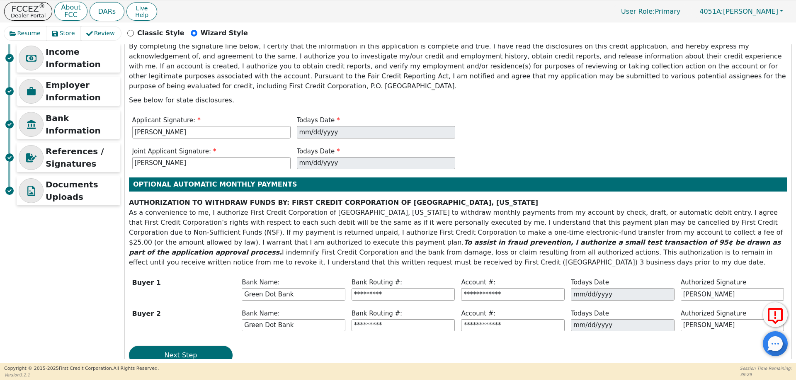
scroll to position [124, 0]
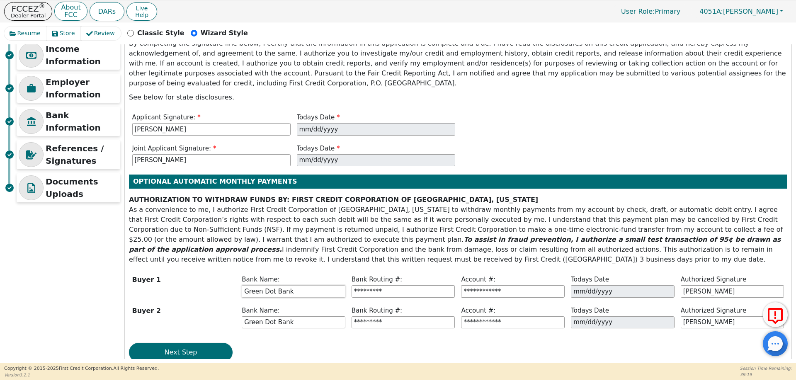
drag, startPoint x: 302, startPoint y: 272, endPoint x: 229, endPoint y: 260, distance: 74.0
click at [229, 275] on div "**********" at bounding box center [458, 287] width 659 height 25
click at [85, 121] on p "Bank Information" at bounding box center [82, 121] width 73 height 25
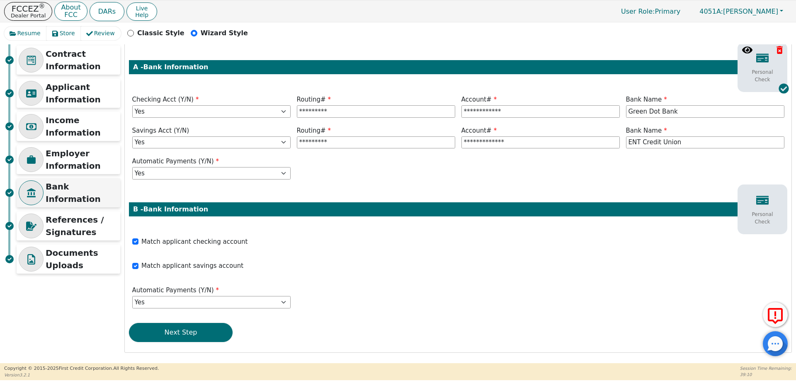
scroll to position [53, 0]
click at [253, 110] on select "Yes No" at bounding box center [211, 111] width 158 height 12
select select "n"
click at [132, 105] on select "Yes No" at bounding box center [211, 111] width 158 height 12
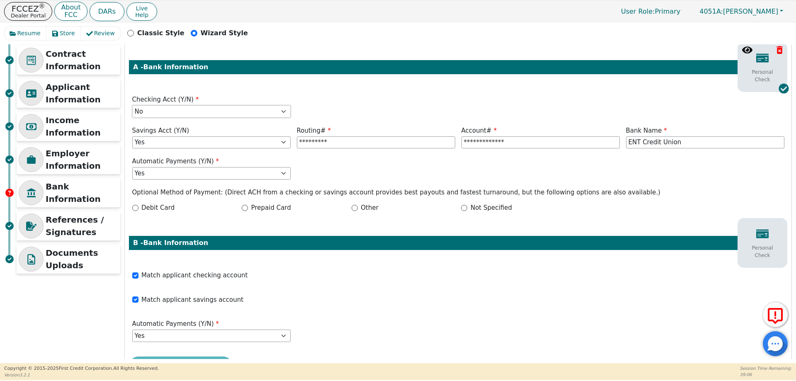
scroll to position [86, 0]
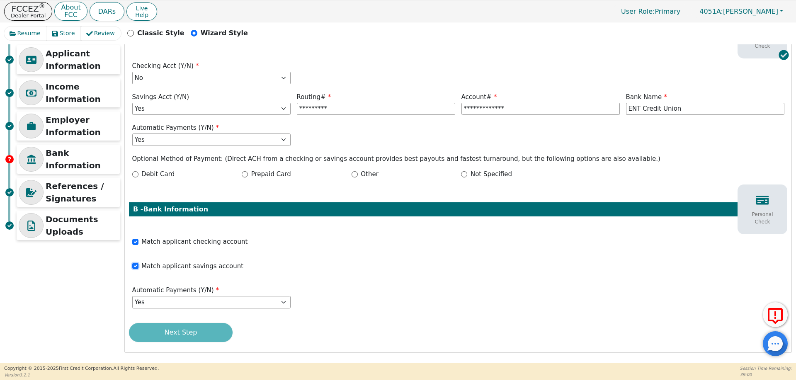
click at [134, 266] on input "Match applicant savings account" at bounding box center [135, 266] width 6 height 6
checkbox input "false"
select select
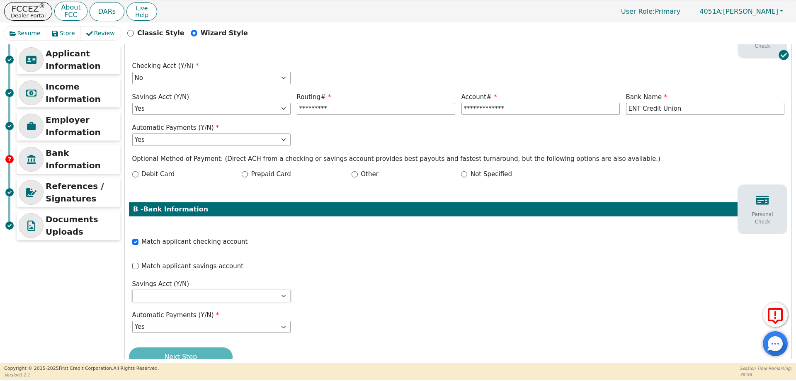
click at [150, 293] on select "Yes No" at bounding box center [211, 296] width 158 height 12
click at [133, 241] on input "Match applicant checking account" at bounding box center [135, 242] width 6 height 6
checkbox input "false"
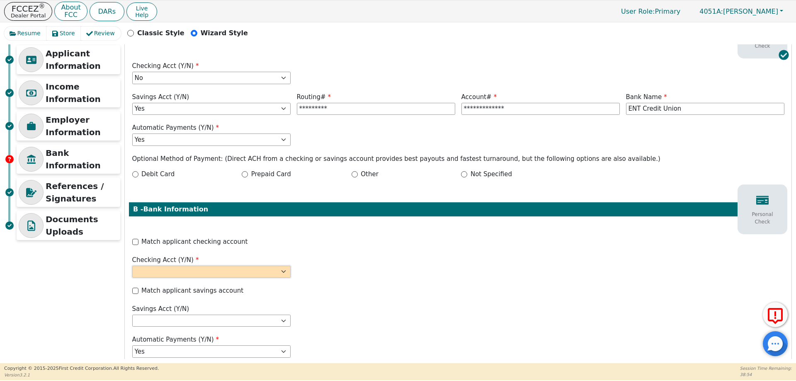
click at [153, 273] on select "Yes No" at bounding box center [211, 272] width 158 height 12
select select "y"
click at [132, 266] on select "Yes No" at bounding box center [211, 272] width 158 height 12
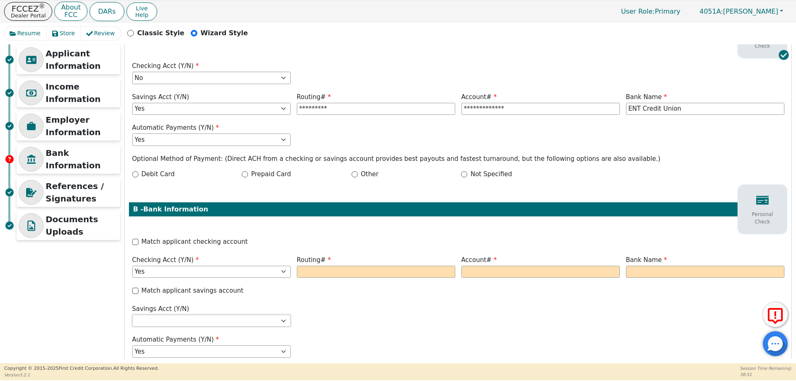
click at [142, 321] on select "Yes No" at bounding box center [211, 321] width 158 height 12
select select "n"
click at [132, 315] on select "Yes No" at bounding box center [211, 321] width 158 height 12
click at [318, 276] on input "text" at bounding box center [376, 272] width 158 height 12
type input "*********"
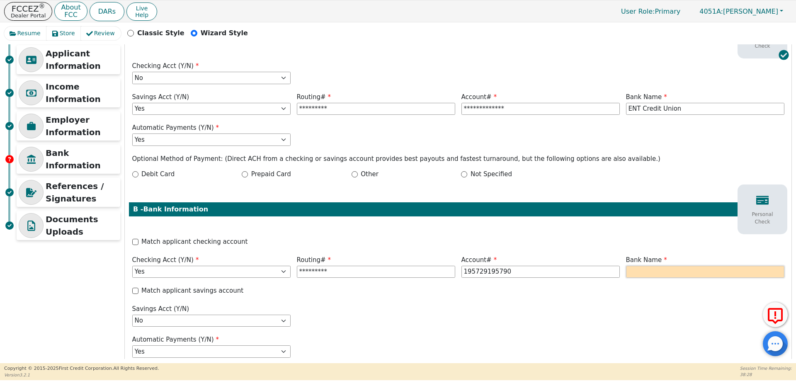
type input "**********"
click at [649, 270] on input "text" at bounding box center [705, 272] width 158 height 12
type input "Green Dot Bank"
click at [655, 320] on div "Savings Acct (Y/N) Yes No Routing# Account# Bank Name" at bounding box center [458, 316] width 659 height 25
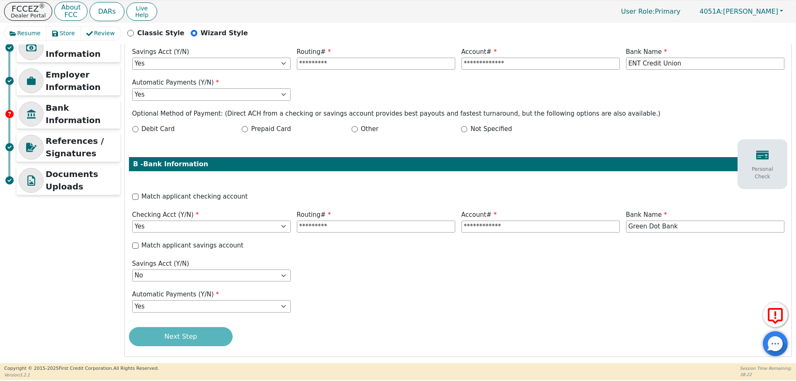
scroll to position [136, 0]
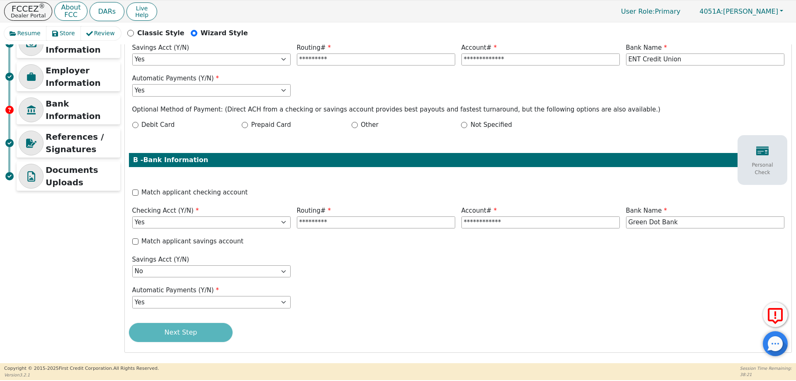
click at [167, 321] on div "**********" at bounding box center [458, 141] width 667 height 423
click at [166, 334] on div "Next Step" at bounding box center [458, 332] width 659 height 19
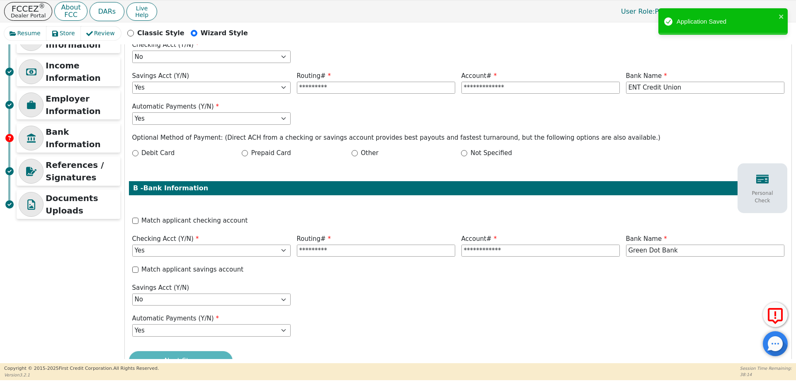
scroll to position [94, 0]
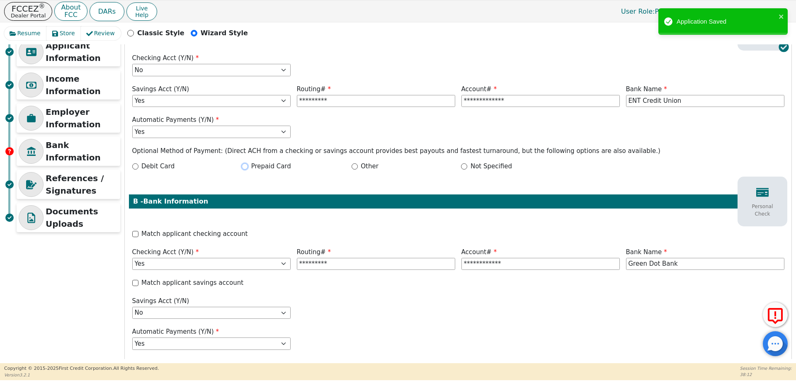
click at [246, 167] on input "Prepaid Card" at bounding box center [245, 166] width 6 height 6
radio input "true"
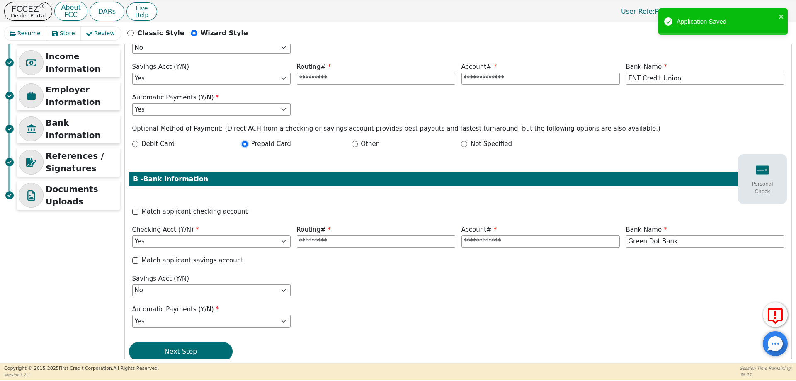
scroll to position [136, 0]
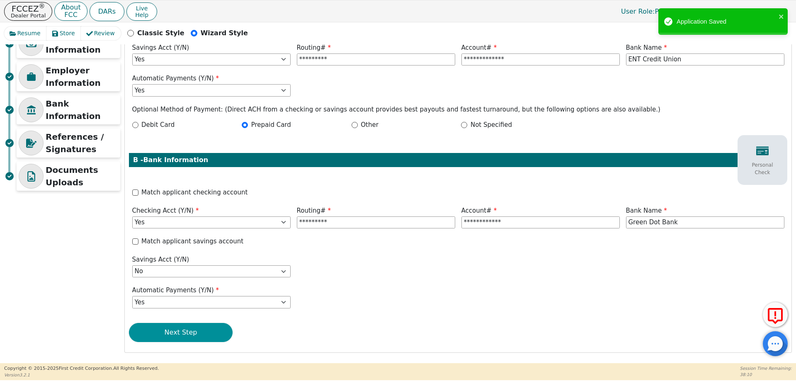
click at [191, 330] on button "Next Step" at bounding box center [181, 332] width 104 height 19
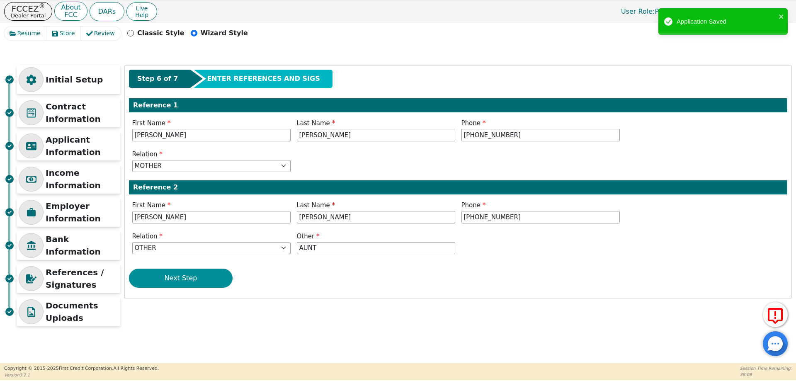
click at [192, 282] on button "Next Step" at bounding box center [181, 278] width 104 height 19
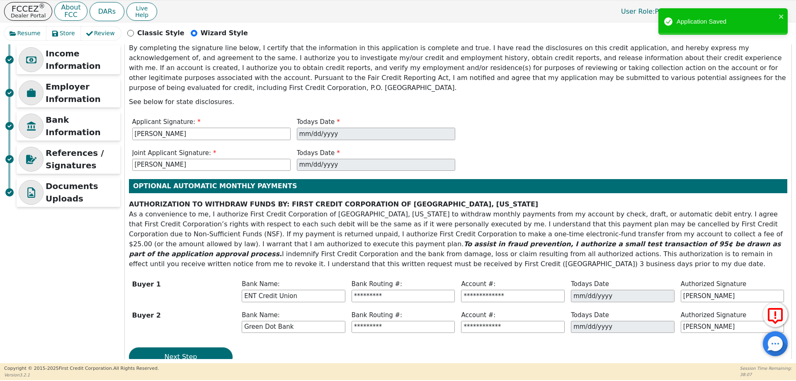
scroll to position [124, 0]
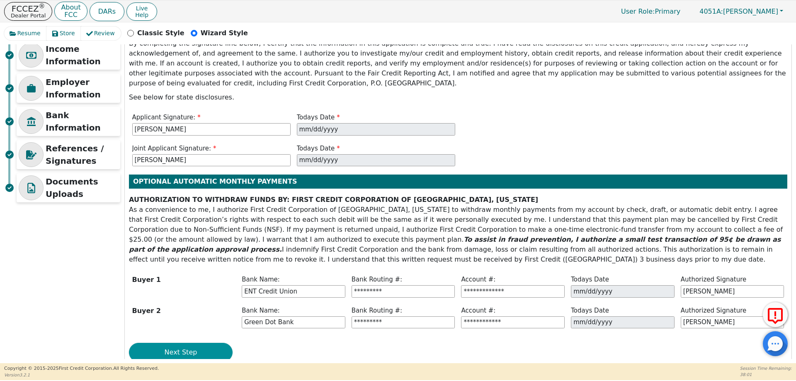
click at [207, 343] on button "Next Step" at bounding box center [181, 352] width 104 height 19
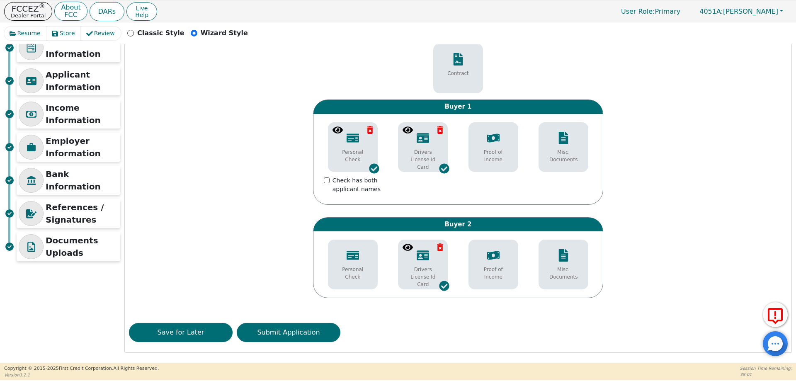
scroll to position [65, 0]
click at [271, 332] on button "Submit Application" at bounding box center [289, 332] width 104 height 19
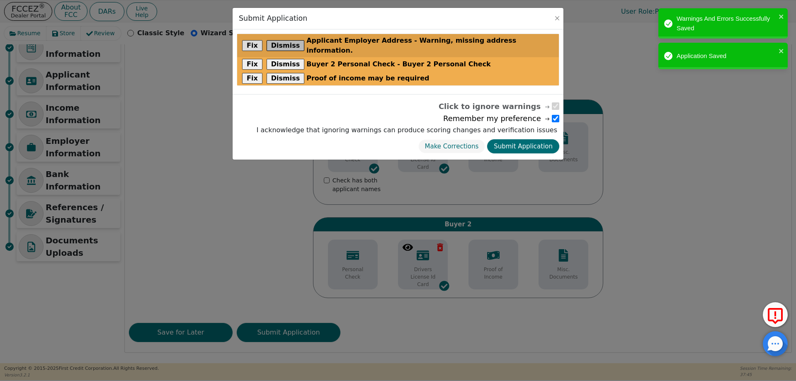
click at [282, 40] on button "Dismiss" at bounding box center [286, 45] width 38 height 11
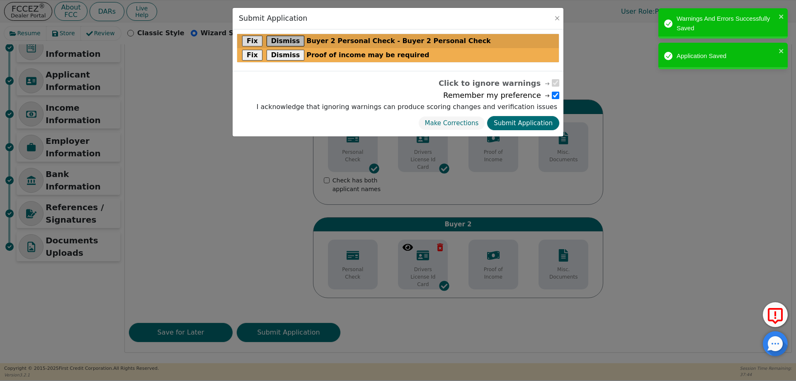
click at [282, 42] on button "Dismiss" at bounding box center [286, 41] width 38 height 11
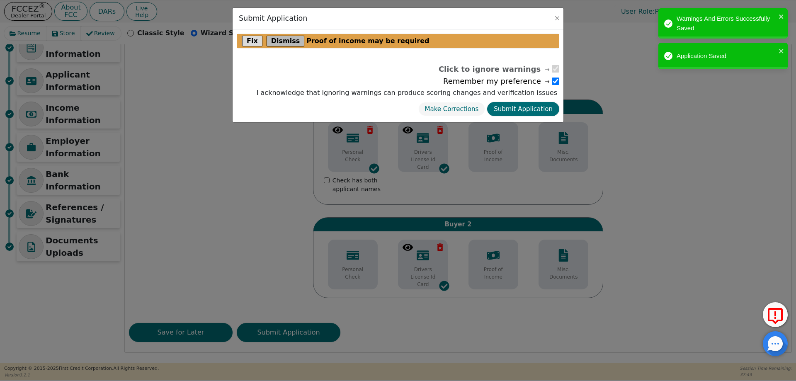
drag, startPoint x: 280, startPoint y: 39, endPoint x: 359, endPoint y: 81, distance: 89.6
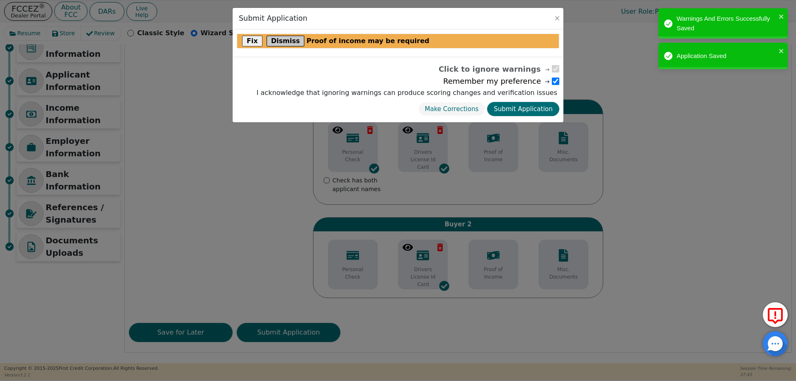
click at [281, 39] on button "Dismiss" at bounding box center [286, 41] width 38 height 11
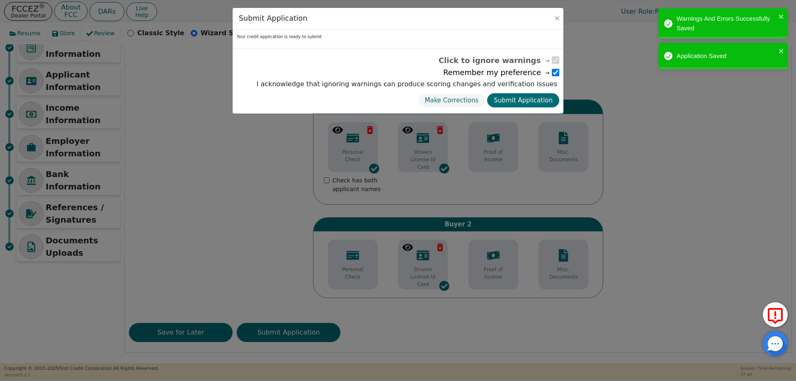
click at [519, 97] on button "Submit Application" at bounding box center [523, 100] width 72 height 15
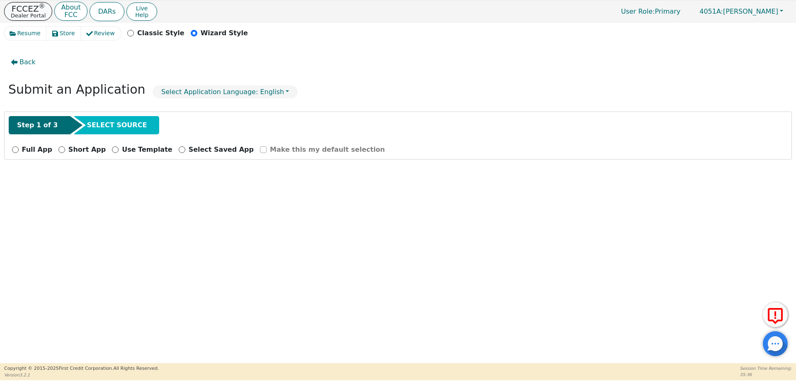
click at [15, 13] on p "Dealer Portal" at bounding box center [28, 15] width 35 height 5
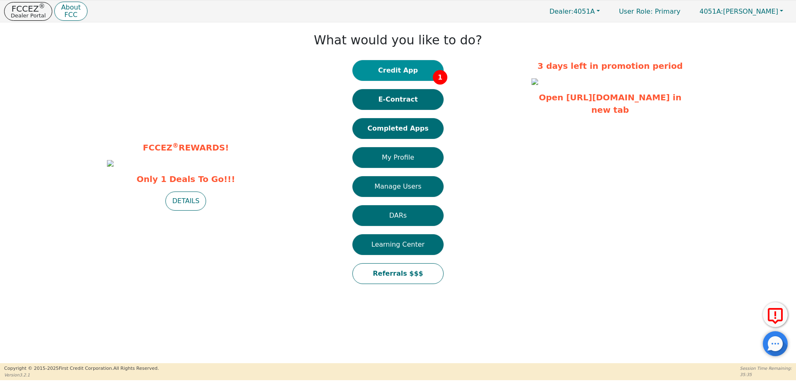
click at [414, 70] on button "Credit App 1" at bounding box center [398, 70] width 91 height 21
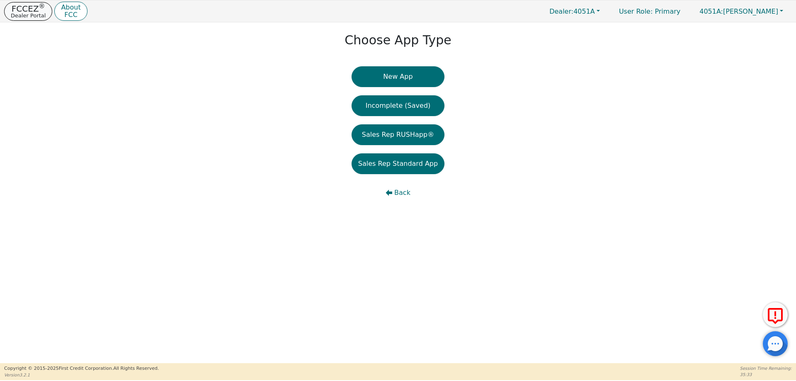
click at [18, 7] on p "FCCEZ ®" at bounding box center [28, 9] width 35 height 8
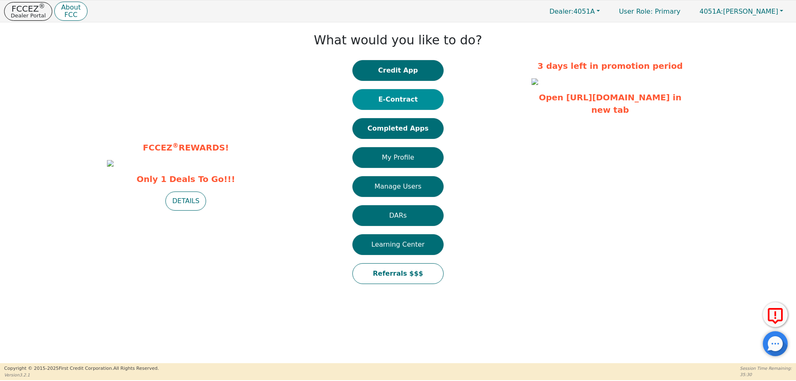
click at [392, 103] on button "E-Contract" at bounding box center [398, 99] width 91 height 21
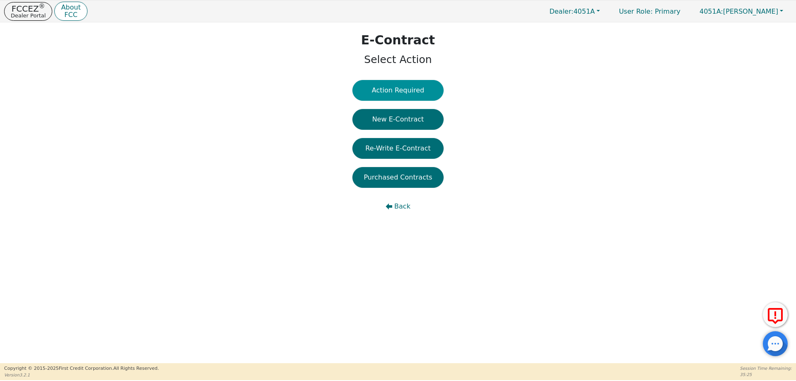
click at [405, 86] on button "Action Required" at bounding box center [398, 90] width 91 height 21
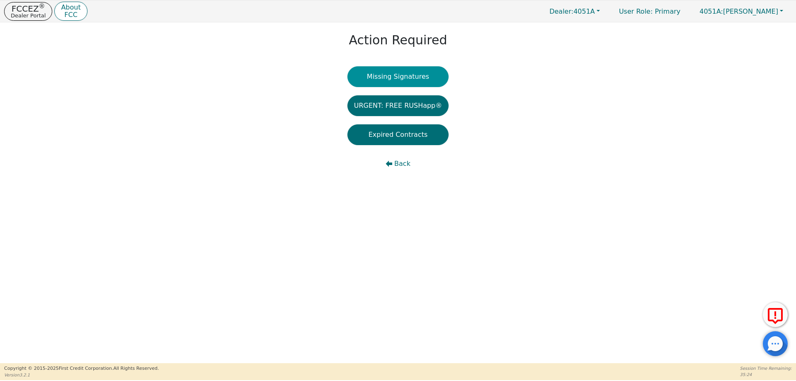
click at [411, 74] on button "Missing Signatures" at bounding box center [399, 76] width 102 height 21
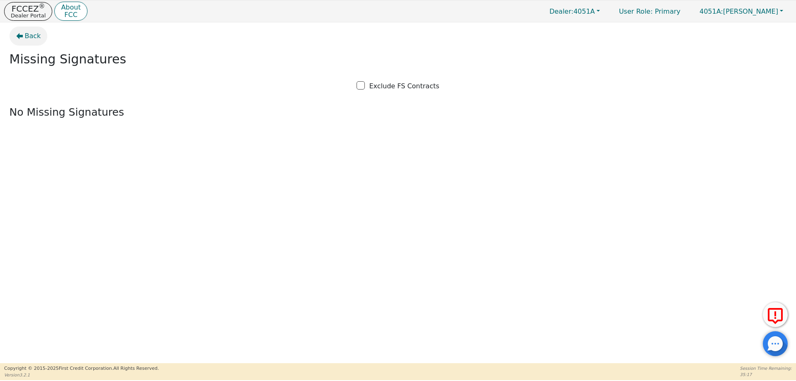
click at [30, 32] on span "Back" at bounding box center [33, 36] width 16 height 10
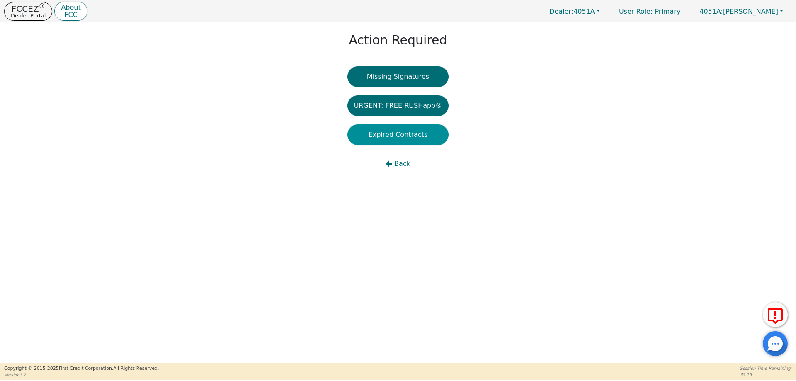
click at [407, 134] on button "Expired Contracts" at bounding box center [399, 134] width 102 height 21
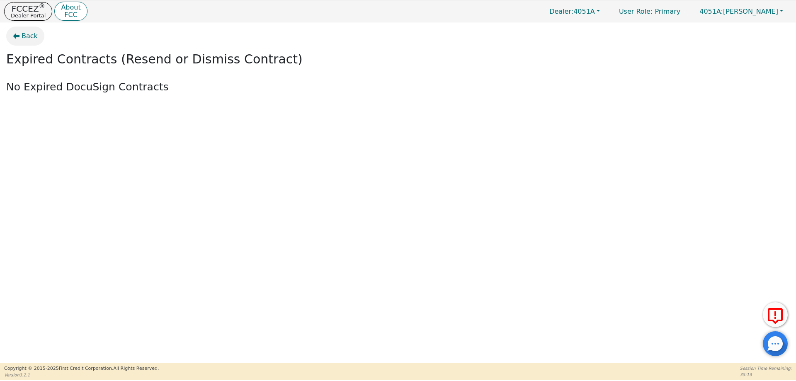
click at [22, 36] on span "Back" at bounding box center [30, 36] width 16 height 10
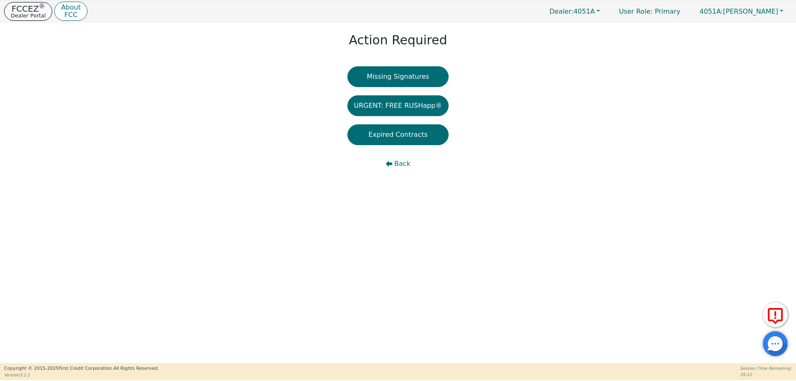
click at [18, 12] on p "FCCEZ ®" at bounding box center [28, 9] width 35 height 8
